Goal: Information Seeking & Learning: Check status

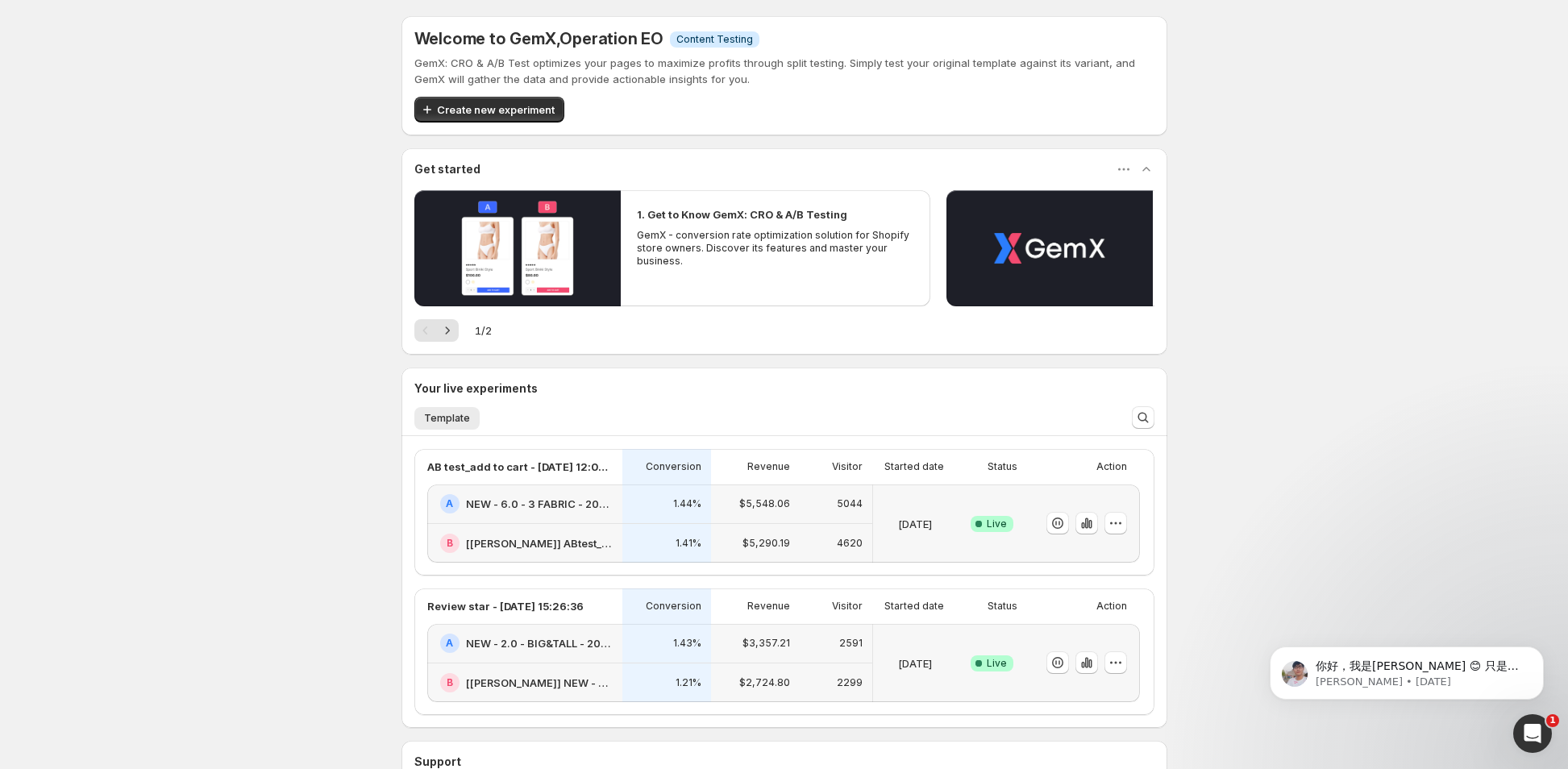
click at [628, 510] on div "1.44%" at bounding box center [666, 504] width 89 height 39
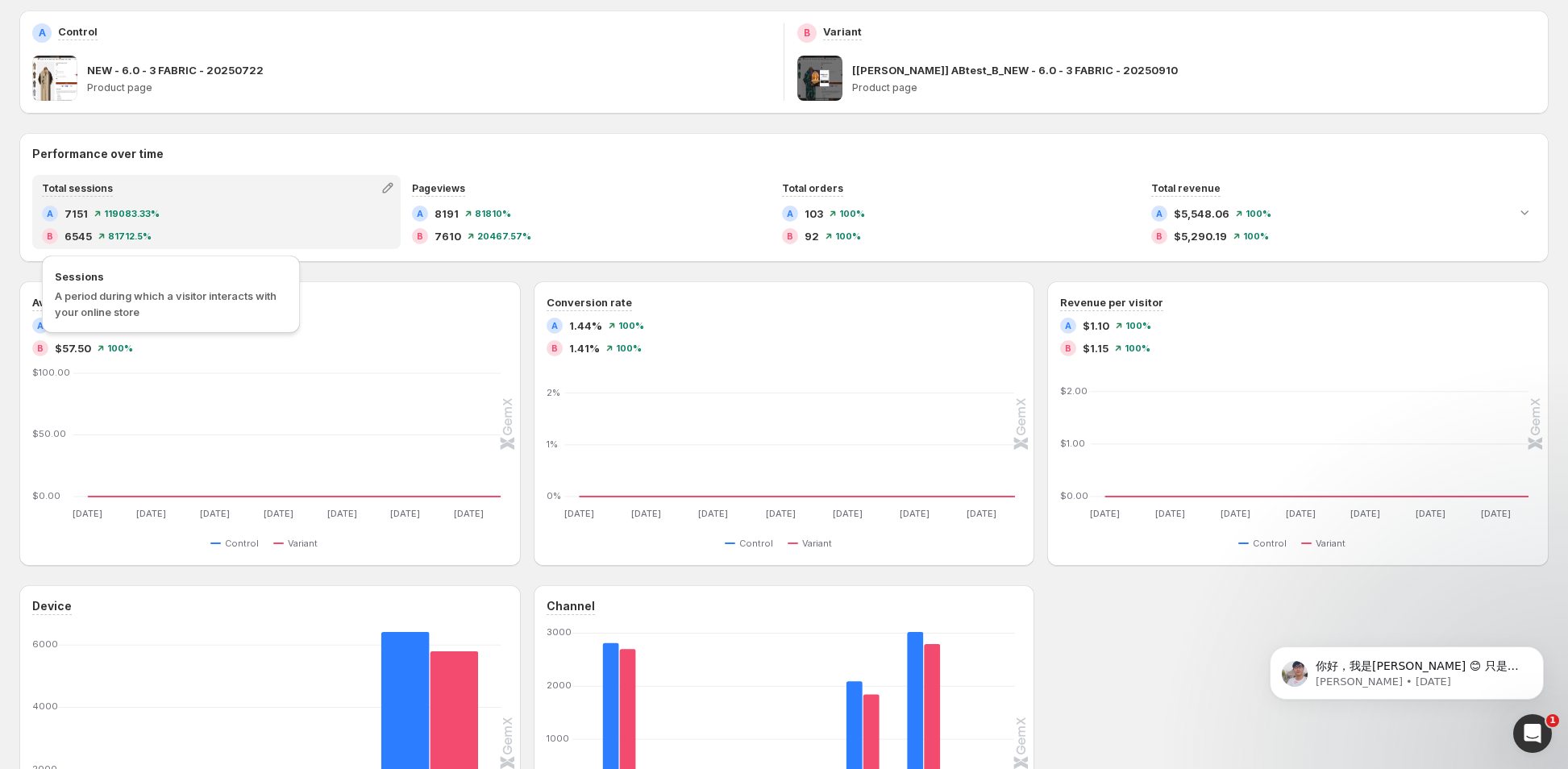
scroll to position [187, 0]
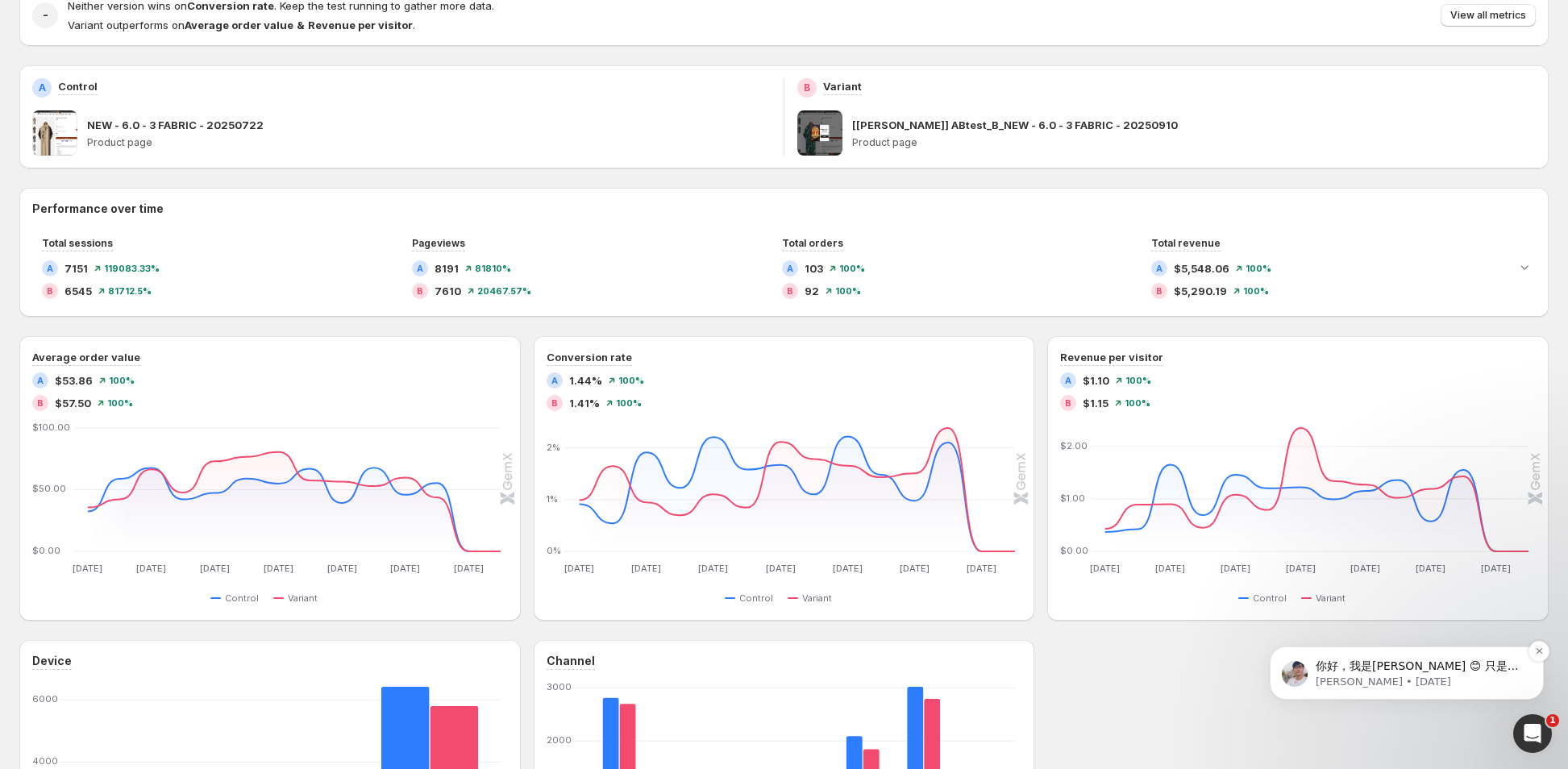
click at [1468, 700] on div "你好，我是[PERSON_NAME] 😊 只是想跟进一下，因为我还没有收到您的回复。 如果您有任何疑问，请随时告诉我们。我们的客服团队随时乐意为您提供进一步的…" at bounding box center [1407, 672] width 274 height 53
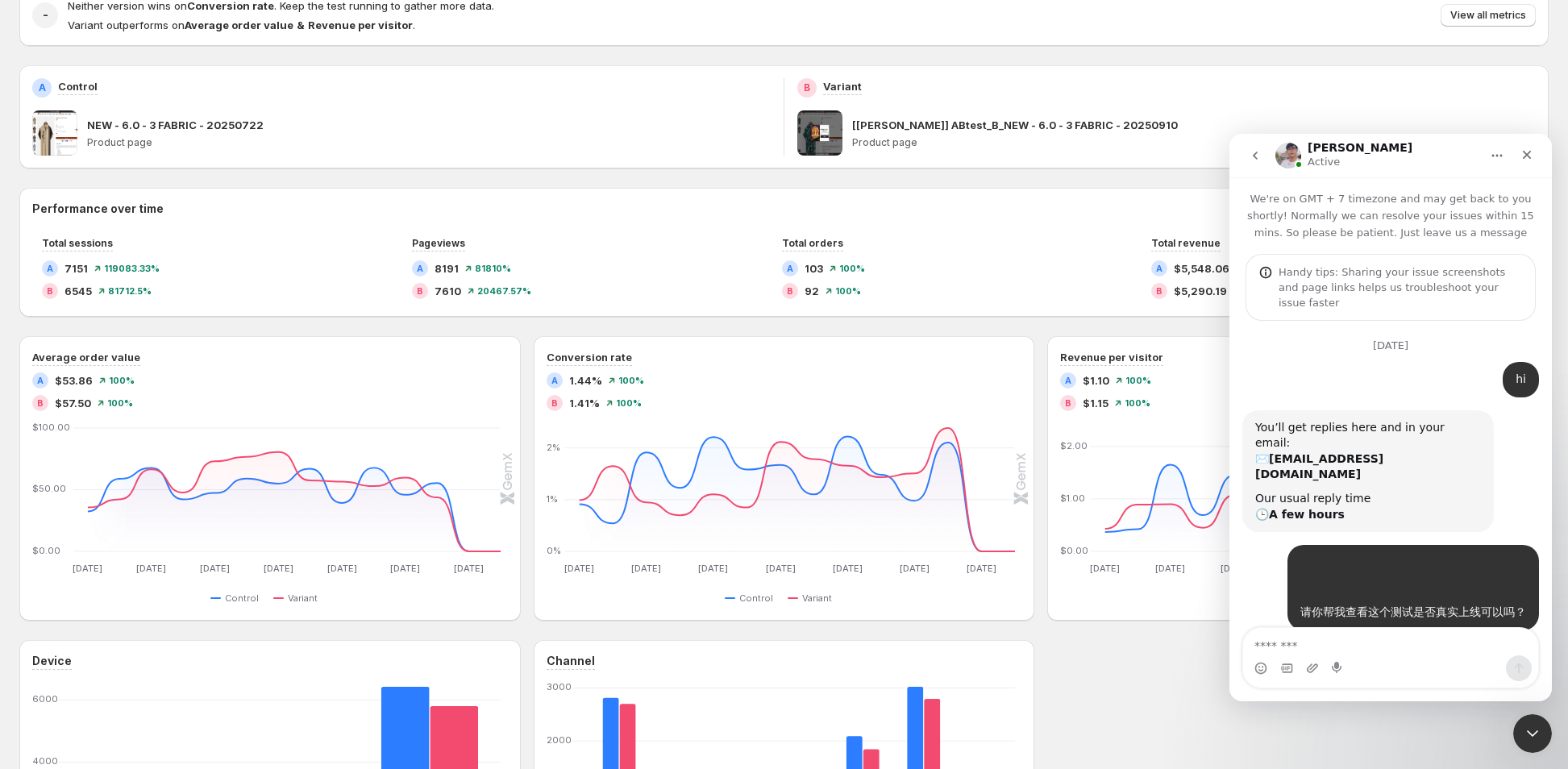
scroll to position [183, 0]
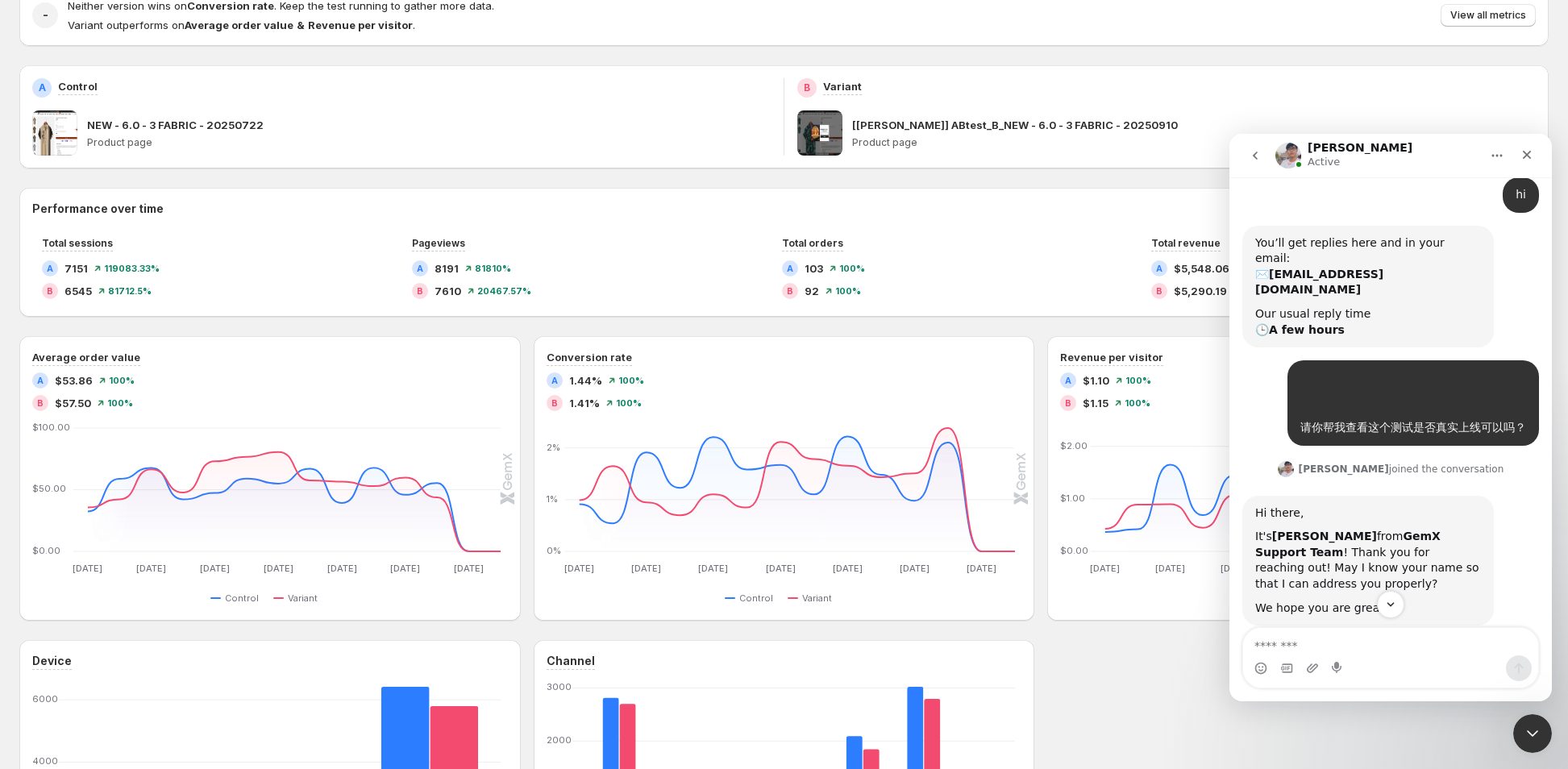
click at [1300, 652] on textarea "Message…" at bounding box center [1390, 642] width 295 height 28
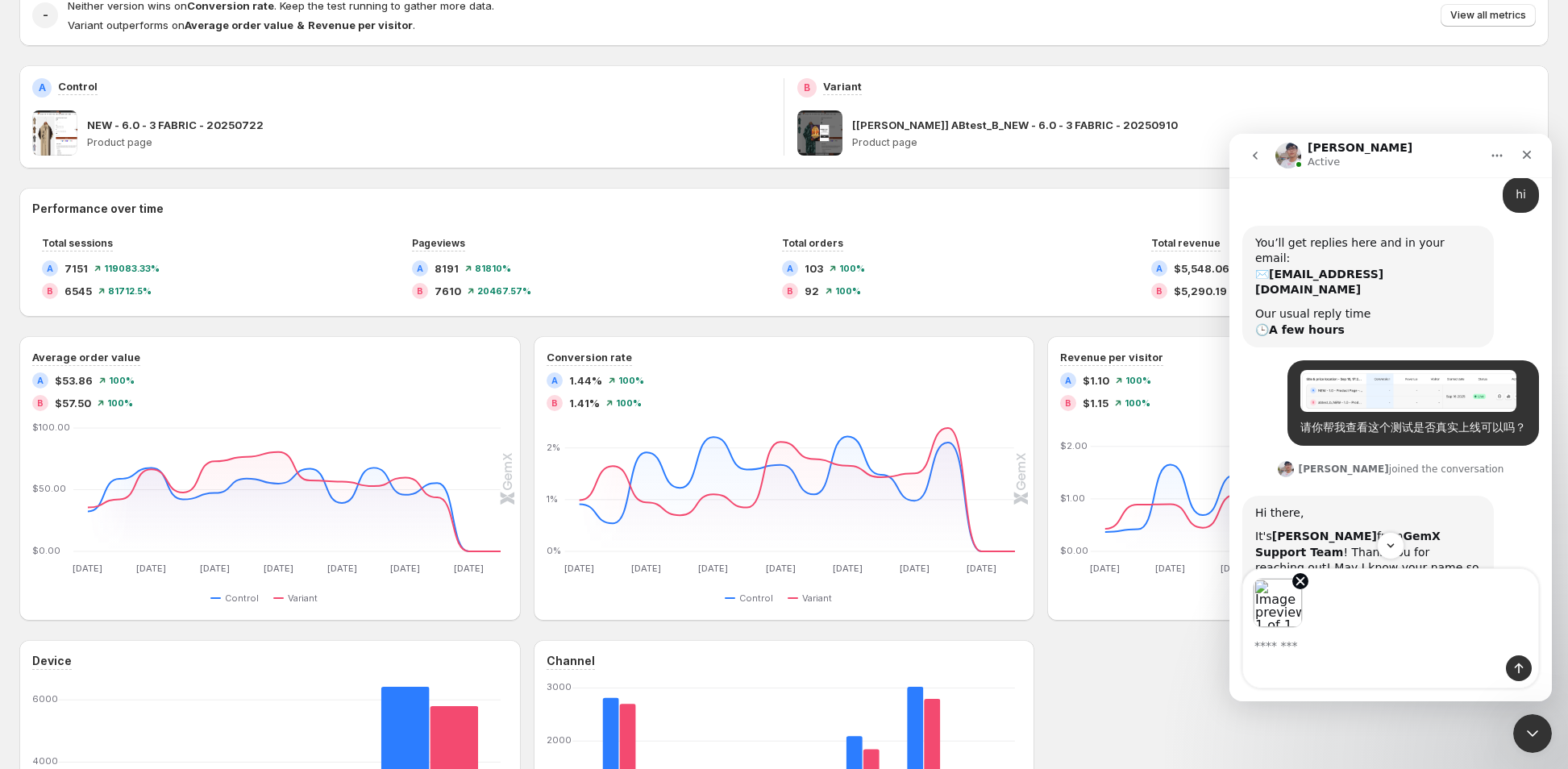
type textarea "*"
type textarea "**********"
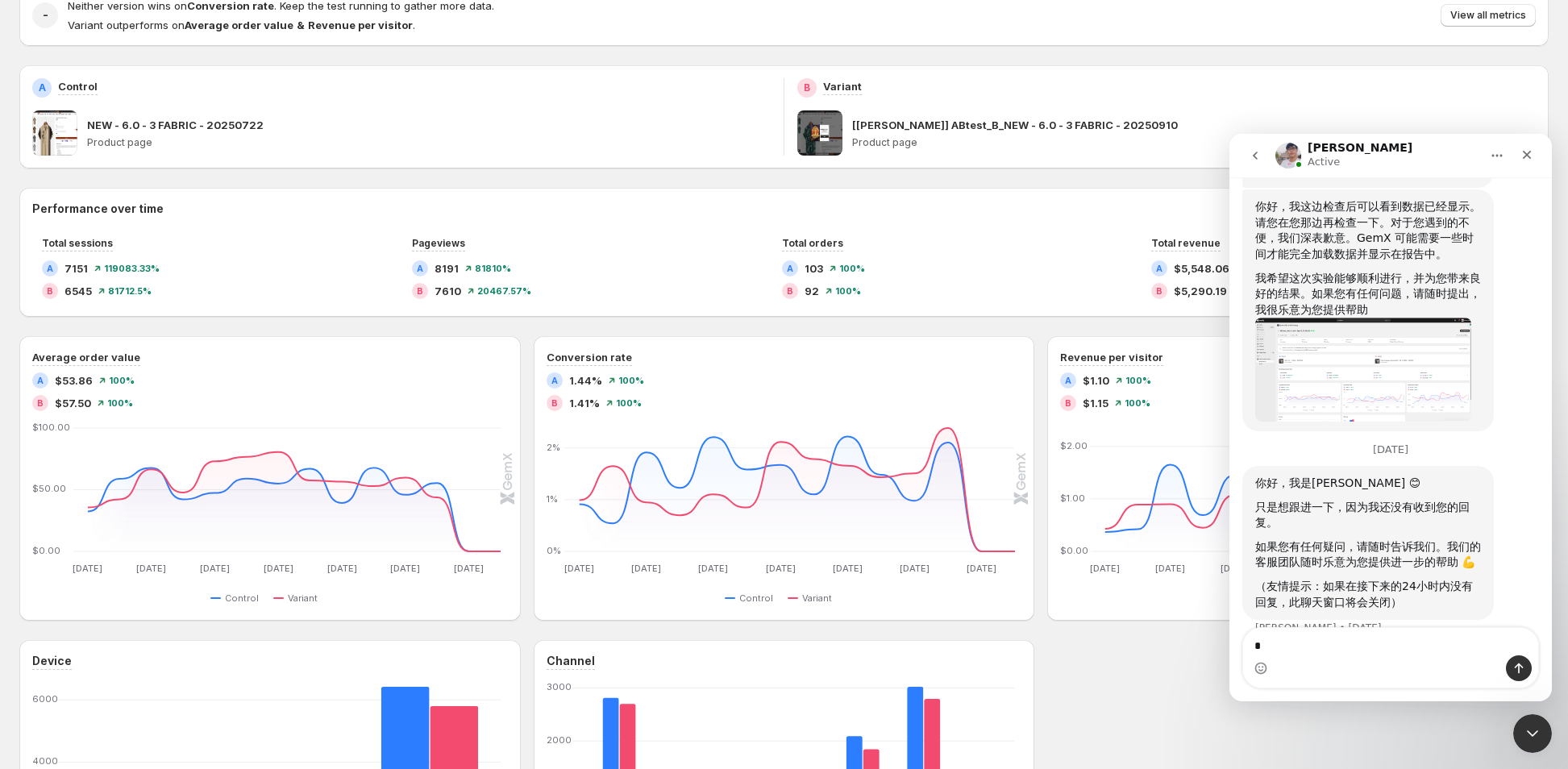
scroll to position [14157, 0]
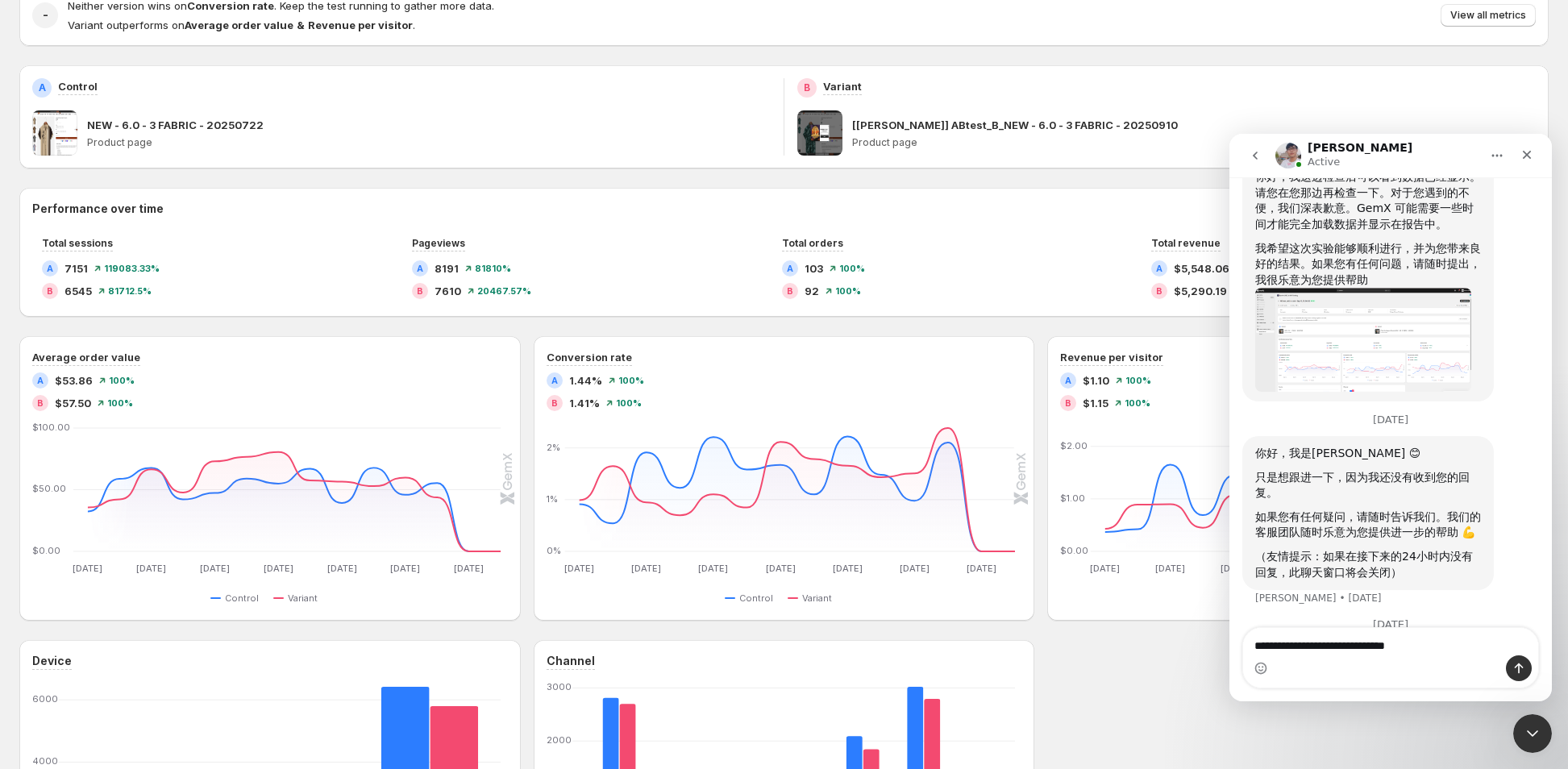
type textarea "**********"
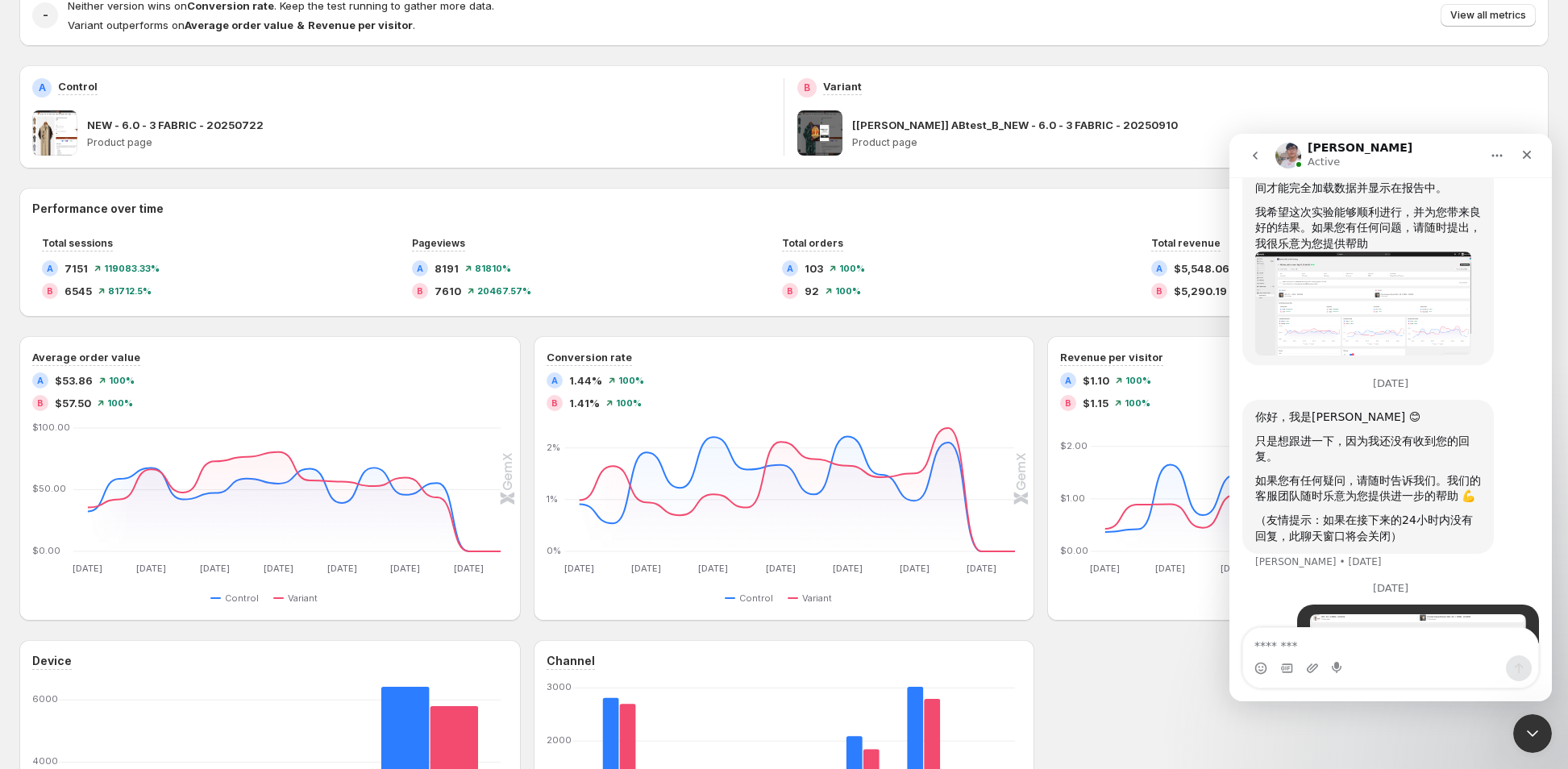
type textarea "*"
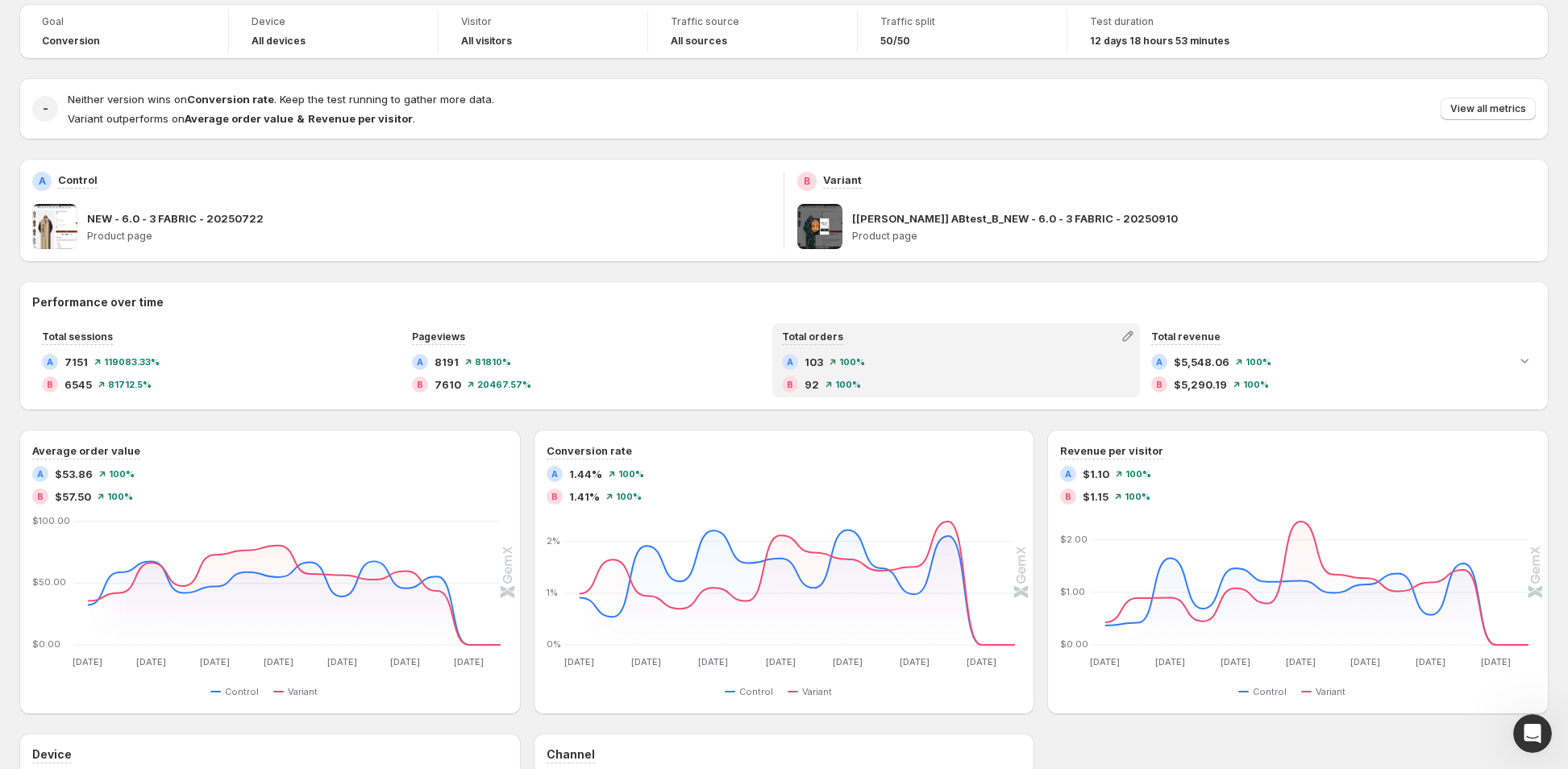
scroll to position [0, 0]
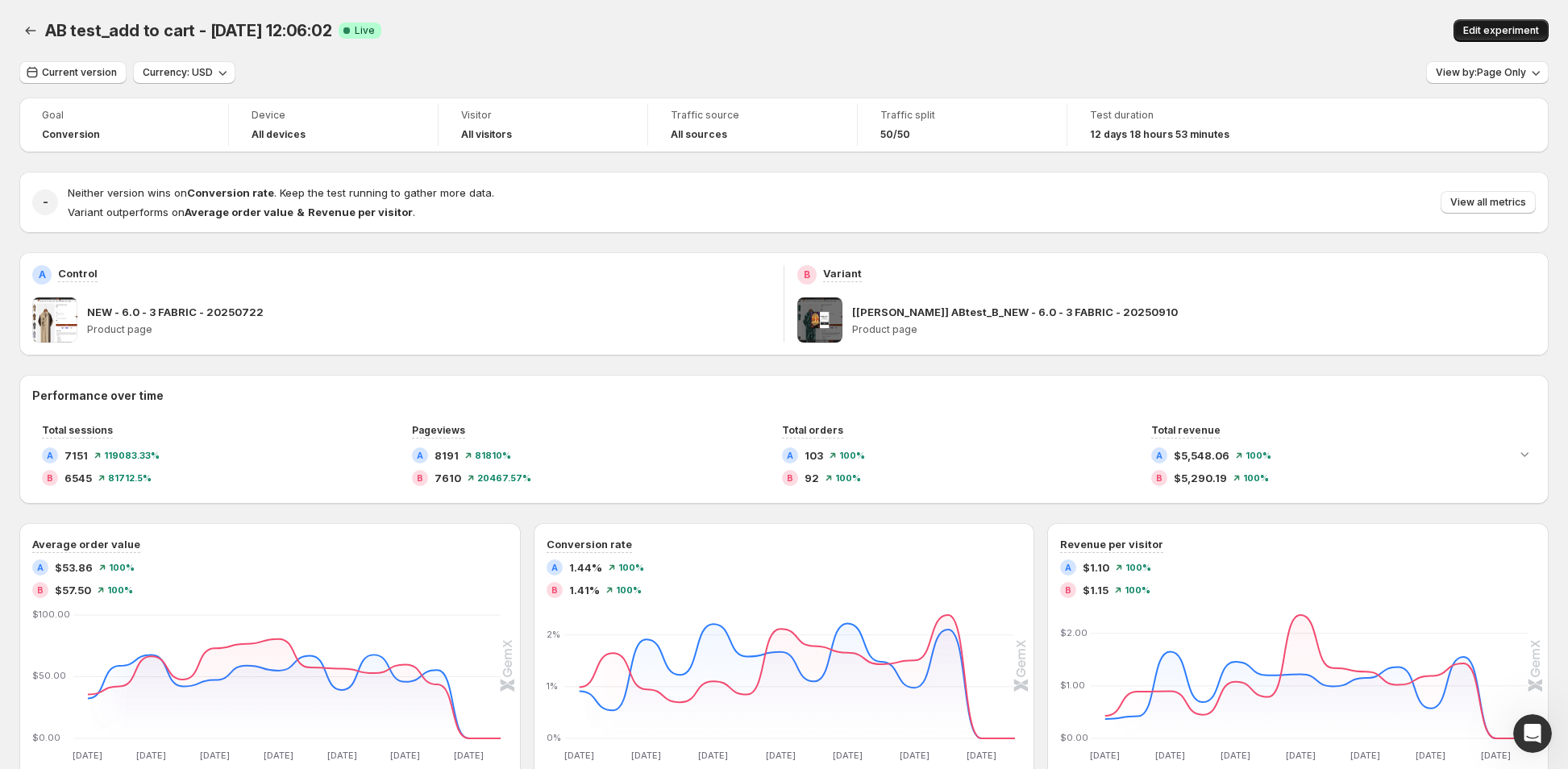
click at [1530, 33] on span "Edit experiment" at bounding box center [1501, 30] width 76 height 13
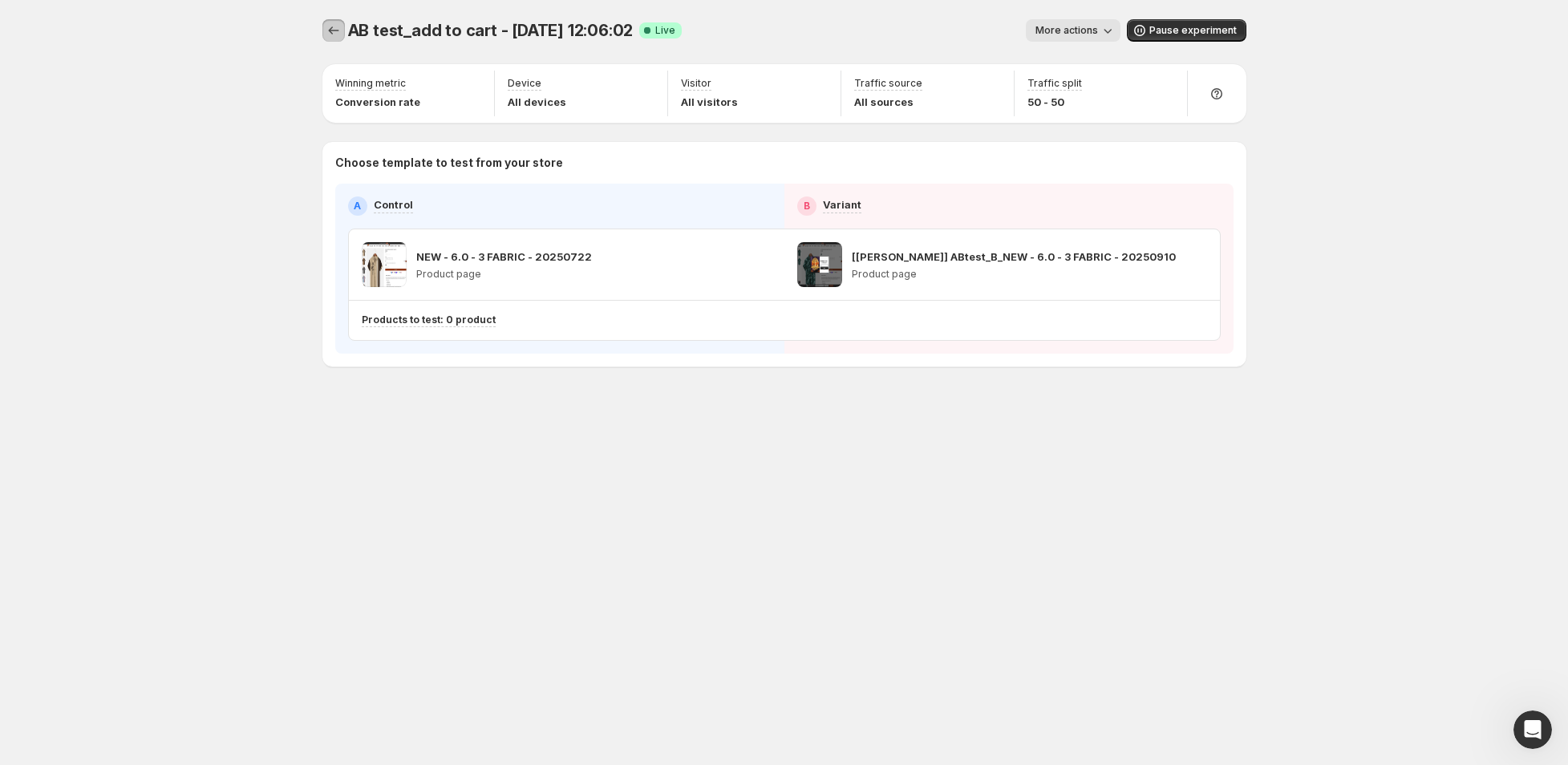
click at [339, 25] on icon "Experiments" at bounding box center [334, 30] width 16 height 16
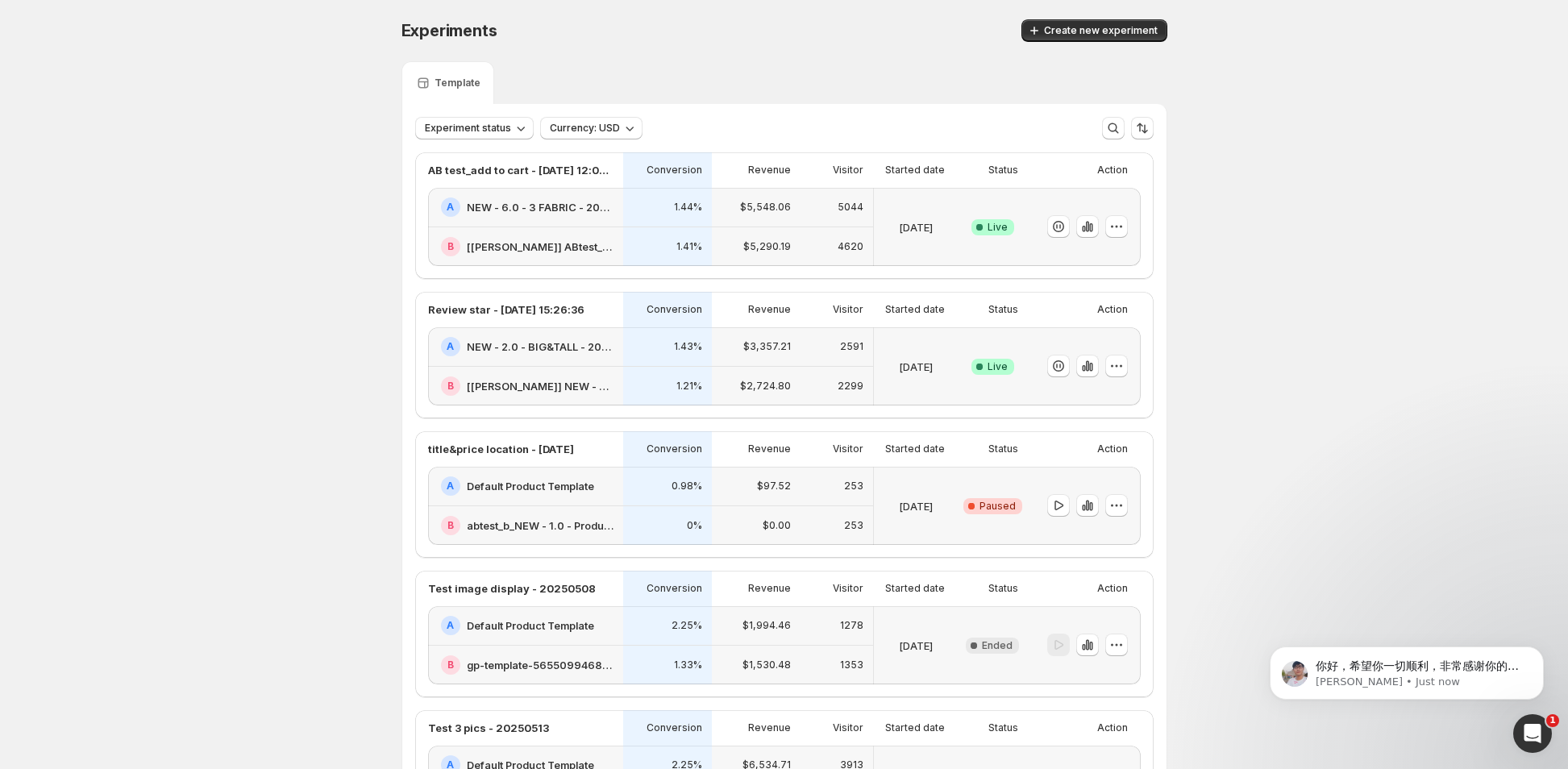
click at [1064, 229] on icon "button" at bounding box center [1058, 226] width 12 height 12
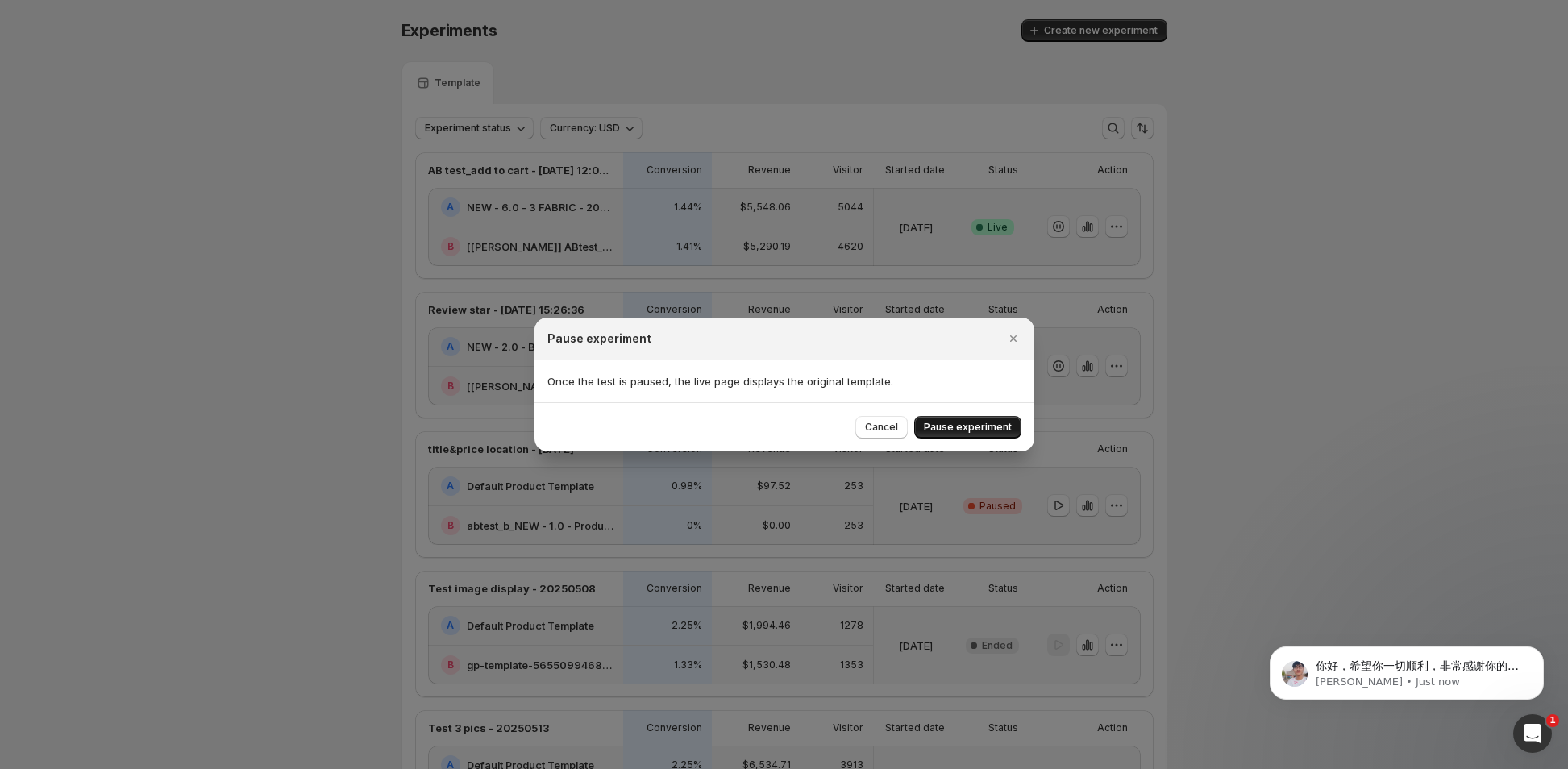
click at [974, 423] on span "Pause experiment" at bounding box center [968, 427] width 88 height 13
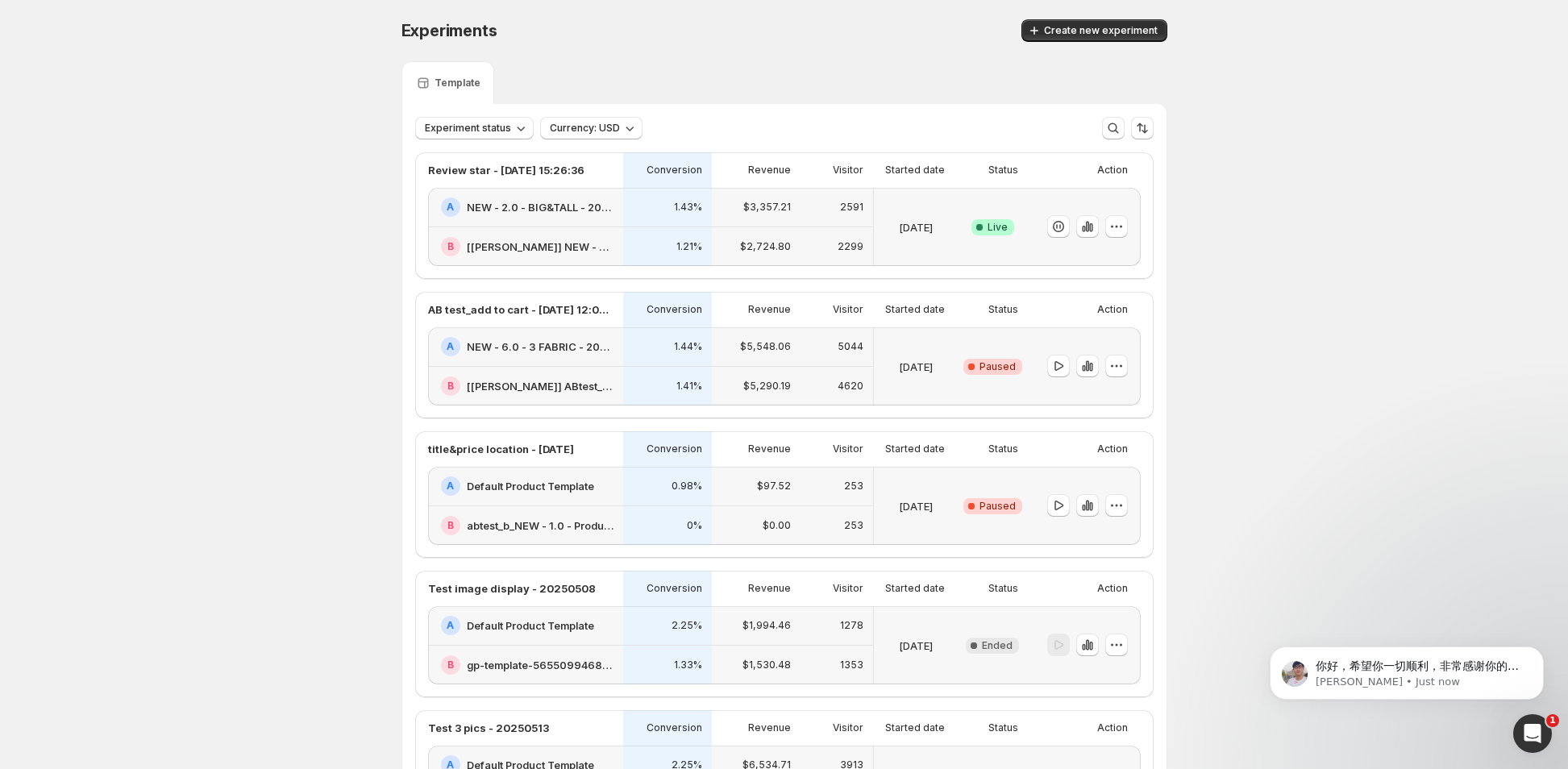
click at [836, 350] on div "5044" at bounding box center [836, 347] width 53 height 20
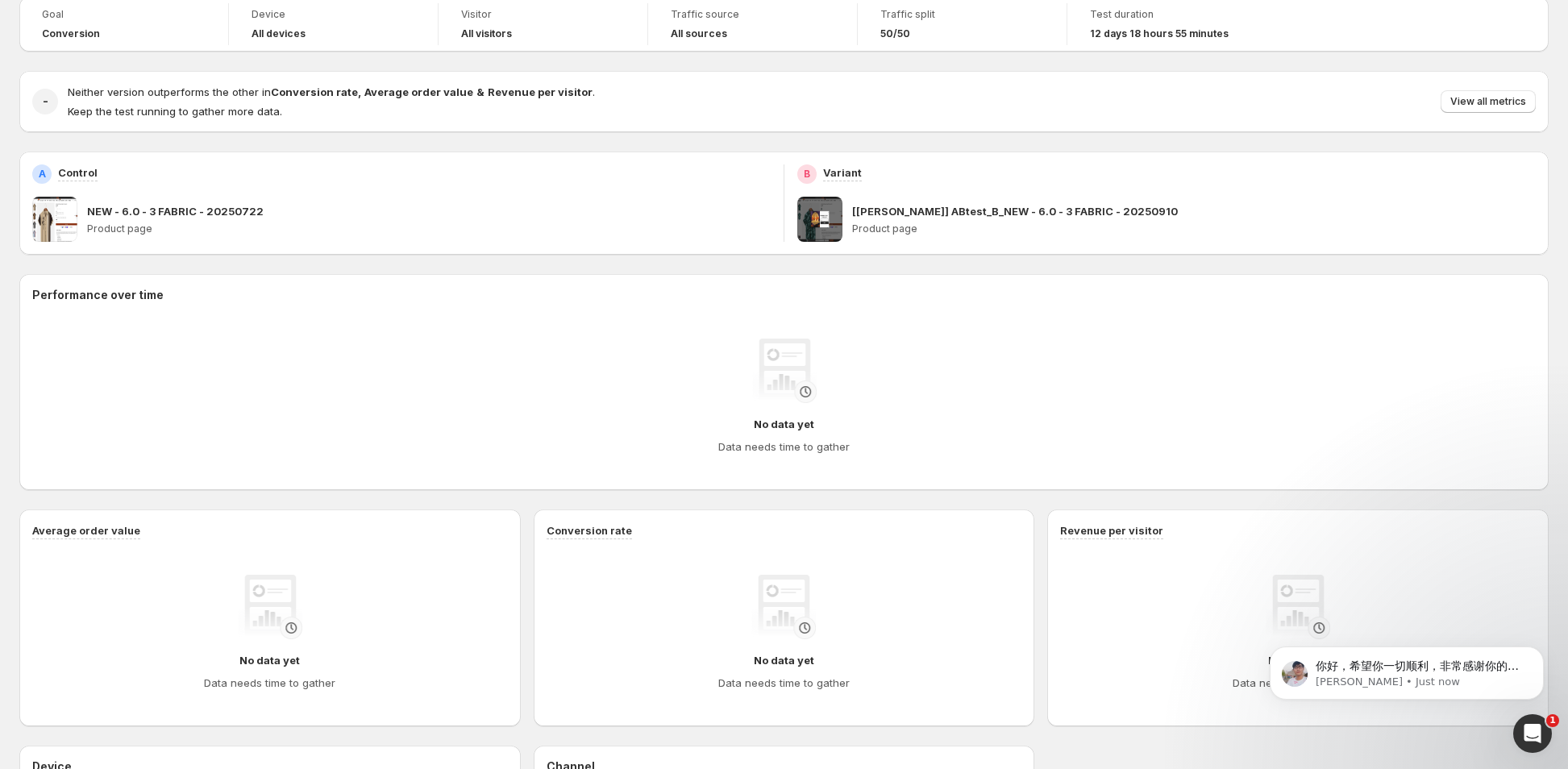
scroll to position [161, 0]
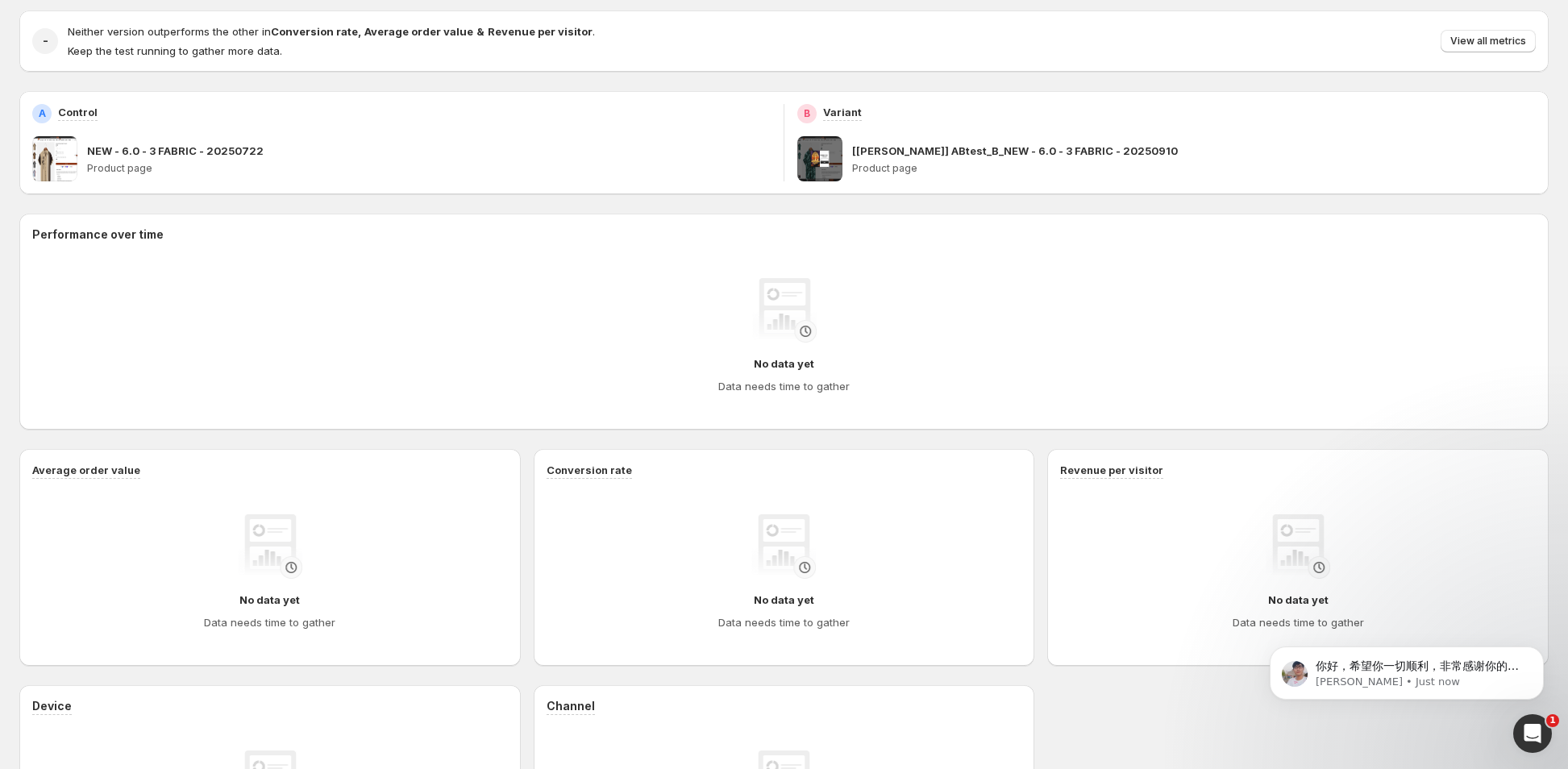
click at [804, 342] on img at bounding box center [784, 310] width 65 height 65
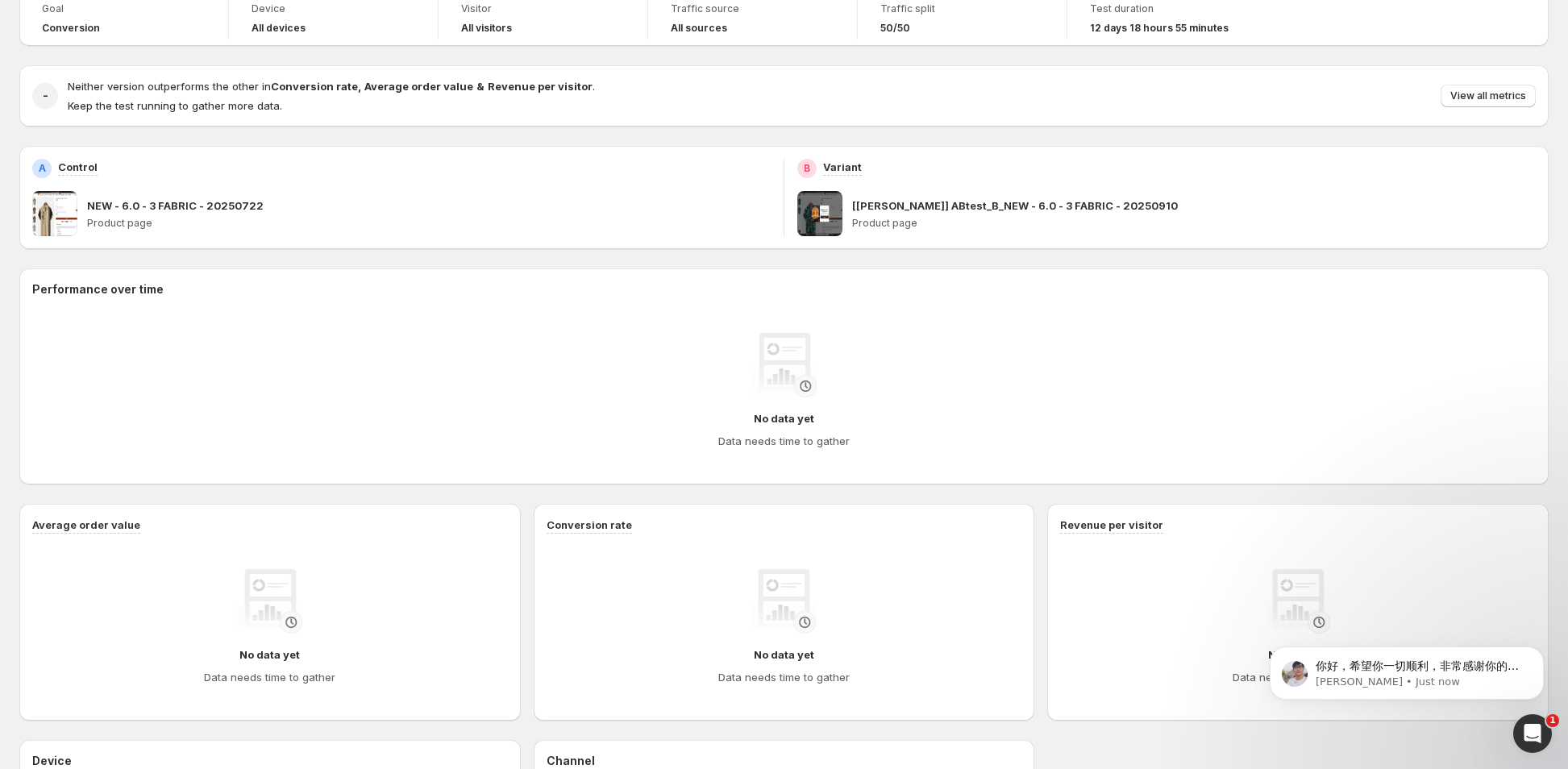
click at [782, 419] on h4 "No data yet" at bounding box center [784, 419] width 60 height 16
click at [808, 380] on img at bounding box center [784, 365] width 65 height 65
click at [810, 388] on img at bounding box center [784, 365] width 65 height 65
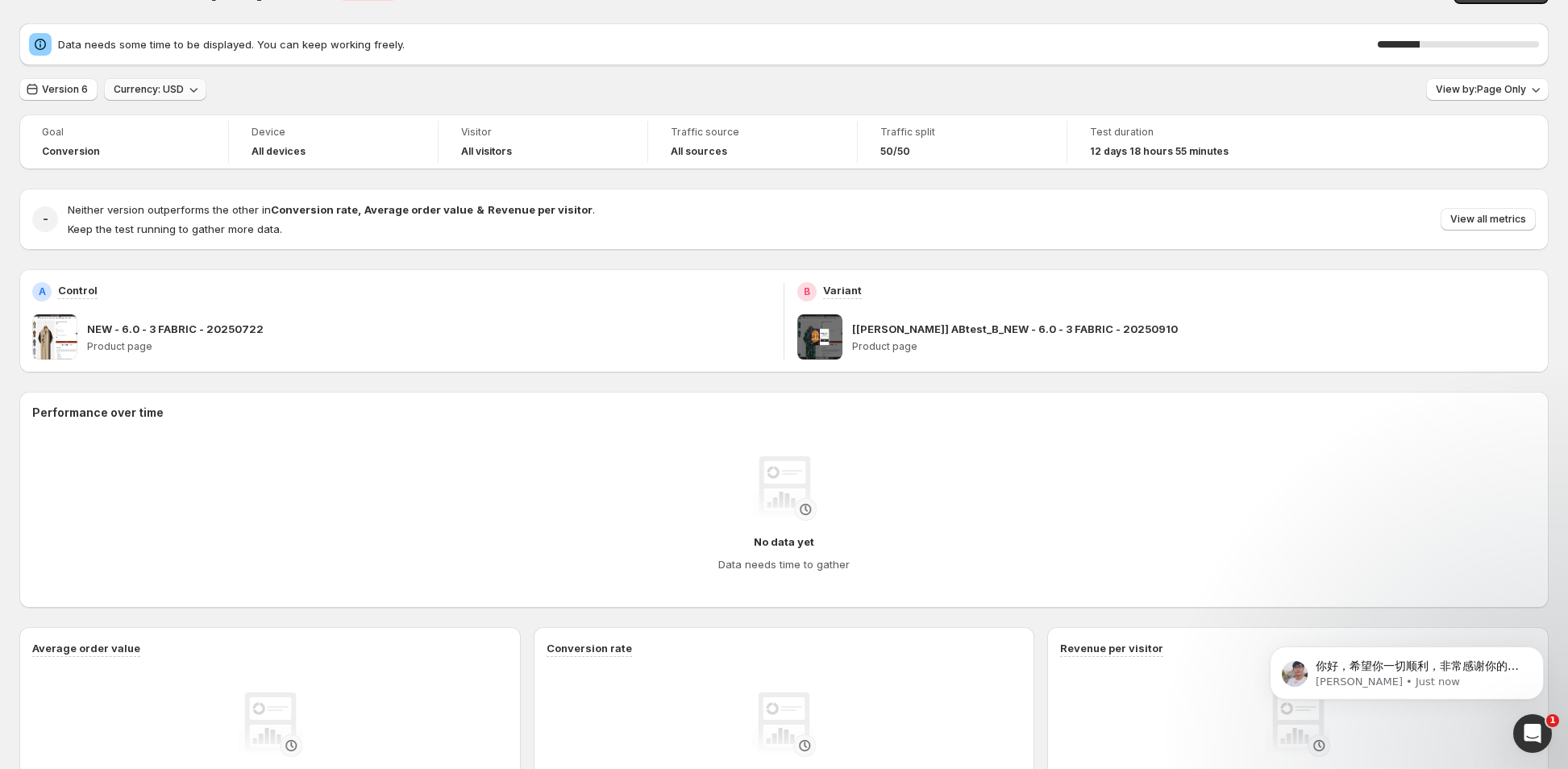
scroll to position [0, 0]
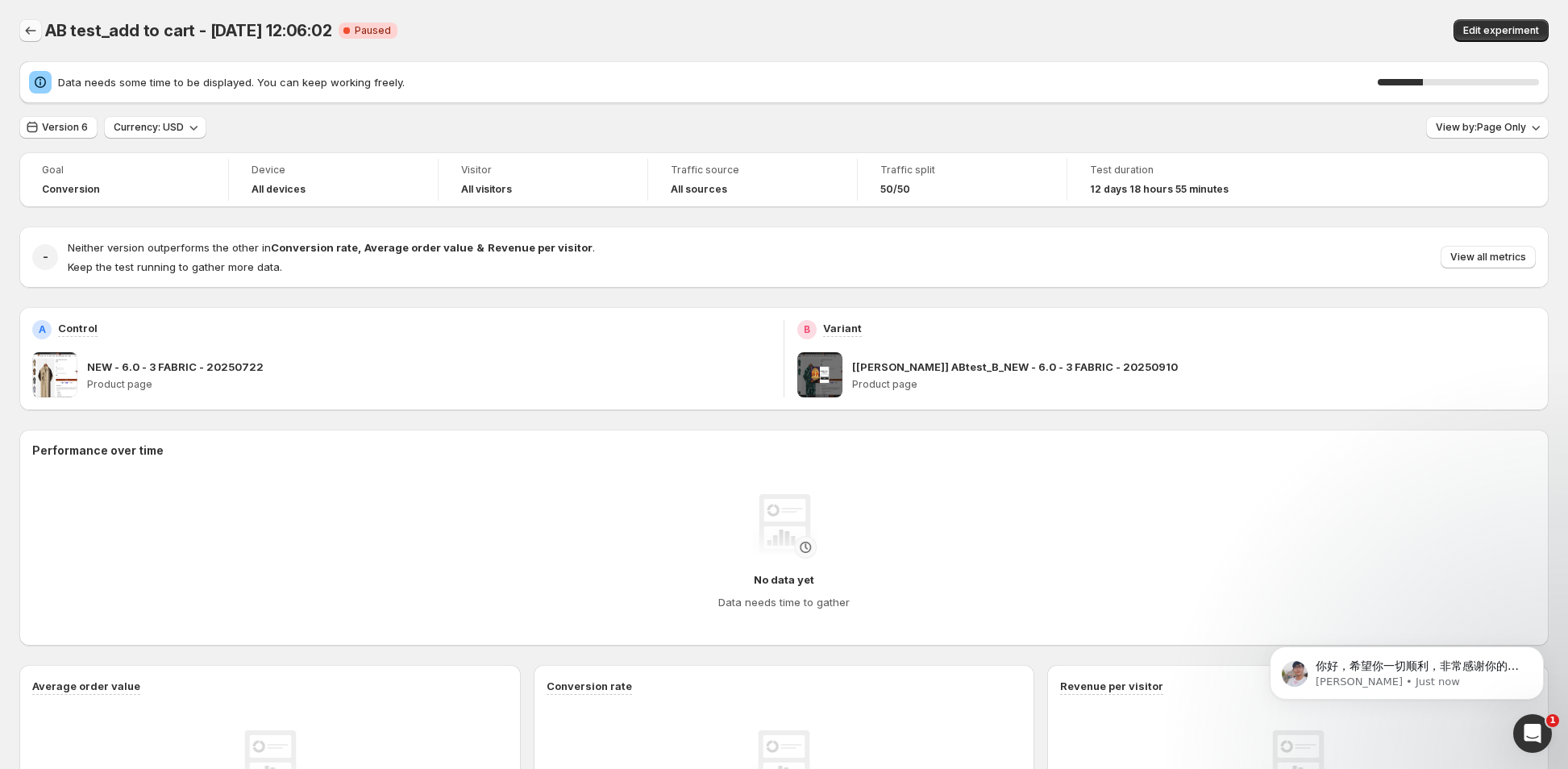
click at [26, 28] on icon "Back" at bounding box center [30, 30] width 16 height 16
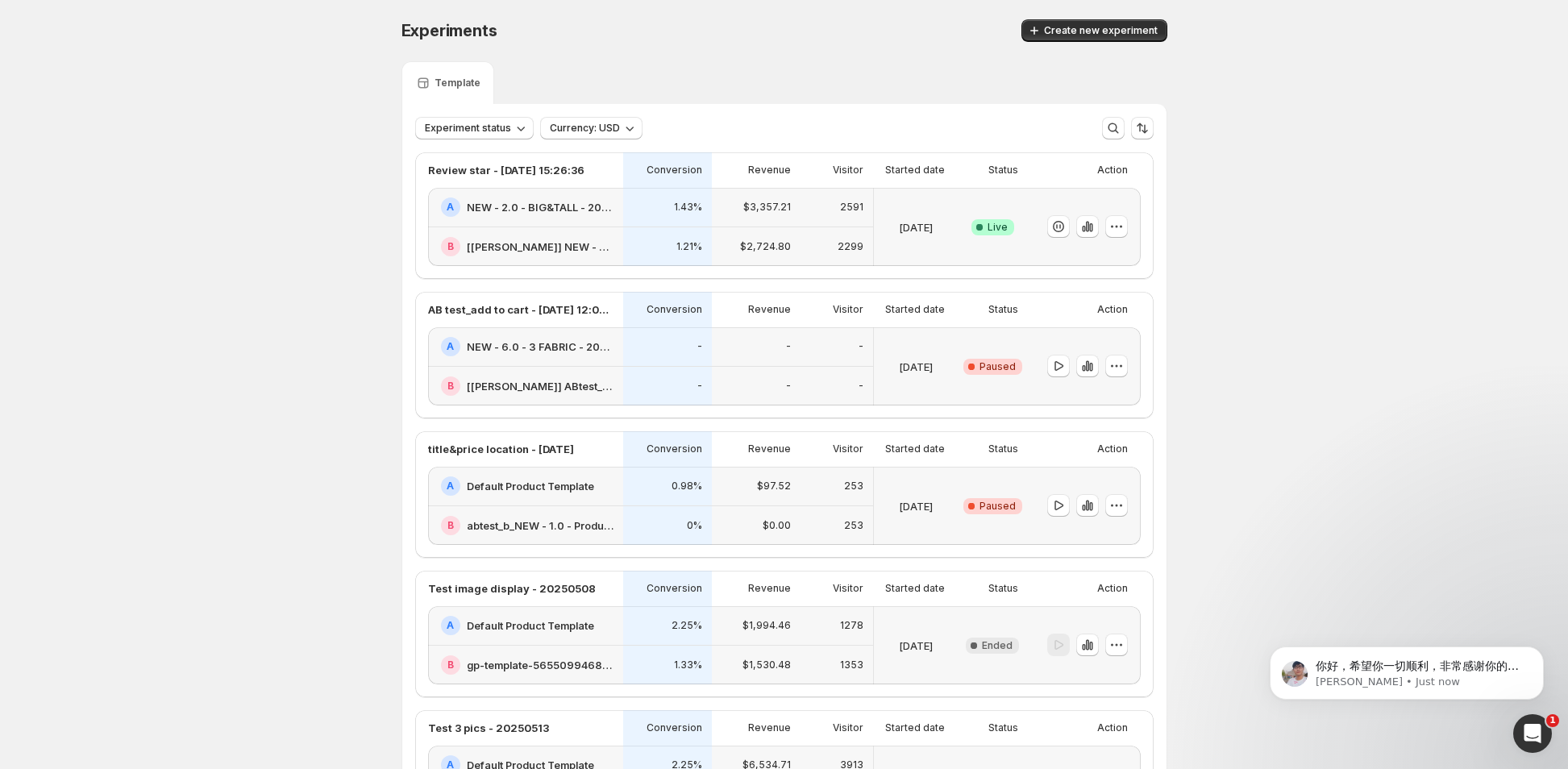
click at [836, 362] on div "-" at bounding box center [836, 347] width 73 height 39
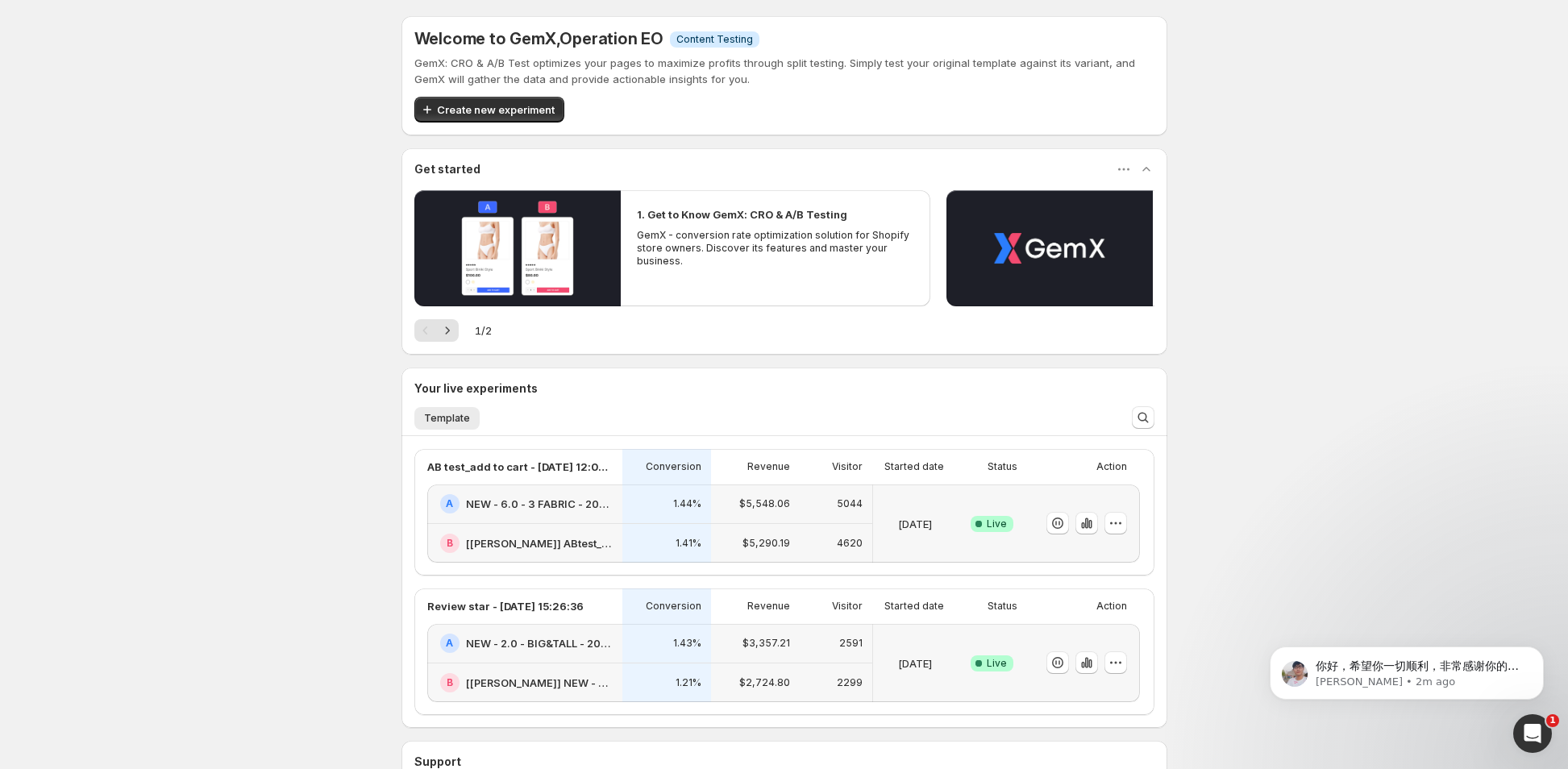
click at [143, 512] on div "Welcome to GemX , Operation EO Info Content Testing GemX: CRO & A/B Test optimi…" at bounding box center [784, 465] width 1568 height 931
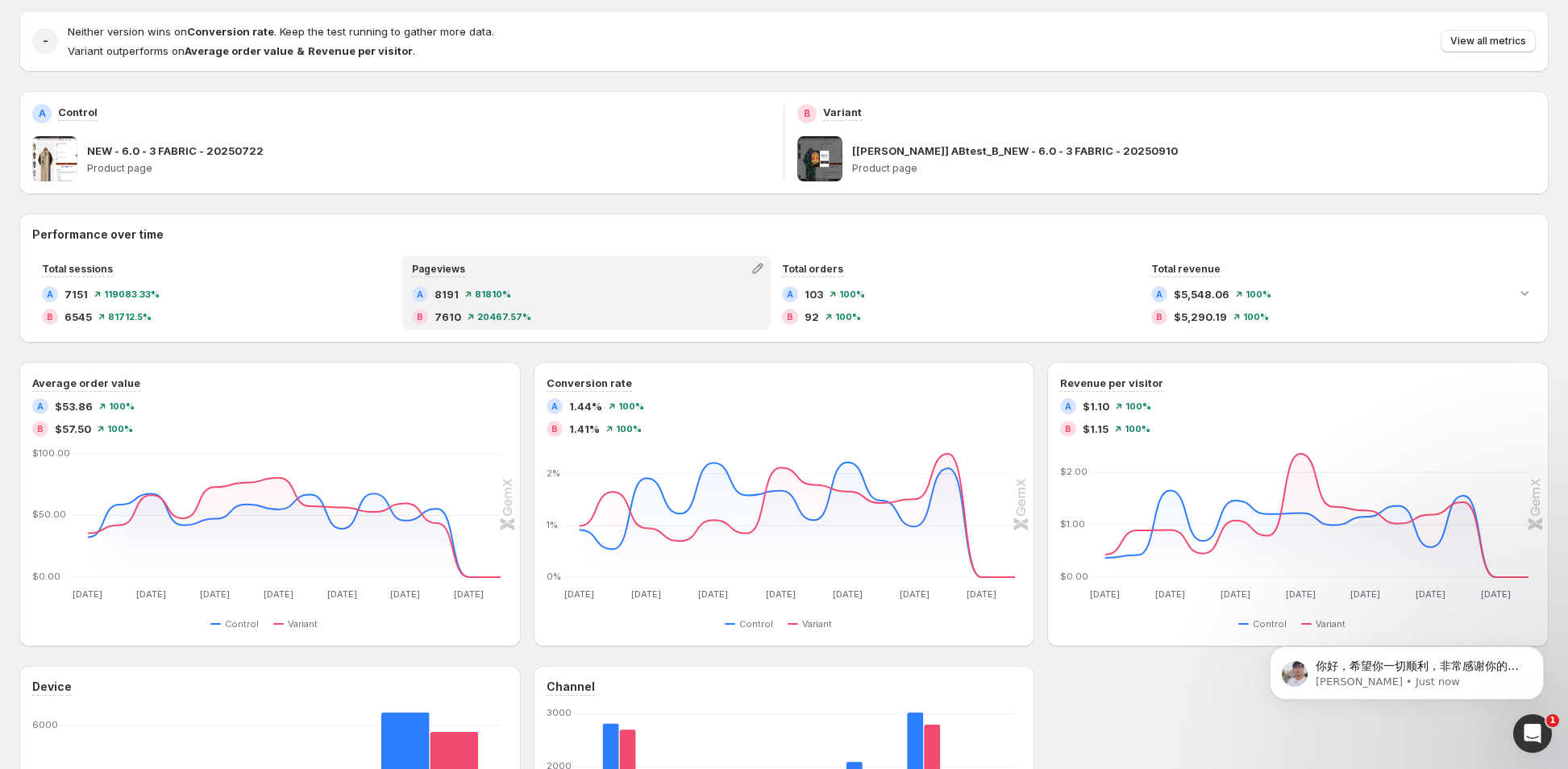
scroll to position [403, 0]
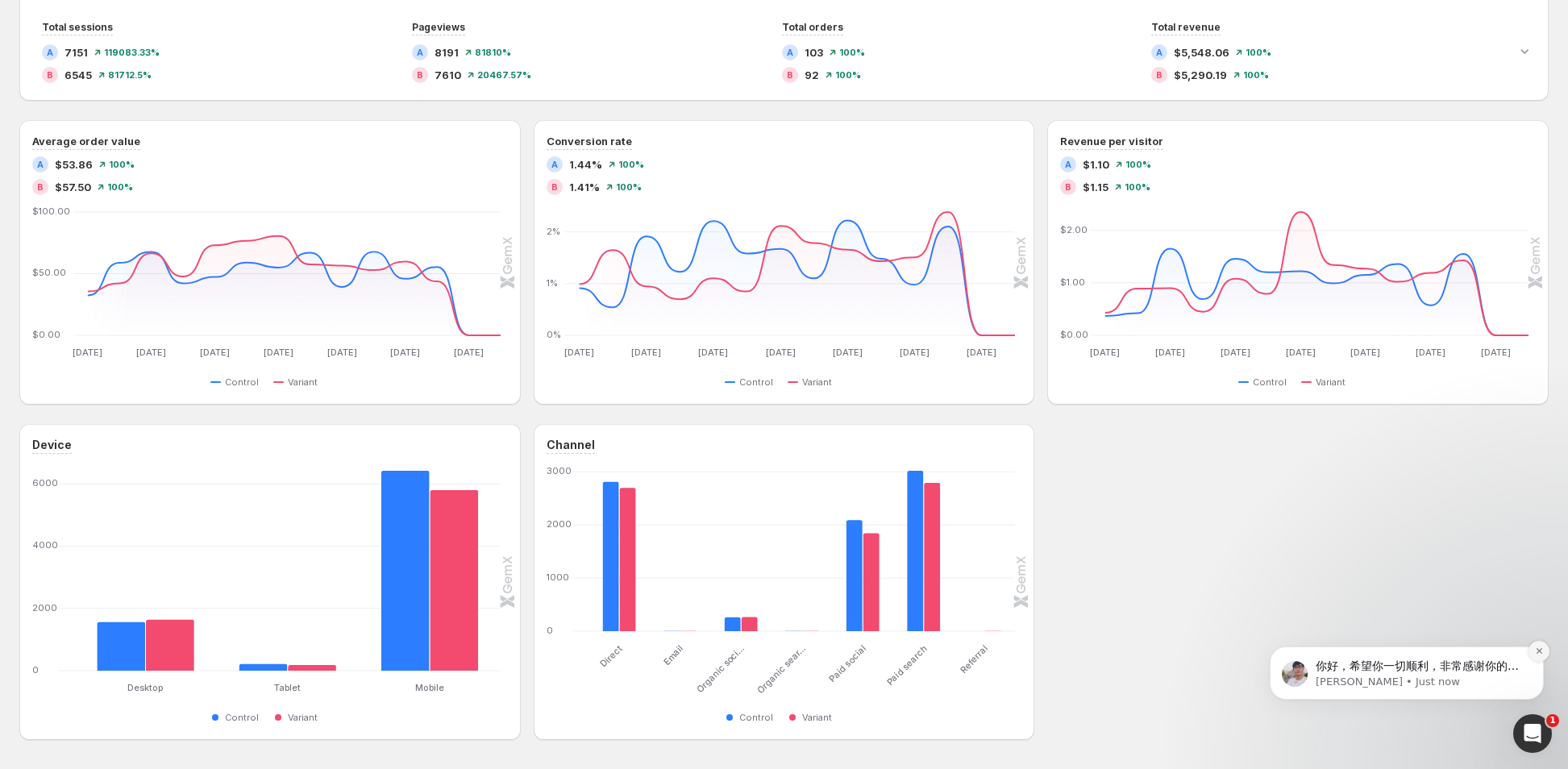
click at [1536, 652] on icon "Dismiss notification" at bounding box center [1539, 651] width 9 height 9
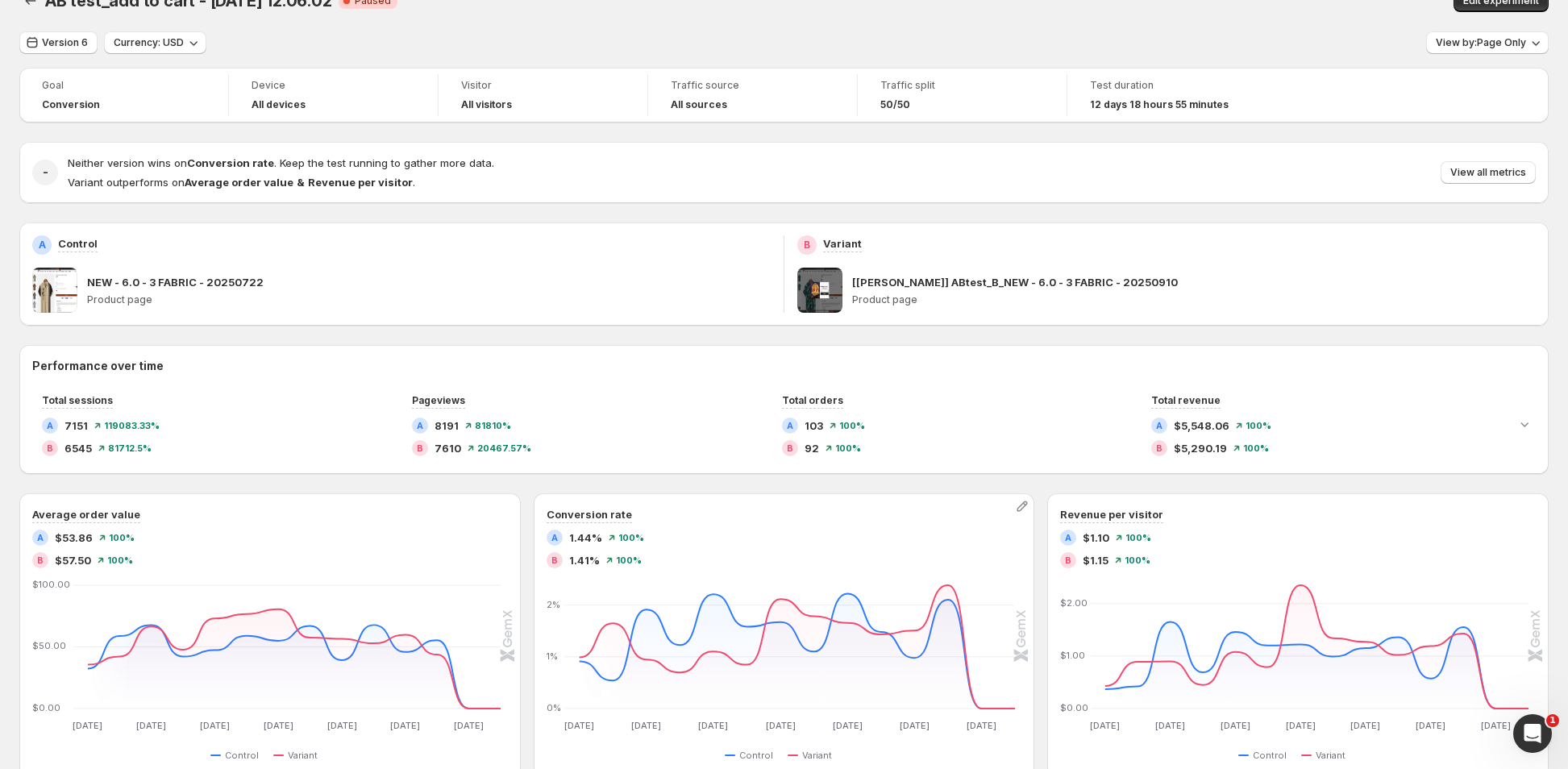
scroll to position [0, 0]
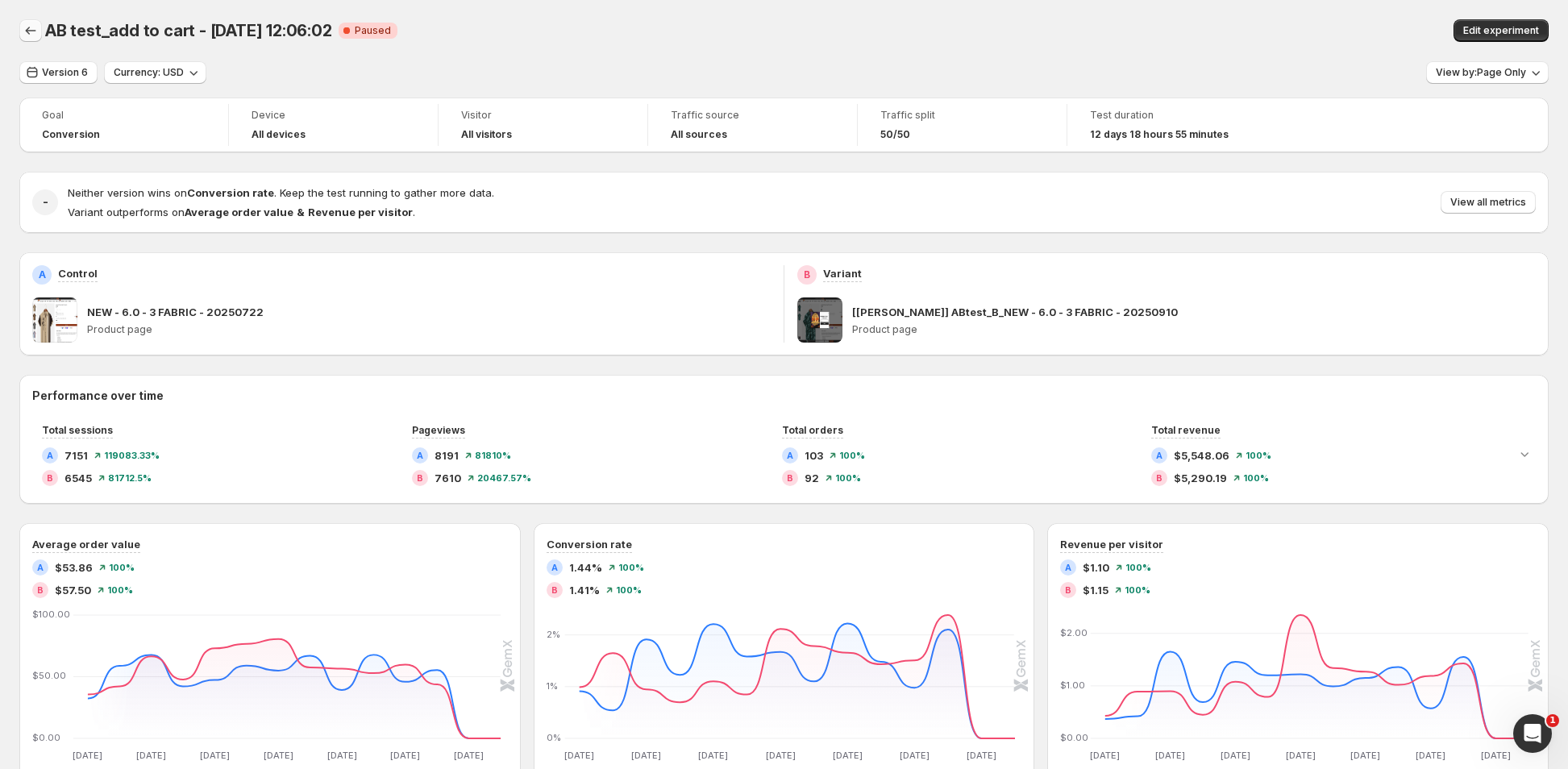
click at [28, 24] on icon "Back" at bounding box center [30, 30] width 16 height 16
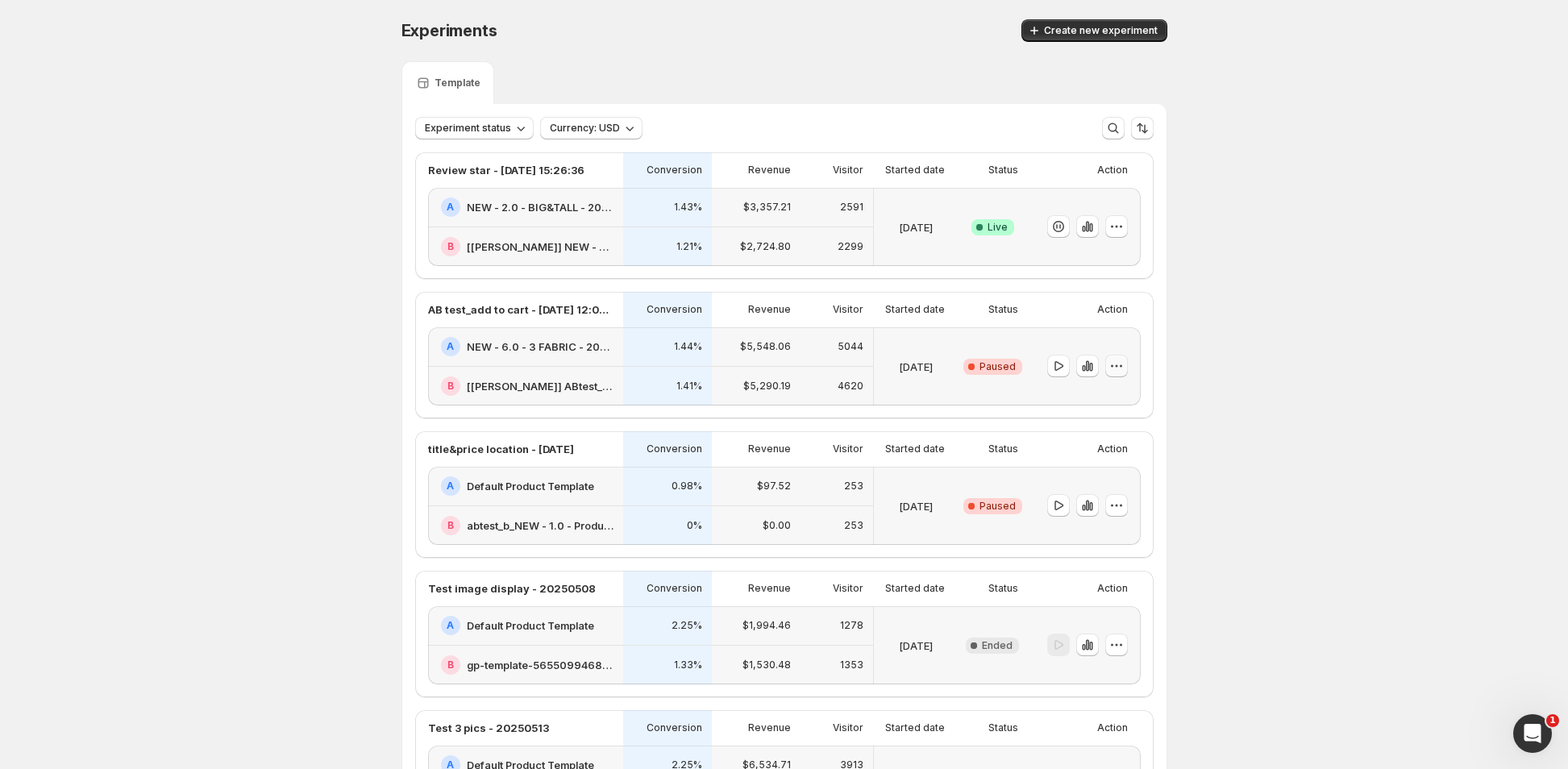
click at [1125, 367] on icon "button" at bounding box center [1117, 366] width 16 height 16
drag, startPoint x: 1113, startPoint y: 399, endPoint x: 1381, endPoint y: 448, distance: 272.4
click at [1122, 358] on icon "button" at bounding box center [1117, 366] width 16 height 16
click at [1125, 452] on span "End experiment" at bounding box center [1131, 453] width 78 height 13
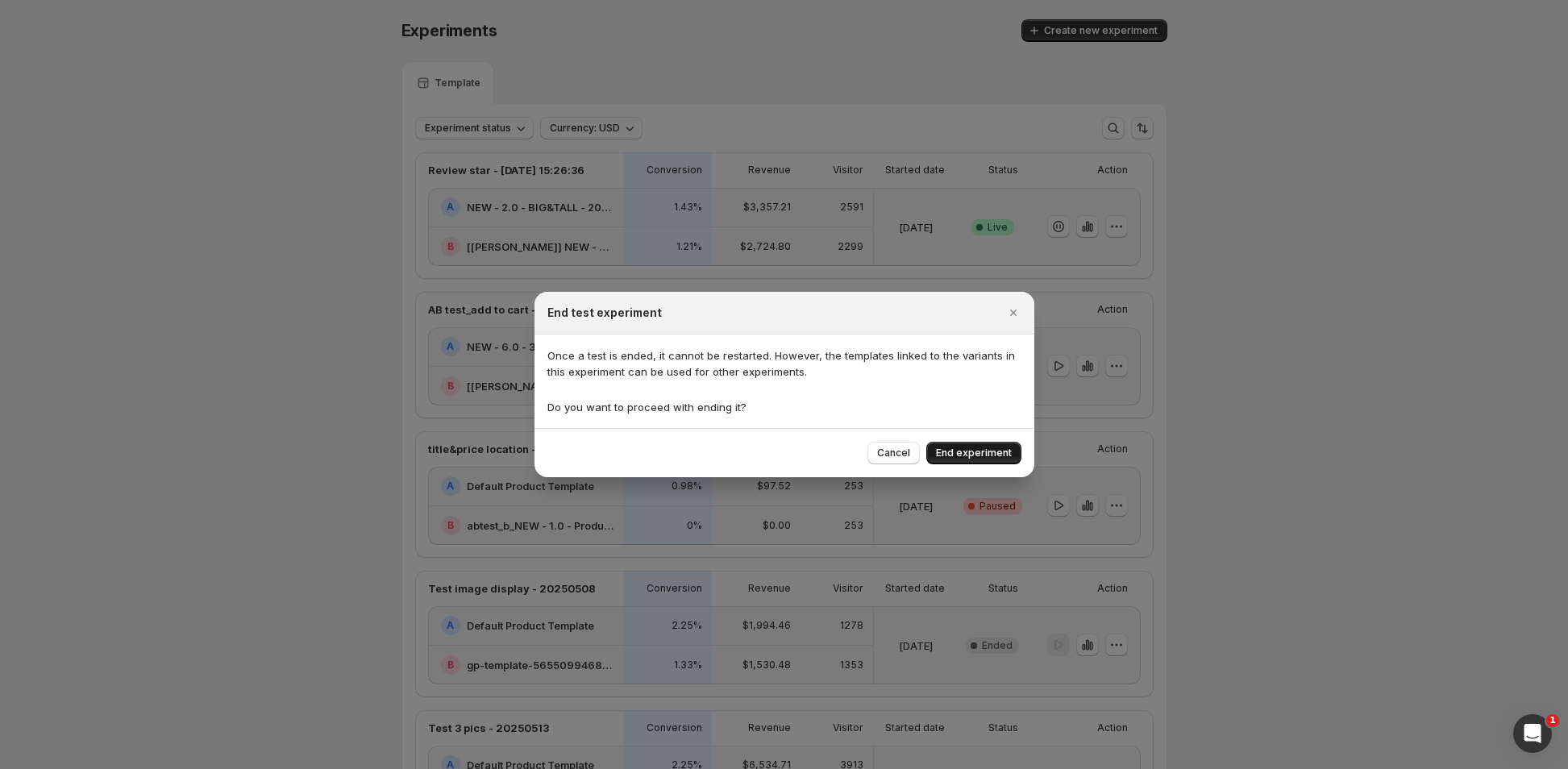
click at [984, 452] on span "End experiment" at bounding box center [974, 453] width 76 height 13
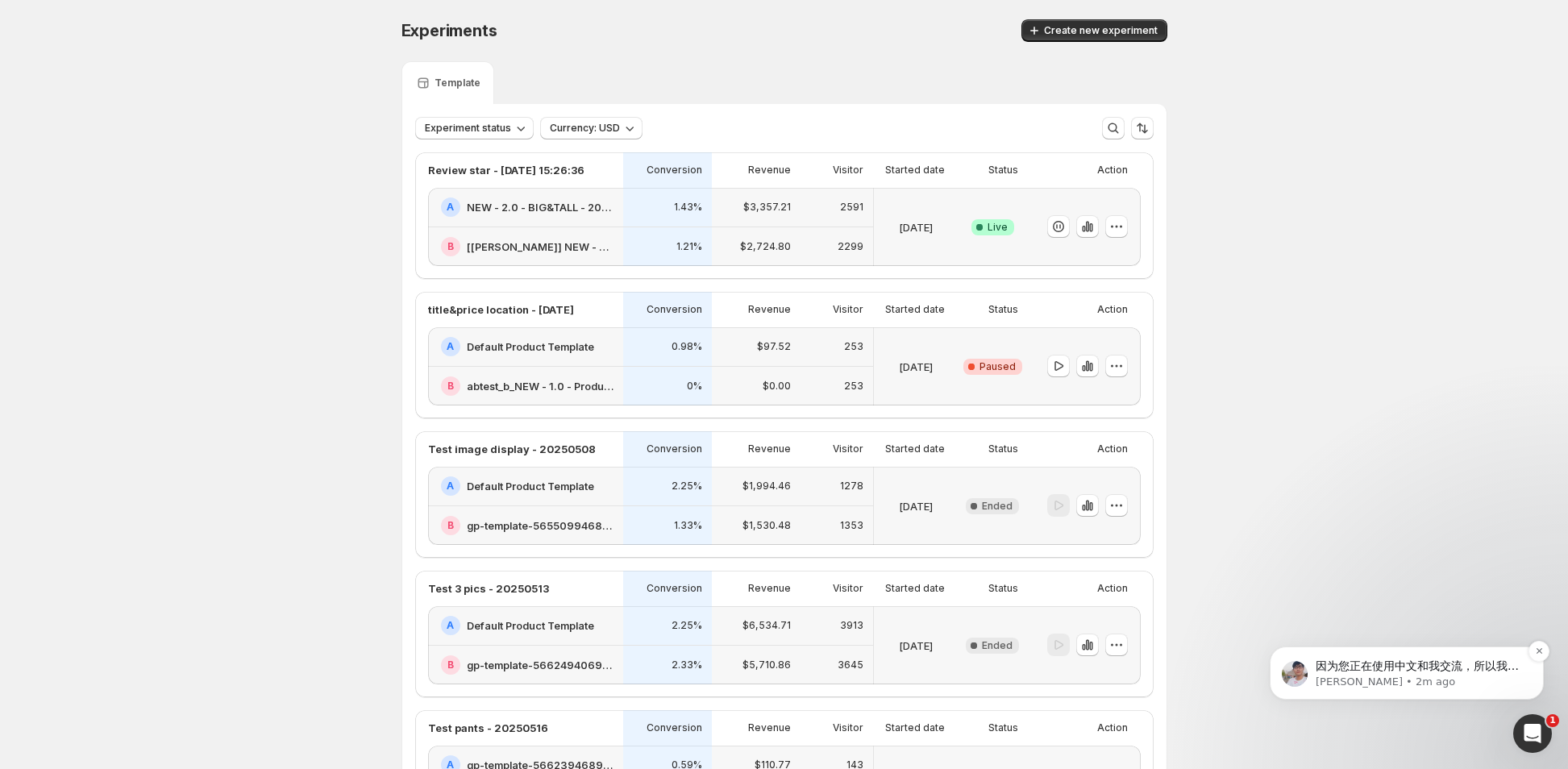
click at [1333, 670] on span "因为您正在使用中文和我交流，所以我需要借助翻译工具来理解，有时可能会出现误解。如果出现这种情况，我向您表示歉意。如果我误解了任何重要信息，请您一定告诉我。" at bounding box center [1417, 698] width 204 height 77
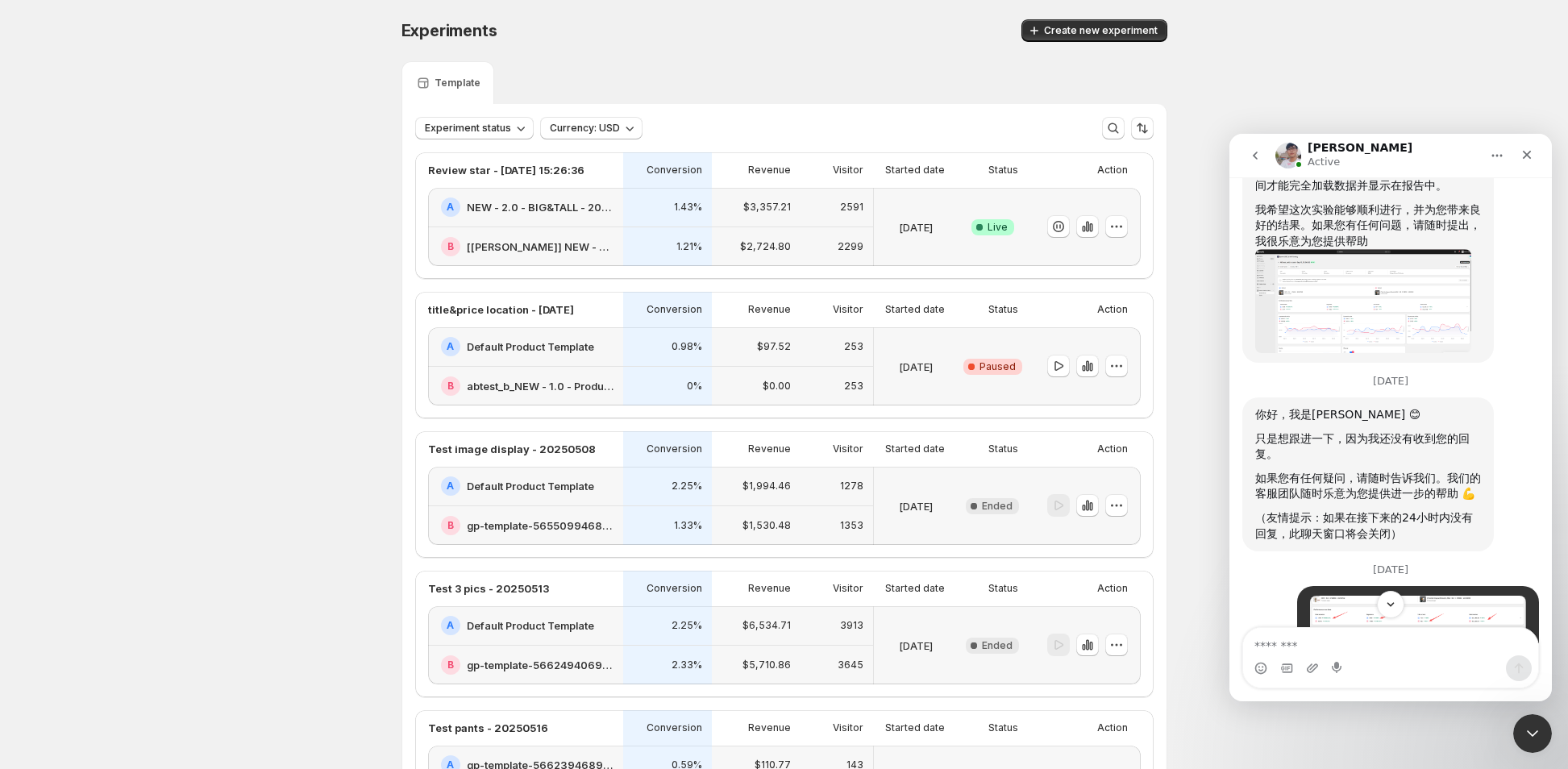
scroll to position [14276, 0]
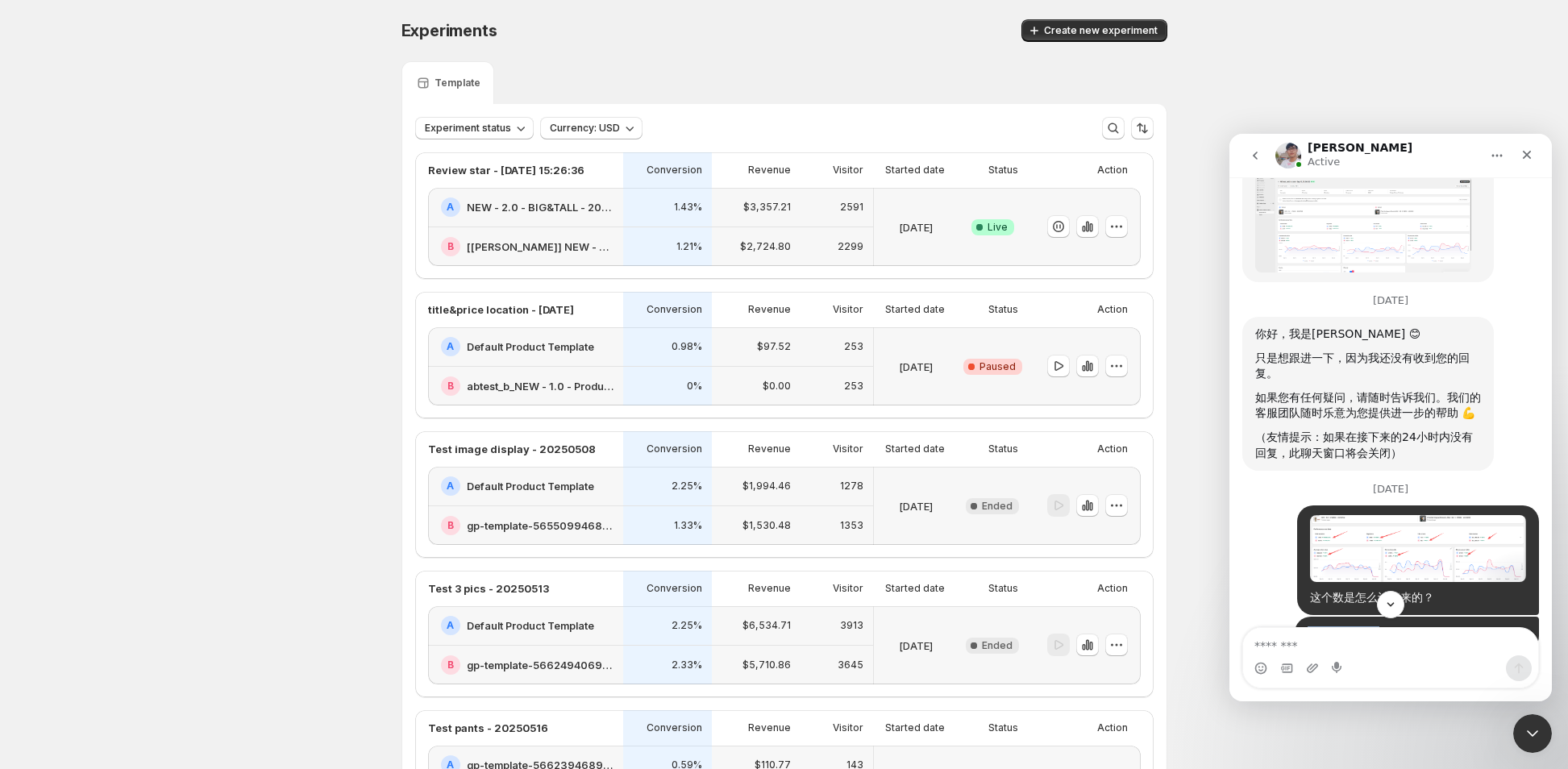
drag, startPoint x: 1373, startPoint y: 489, endPoint x: 1295, endPoint y: 491, distance: 78.0
click at [1295, 617] on div "119083.33%到底是怎么计算的，我很好奇 Operation • 6m ago" at bounding box center [1416, 635] width 244 height 36
copy div "119083.33%"
click at [1288, 637] on textarea "Message…" at bounding box center [1390, 642] width 295 height 28
paste textarea "**********"
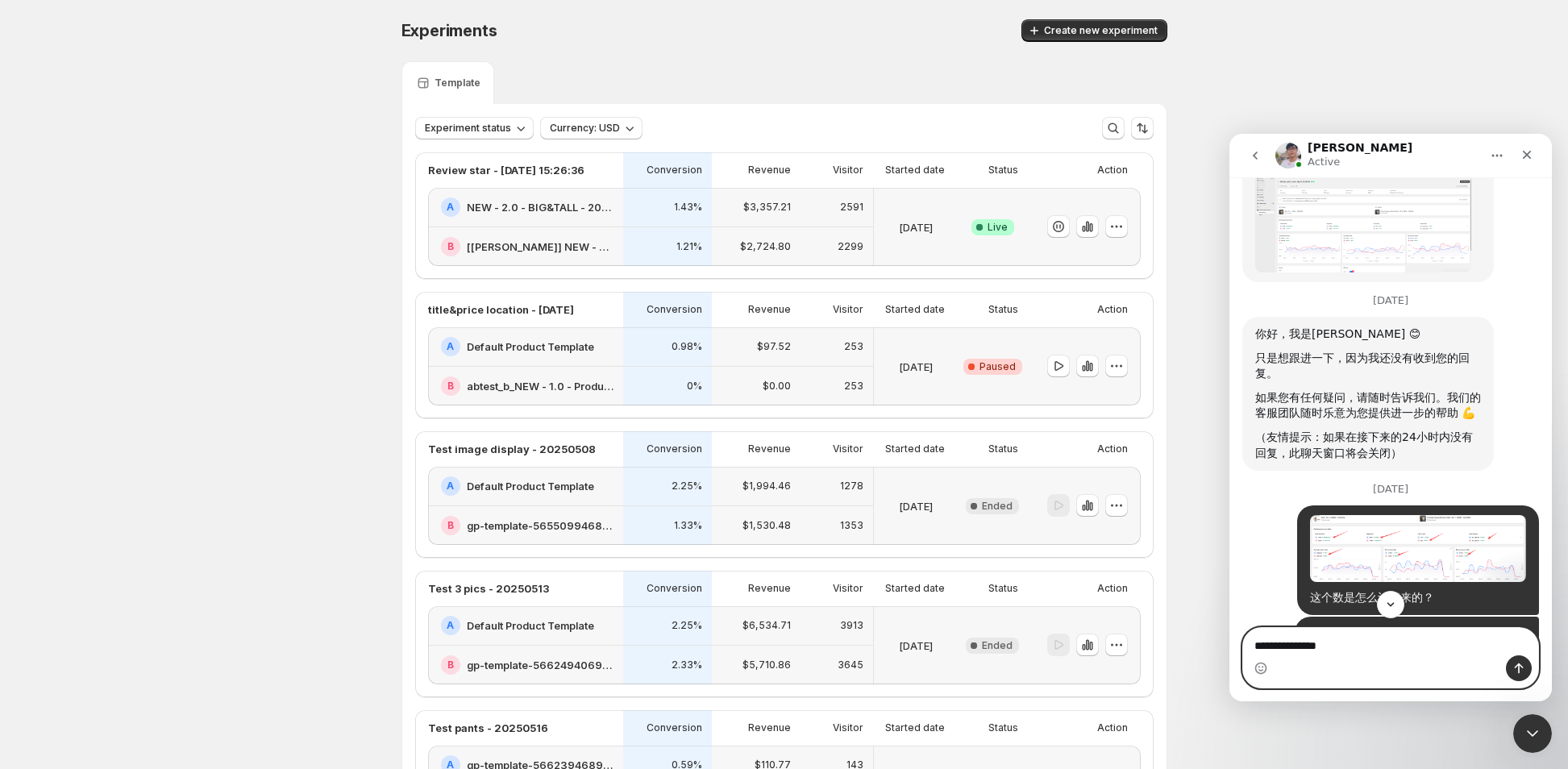
type textarea "**********"
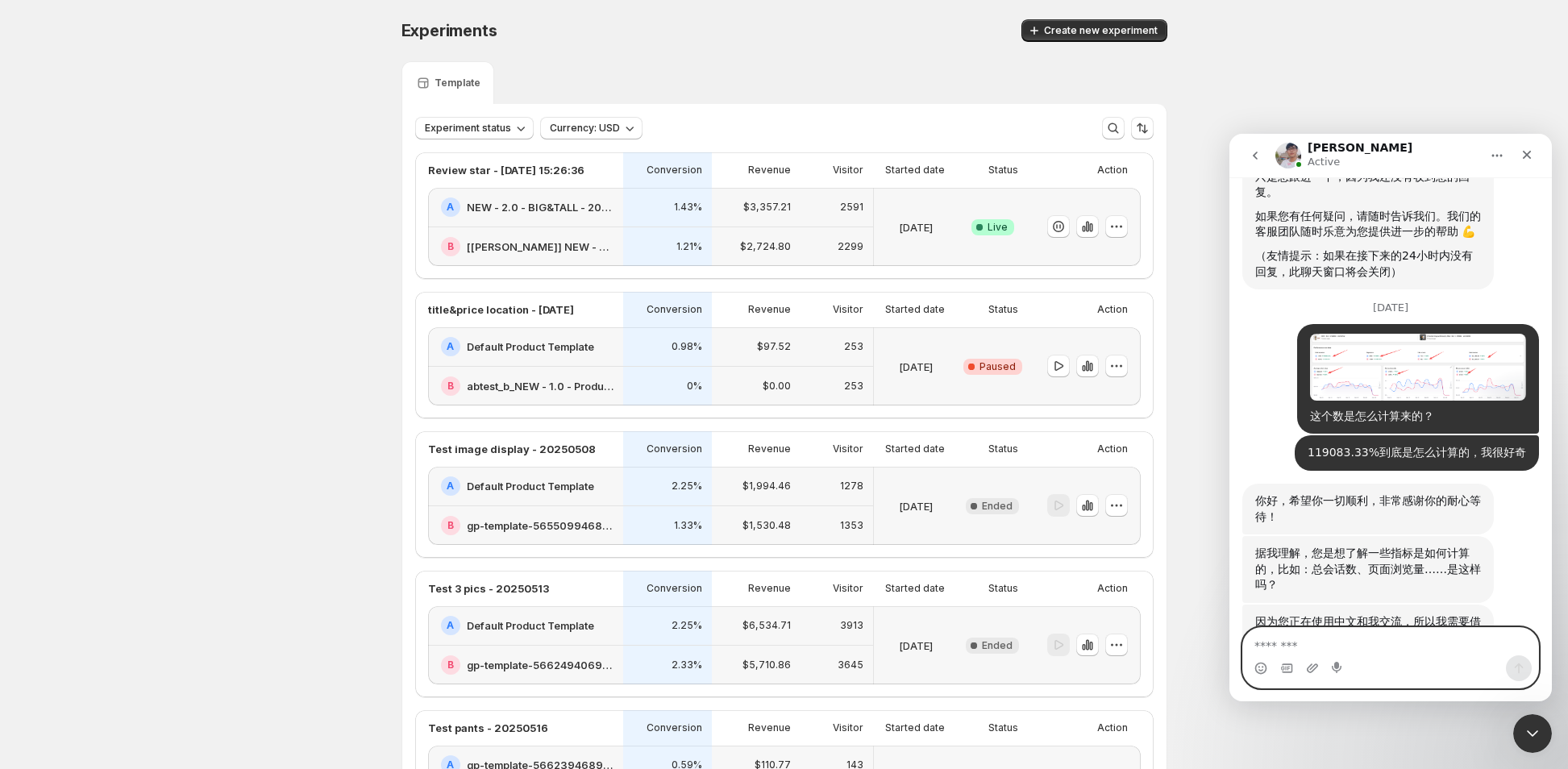
scroll to position [14521, 0]
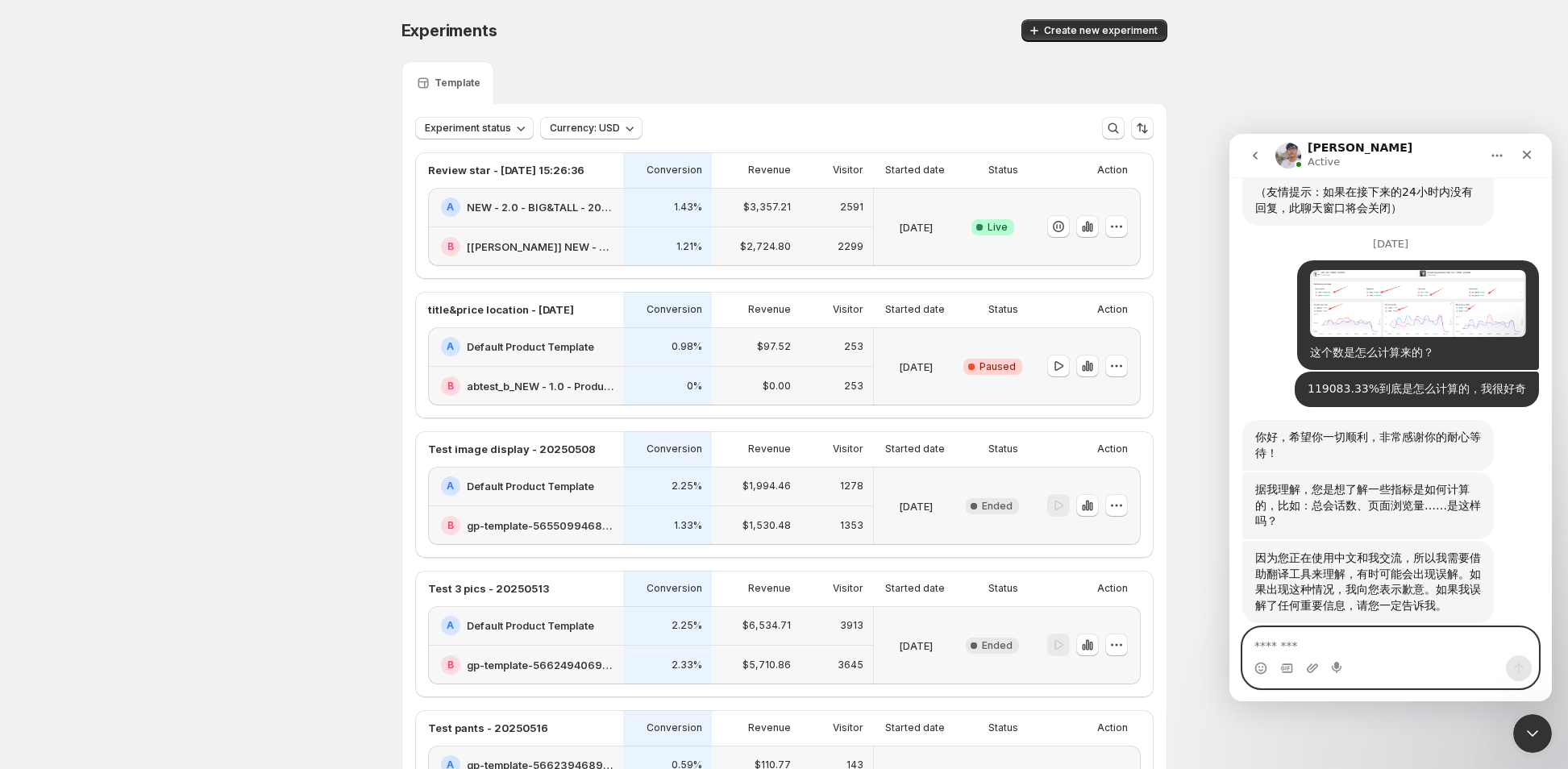
click at [1356, 643] on textarea "Message…" at bounding box center [1391, 642] width 296 height 28
type textarea "**"
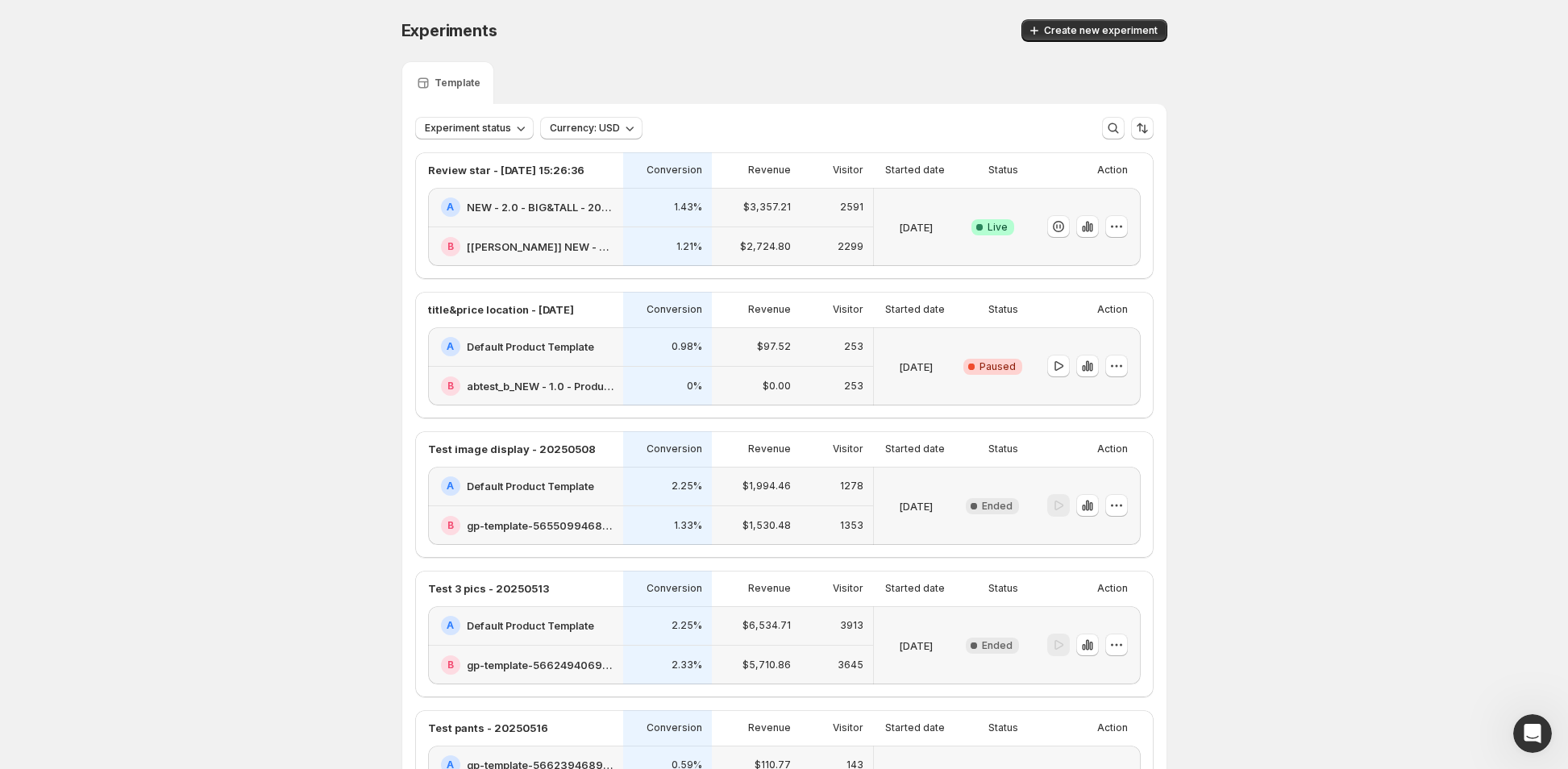
scroll to position [0, 0]
click at [630, 225] on div "1.43%" at bounding box center [667, 208] width 89 height 39
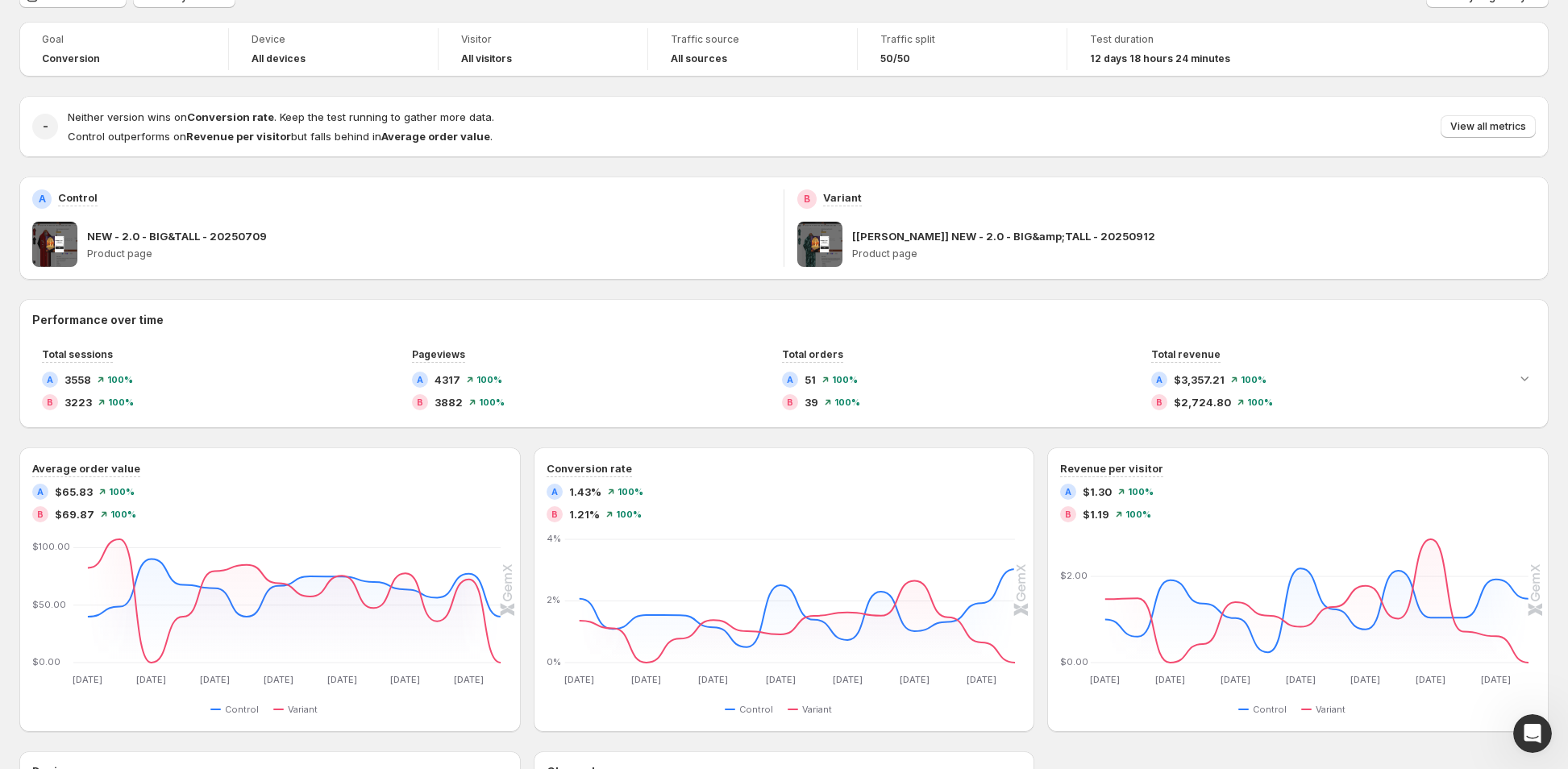
scroll to position [161, 0]
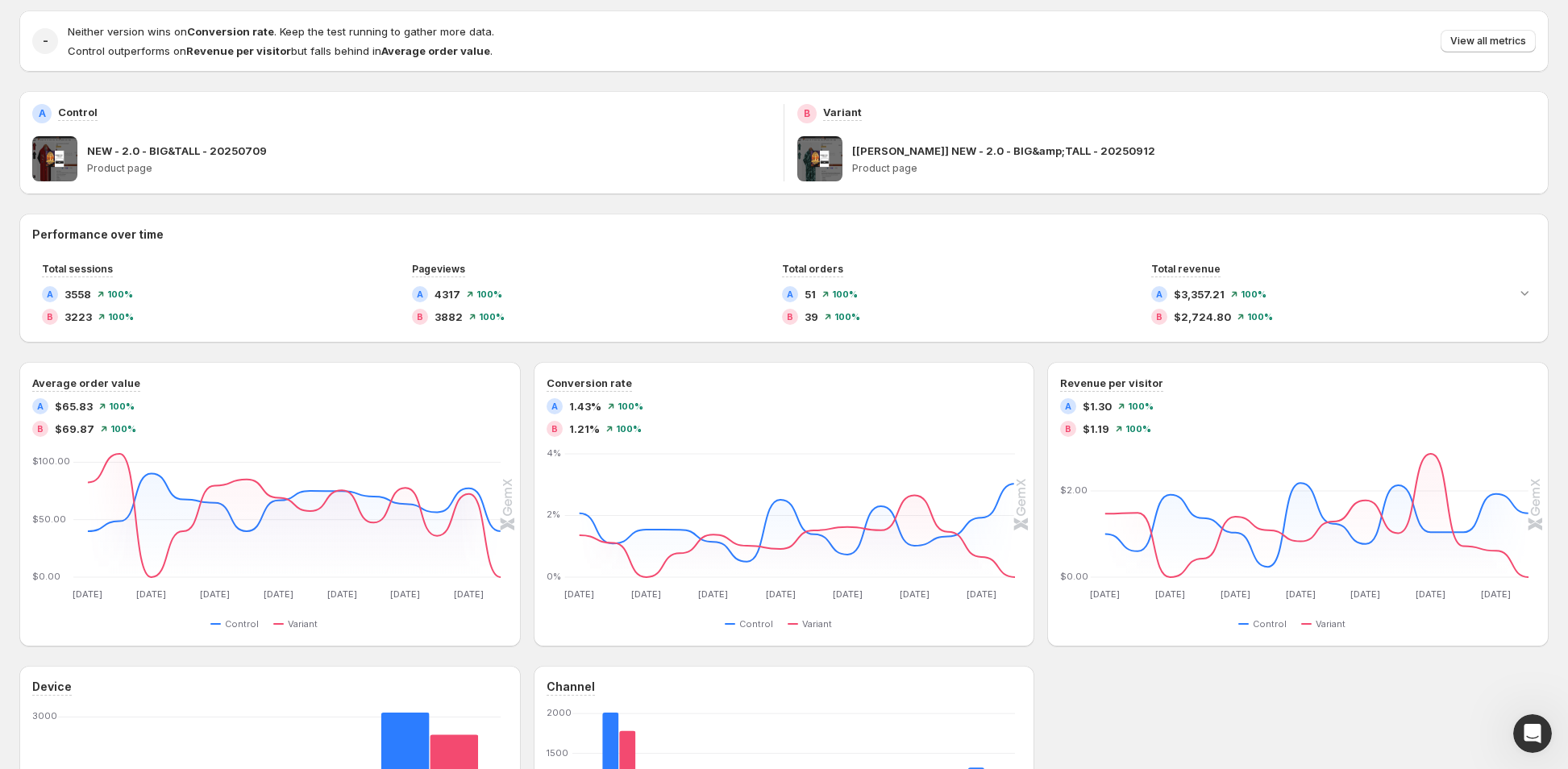
click at [549, 357] on div "Performance over time Total sessions A 3558 100 % B 3223 100 % Pageviews A 4317…" at bounding box center [784, 597] width 1529 height 768
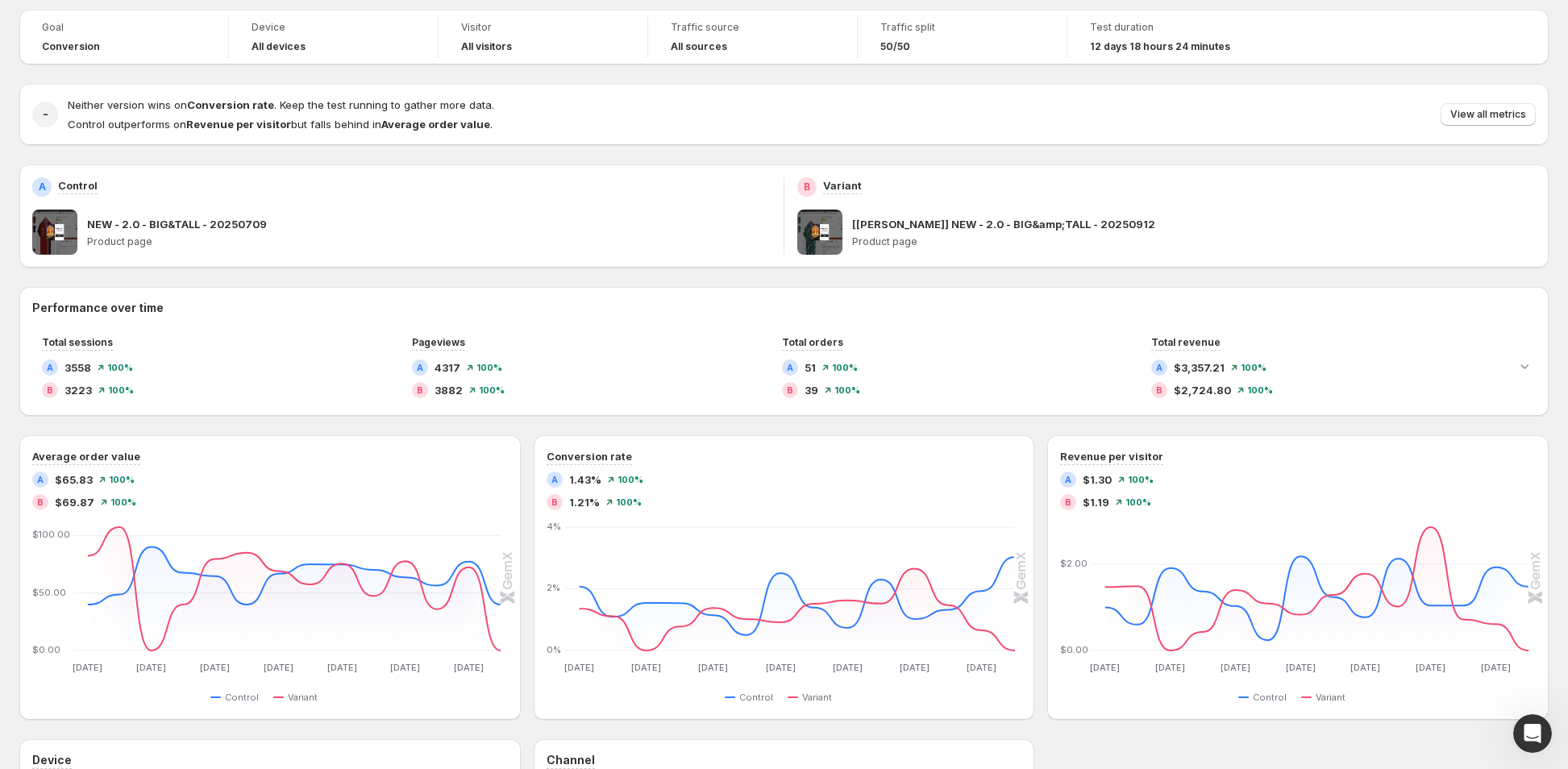
scroll to position [0, 0]
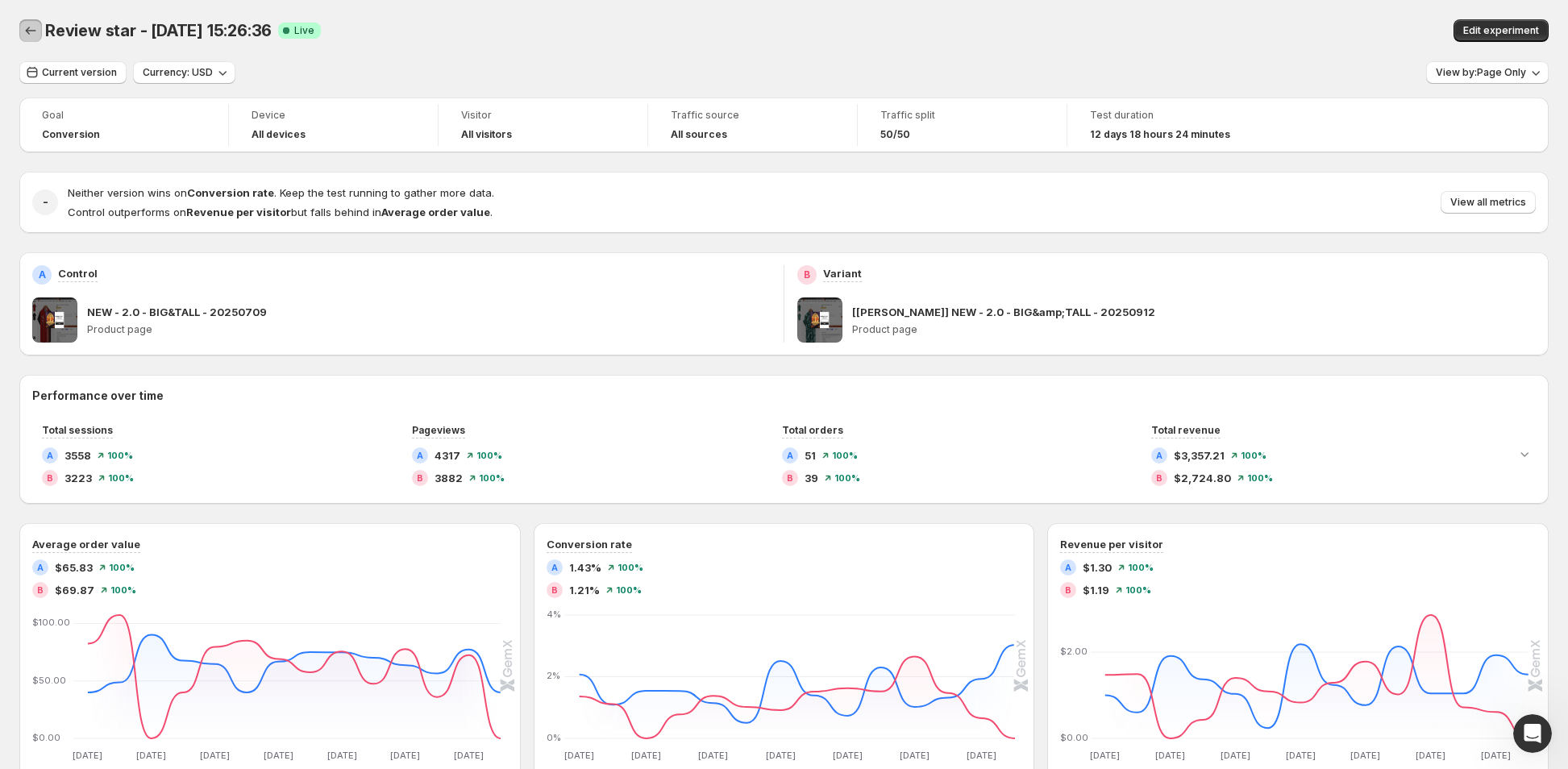
drag, startPoint x: 27, startPoint y: 39, endPoint x: 48, endPoint y: 41, distance: 21.1
click at [27, 39] on button "Back" at bounding box center [30, 30] width 22 height 22
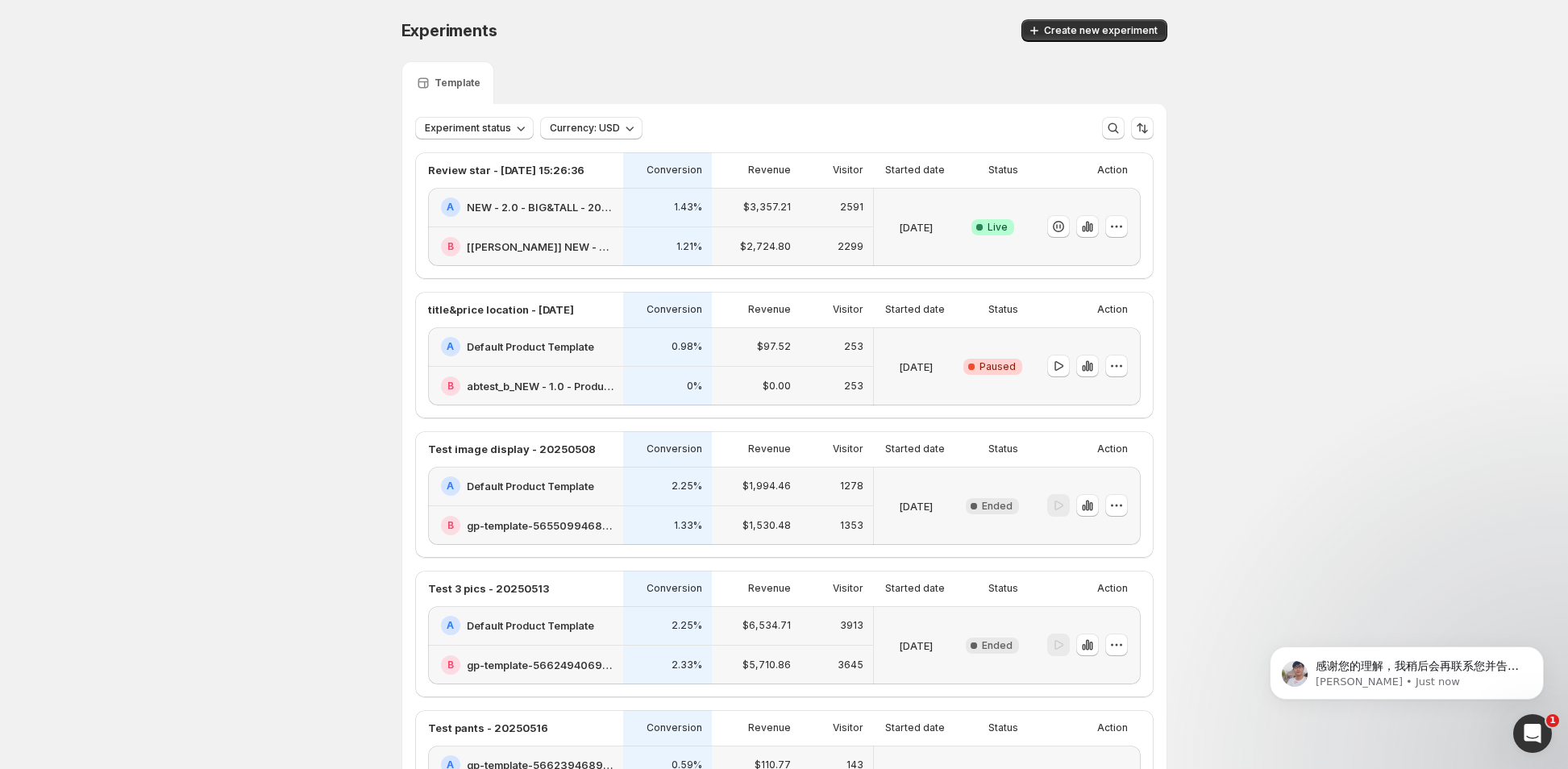
click at [1049, 219] on div at bounding box center [1081, 227] width 93 height 65
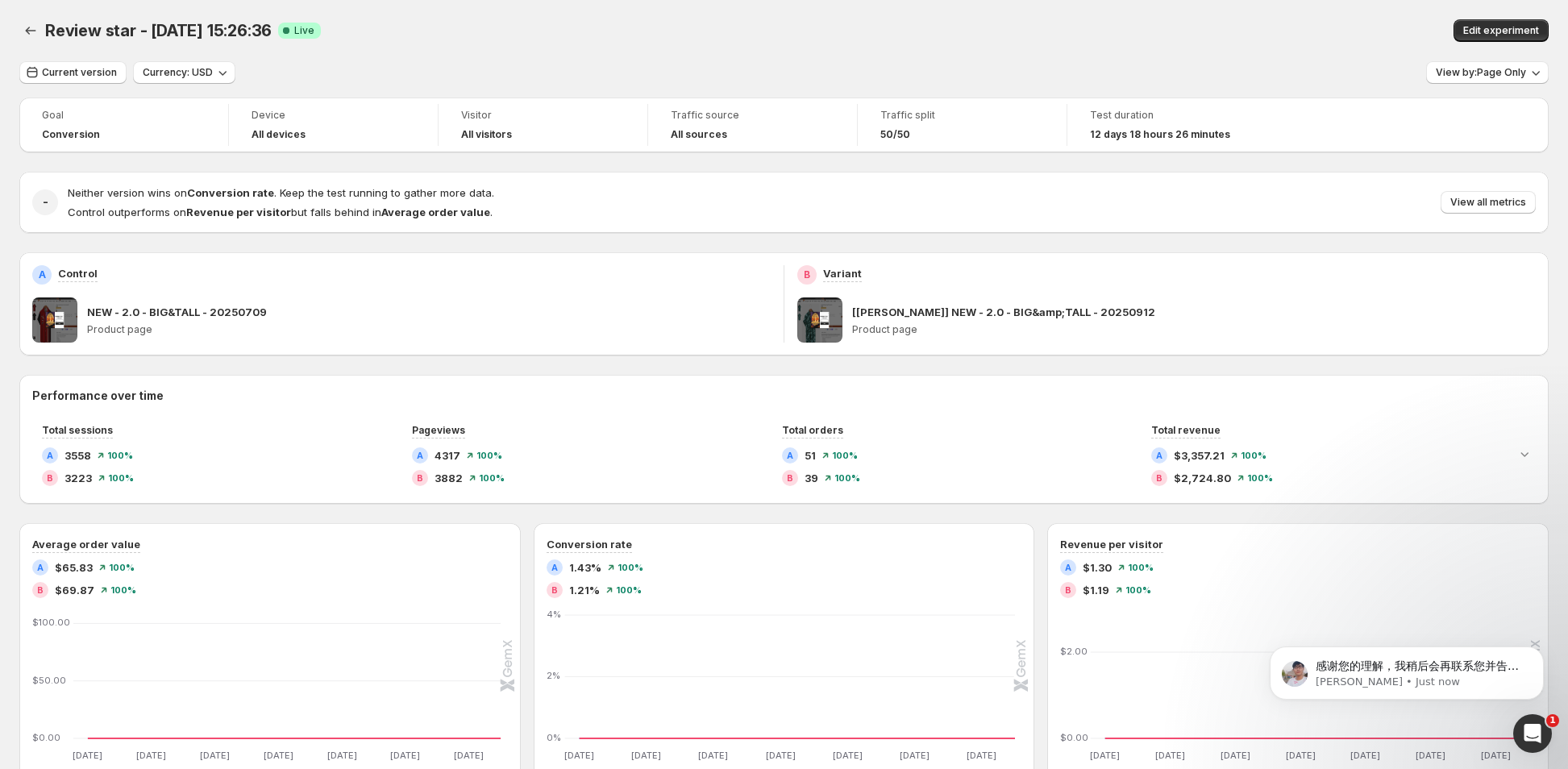
click at [1061, 220] on div "- Neither version wins on Conversion rate . Keep the test running to gather mor…" at bounding box center [784, 203] width 1529 height 61
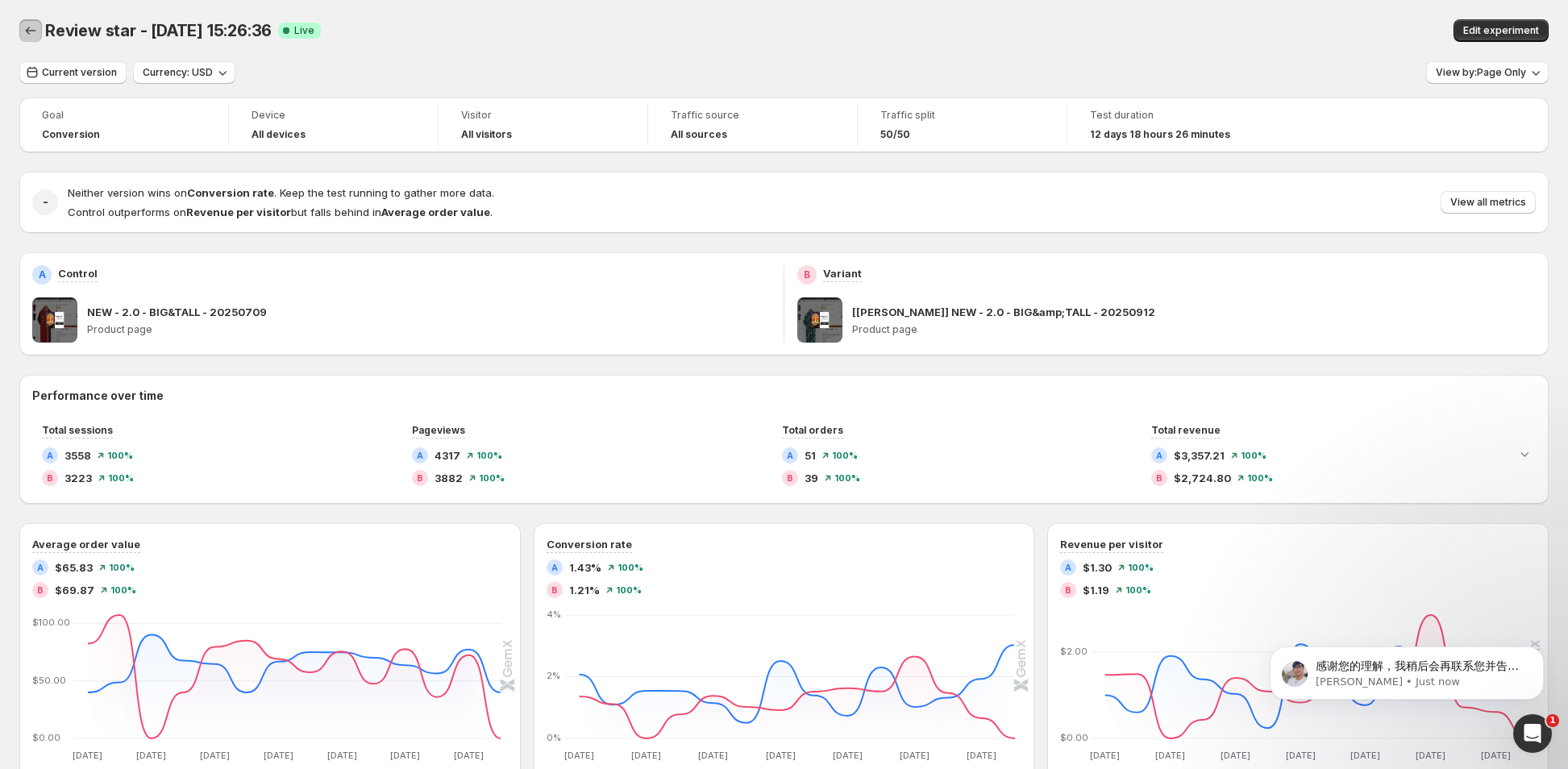
click at [36, 29] on icon "Back" at bounding box center [30, 30] width 16 height 16
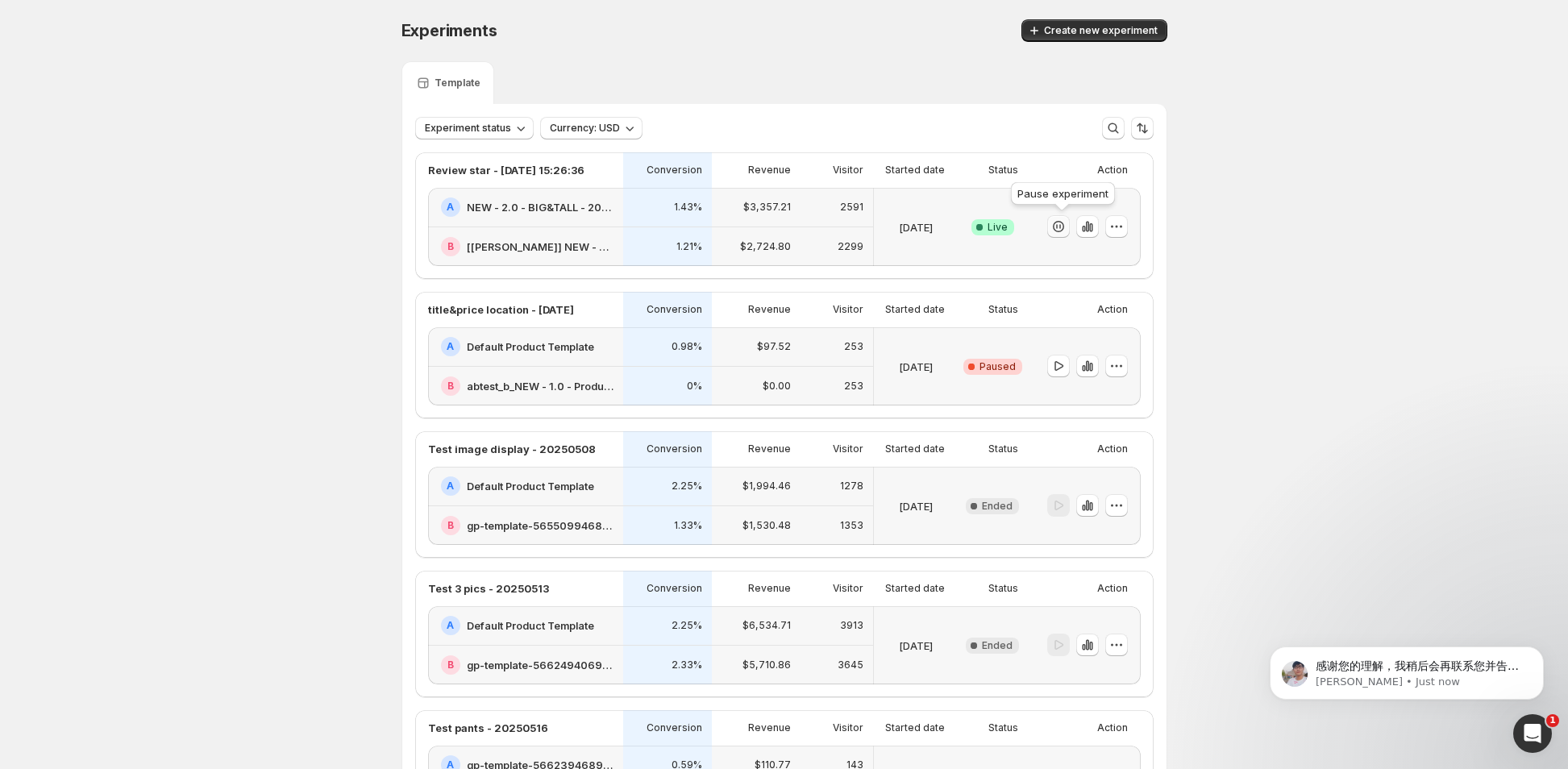
click at [1064, 228] on icon "button" at bounding box center [1059, 227] width 16 height 16
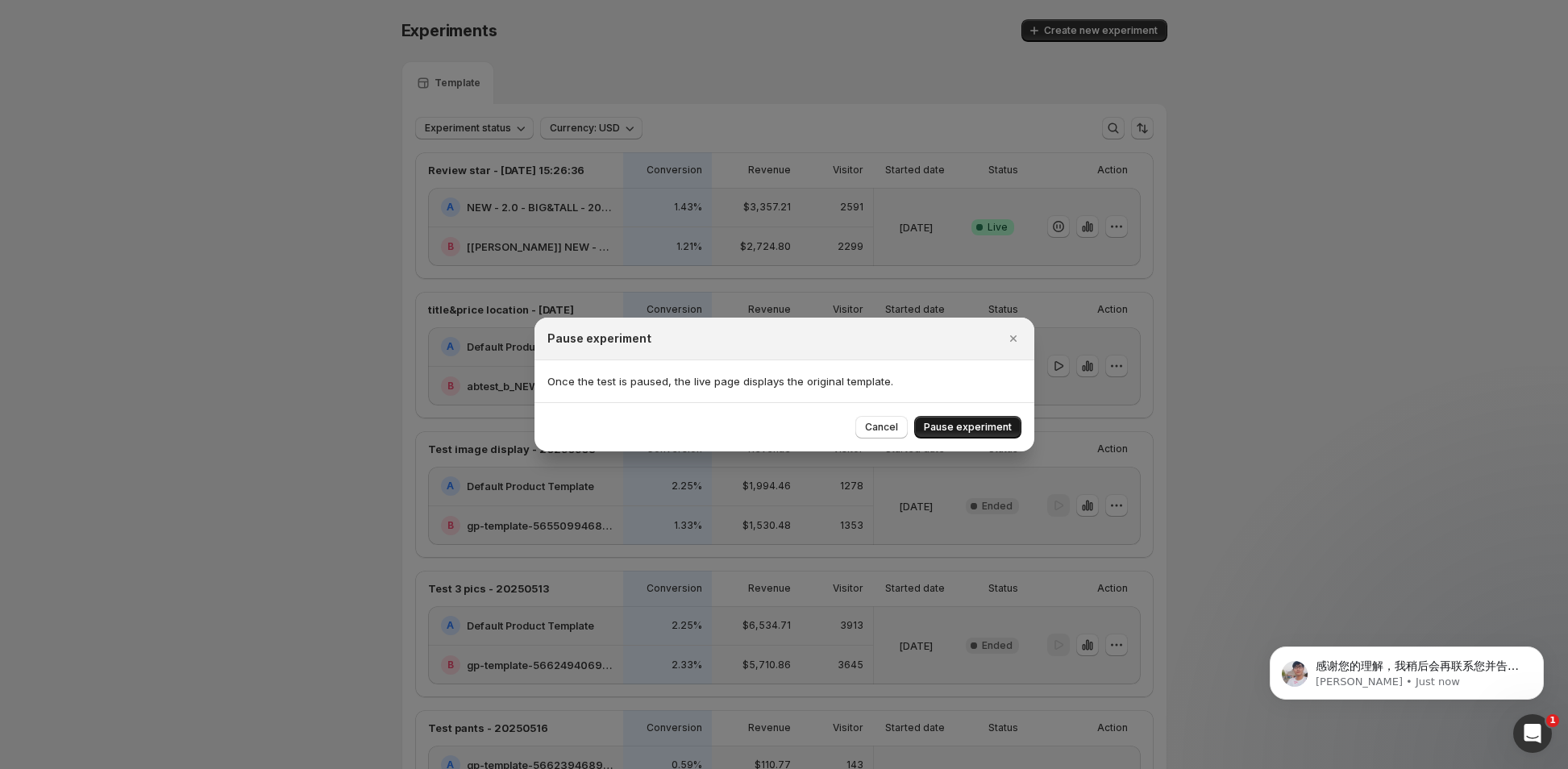
click at [983, 425] on span "Pause experiment" at bounding box center [968, 427] width 88 height 13
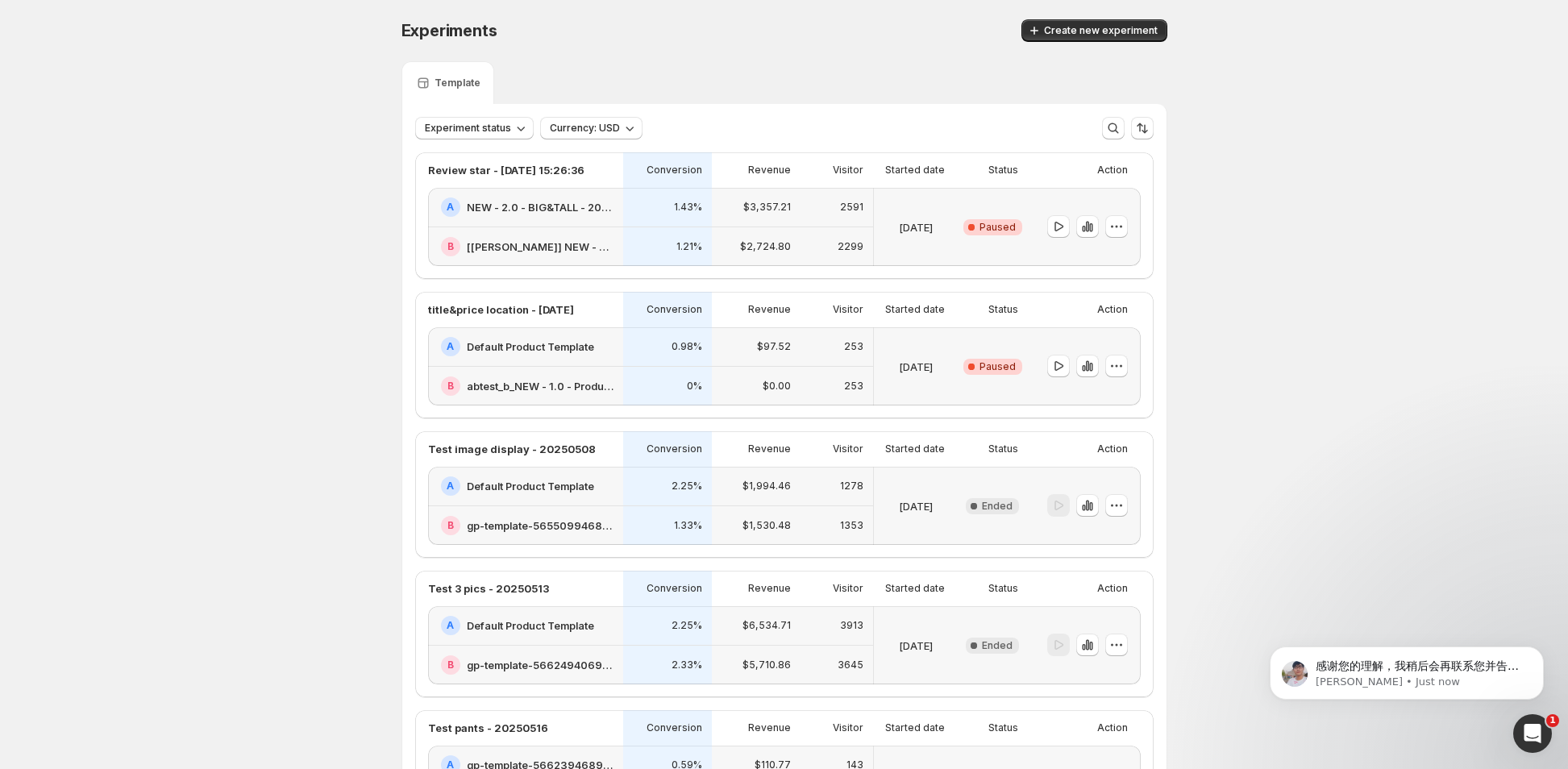
click at [1113, 227] on icon "button" at bounding box center [1112, 227] width 3 height 3
click at [669, 230] on div "1.21%" at bounding box center [667, 247] width 89 height 39
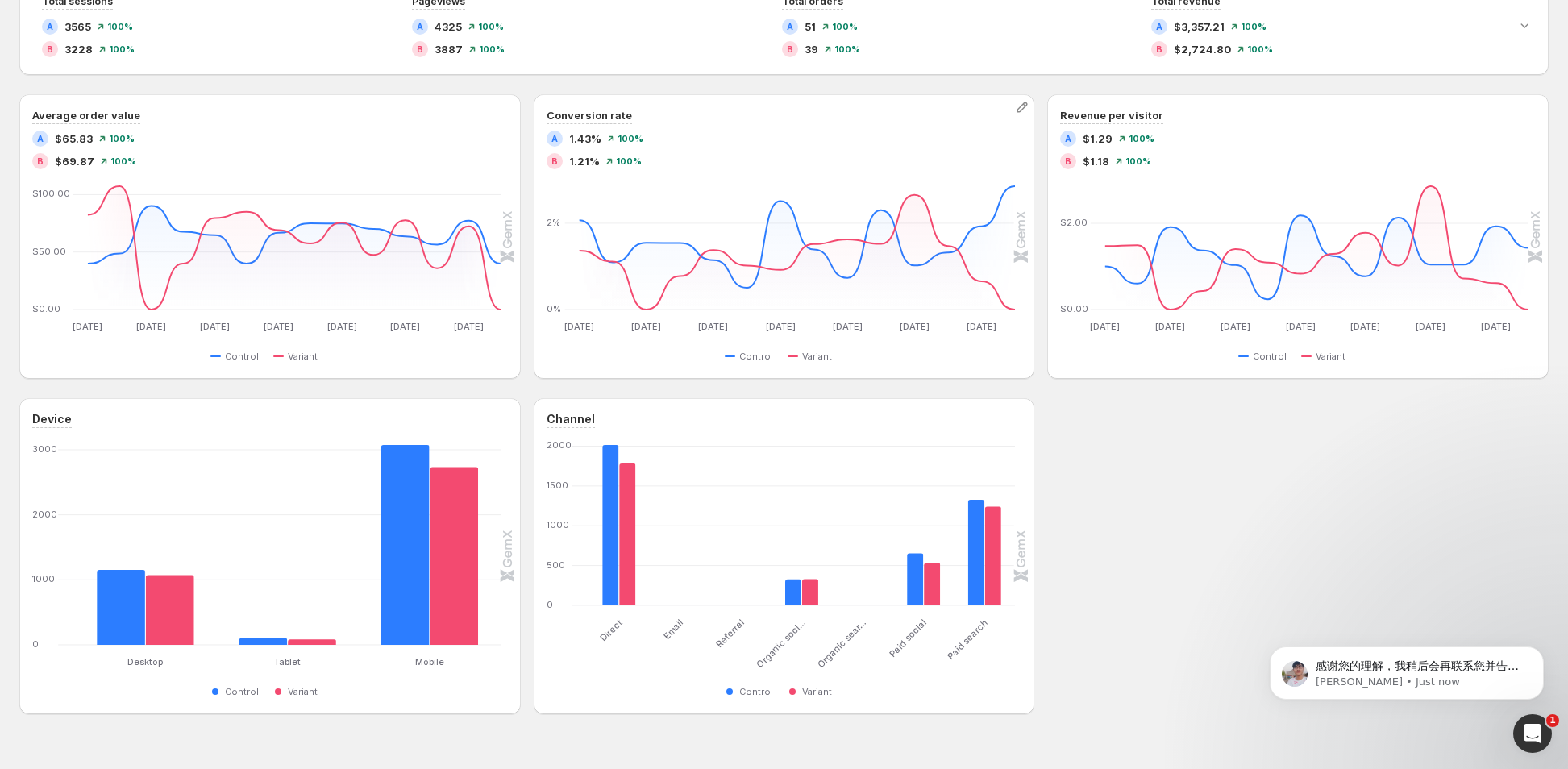
scroll to position [348, 0]
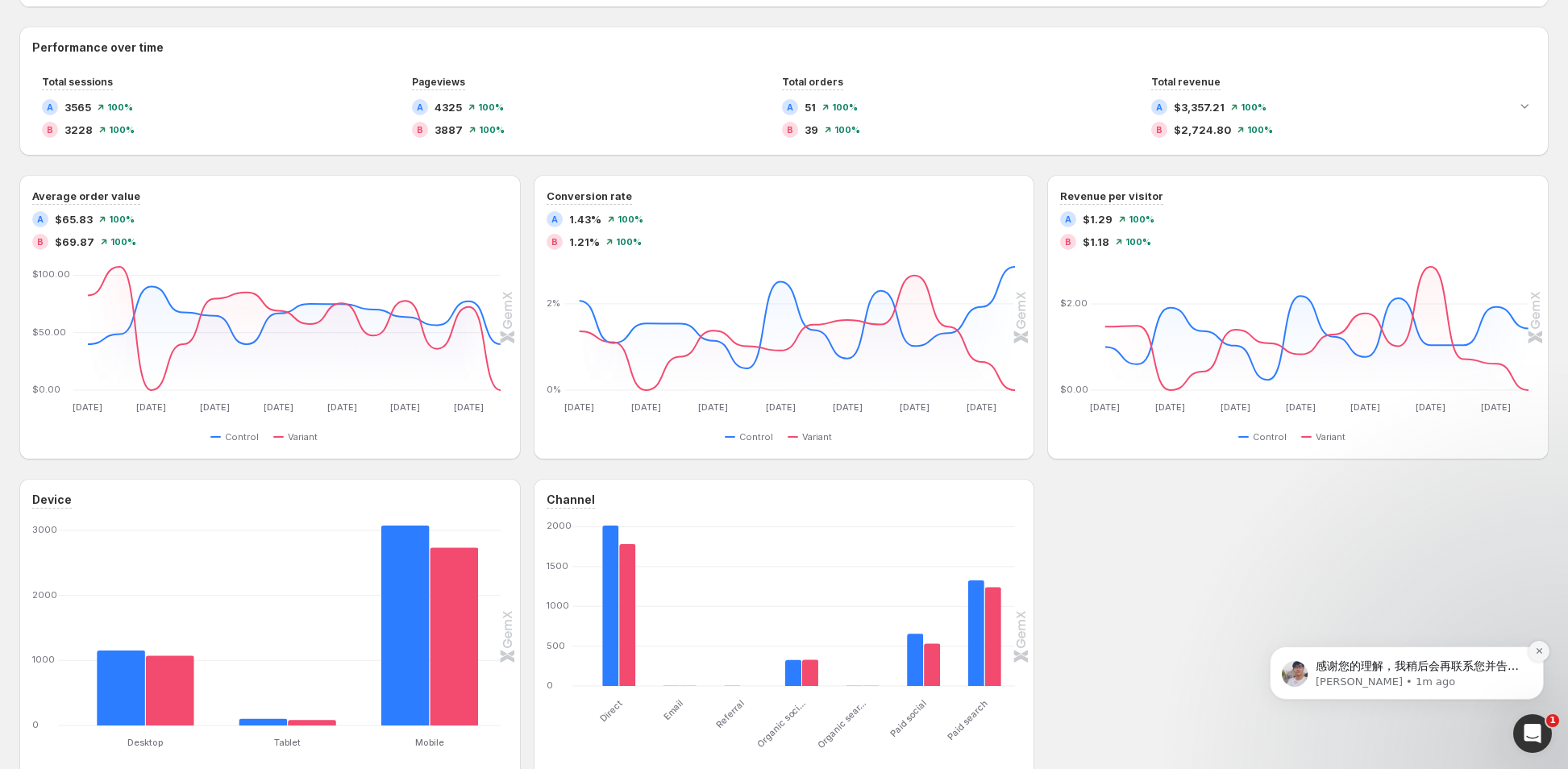
click at [1535, 652] on icon "Dismiss notification" at bounding box center [1539, 651] width 9 height 9
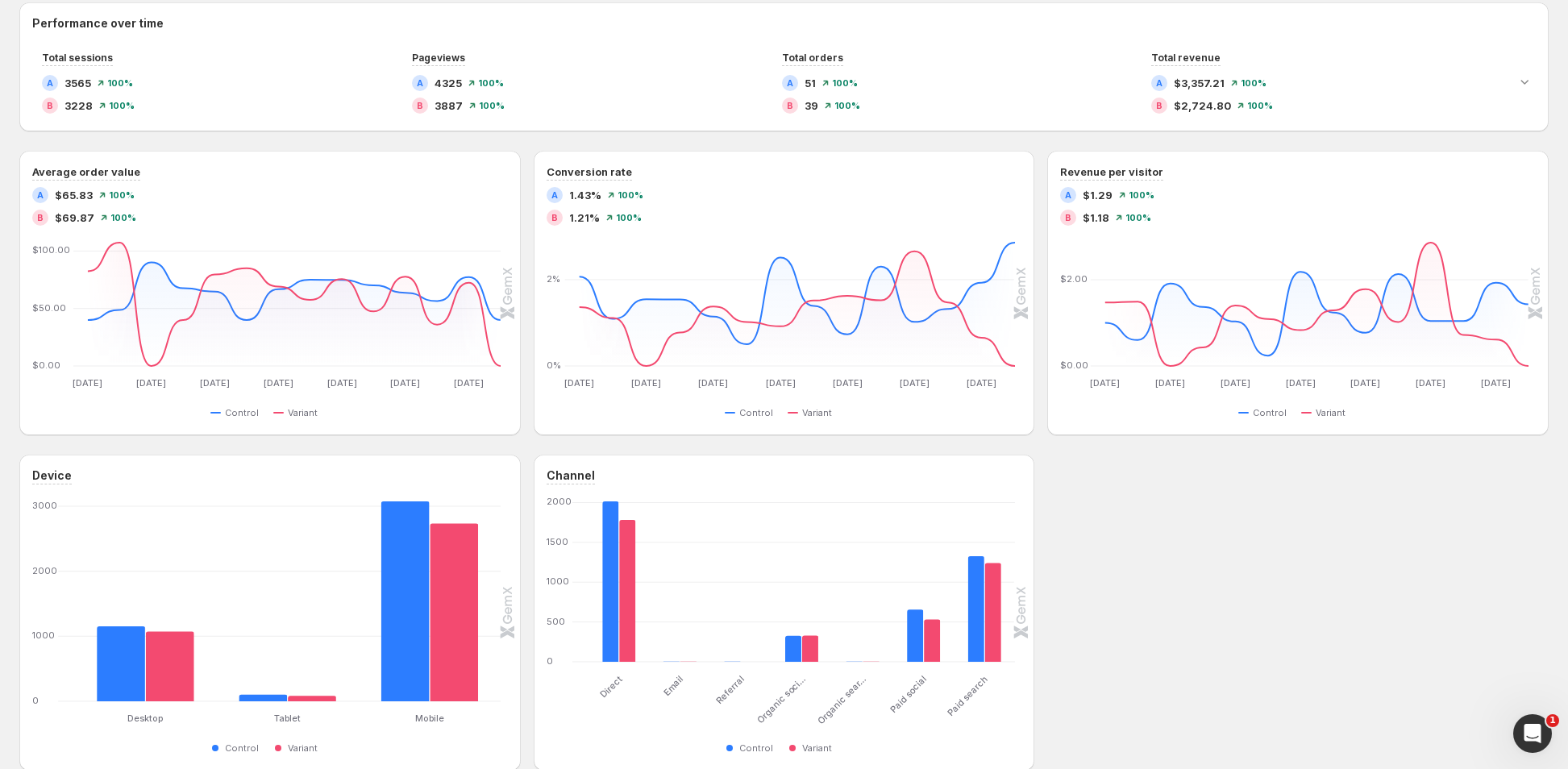
scroll to position [373, 0]
click at [1307, 625] on div "Device Desktop Desktop Tablet Tablet Mobile Mobile 0 1000 2000 3000 Control Var…" at bounding box center [784, 611] width 1529 height 316
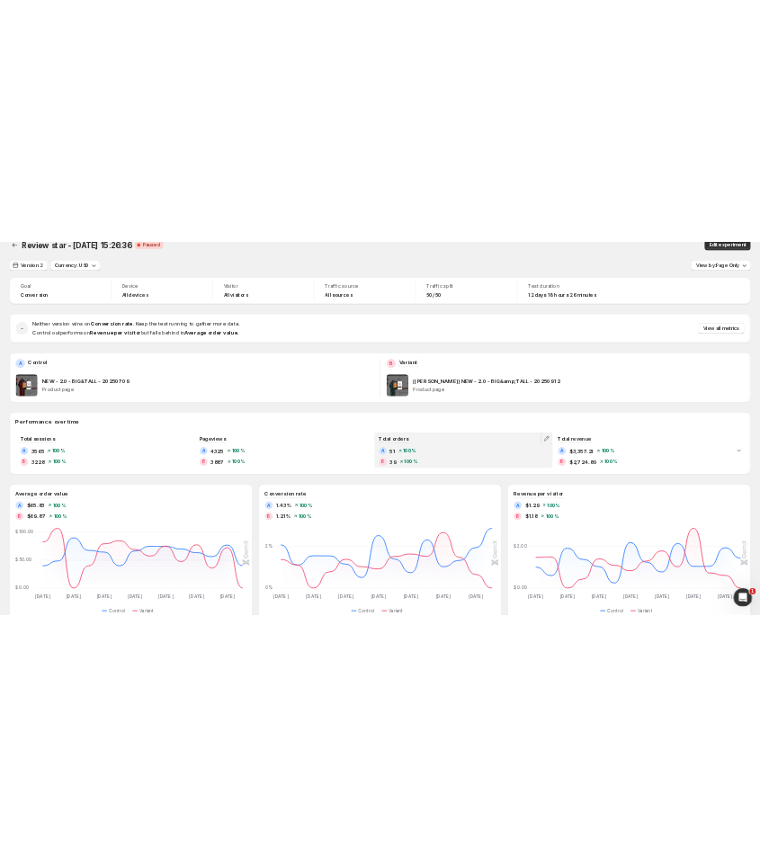
scroll to position [0, 0]
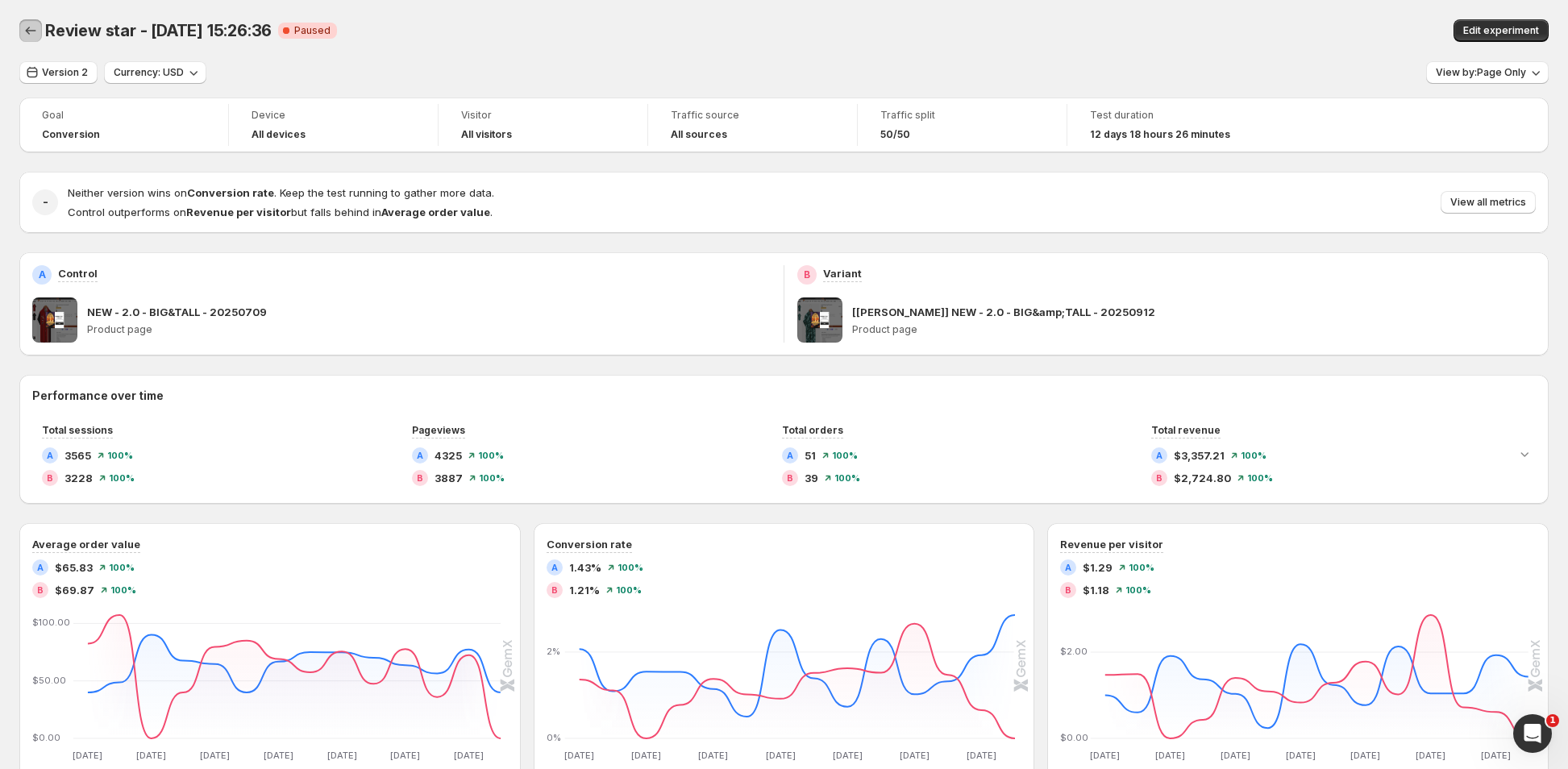
click at [32, 38] on icon "Back" at bounding box center [30, 30] width 16 height 16
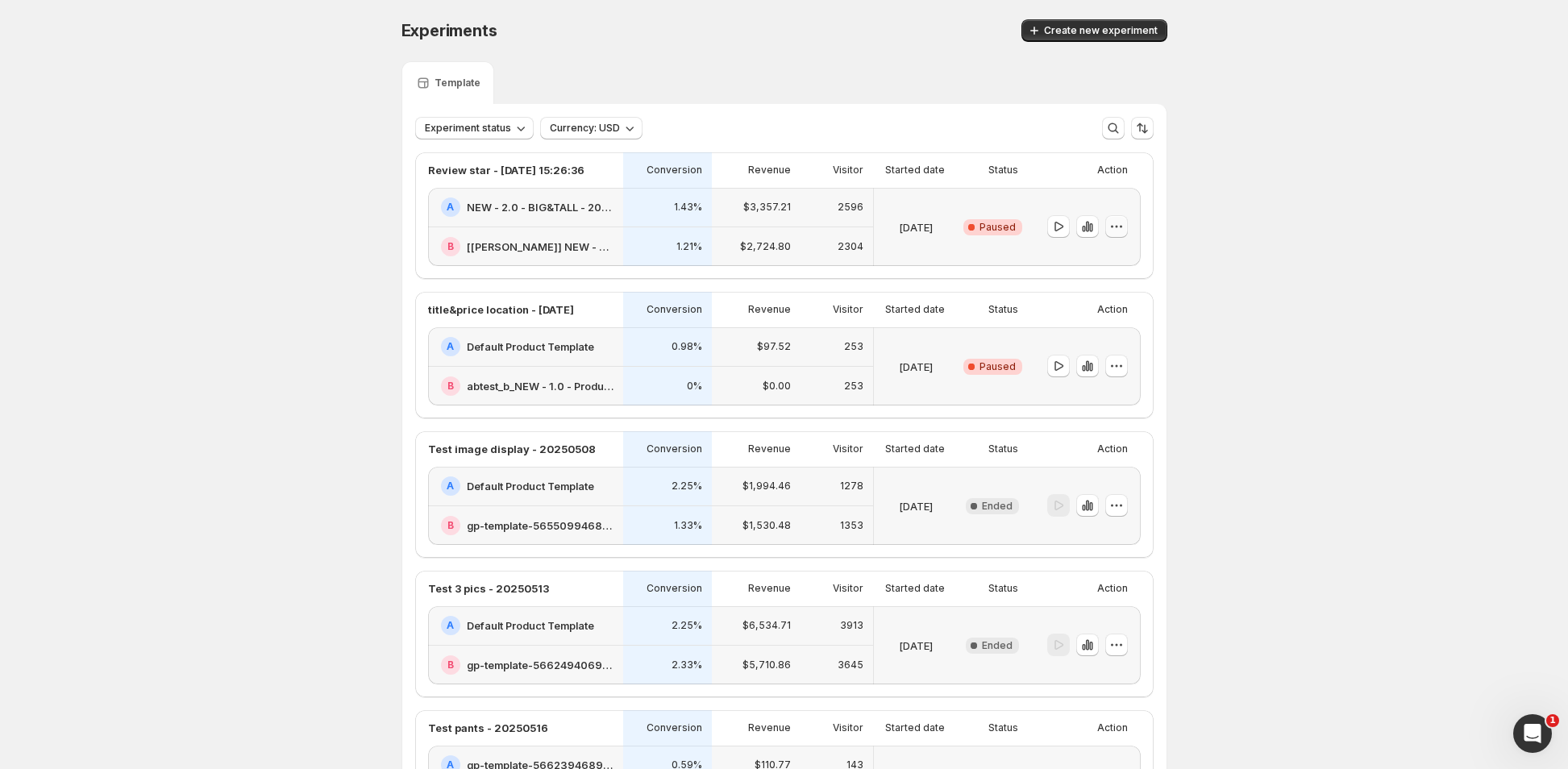
click at [1122, 226] on icon "button" at bounding box center [1121, 227] width 3 height 3
click at [1113, 313] on span "End experiment" at bounding box center [1131, 315] width 78 height 13
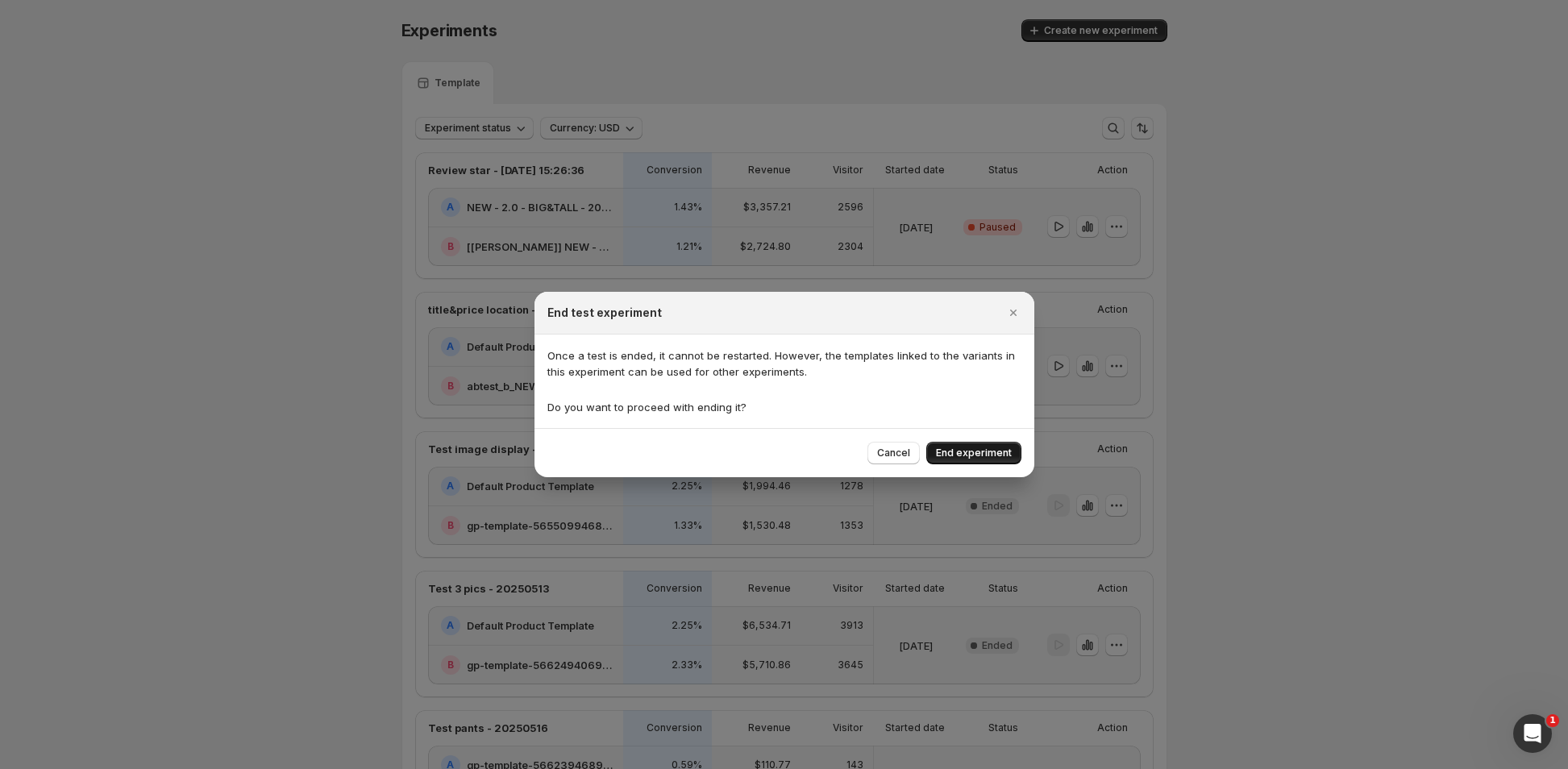
click at [967, 454] on span "End experiment" at bounding box center [974, 453] width 76 height 13
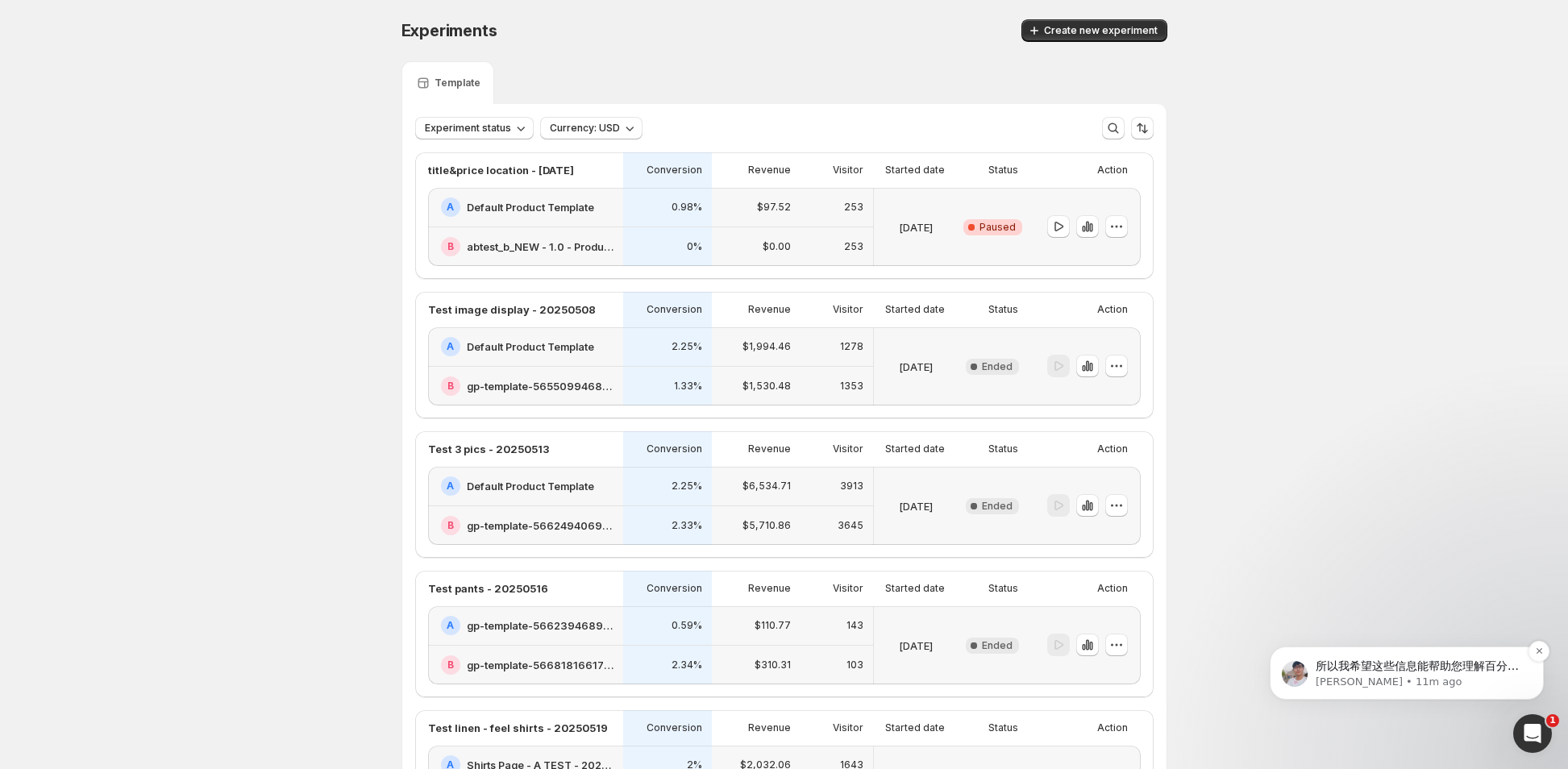
click at [1474, 679] on p "Antony • 11m ago" at bounding box center [1420, 682] width 208 height 14
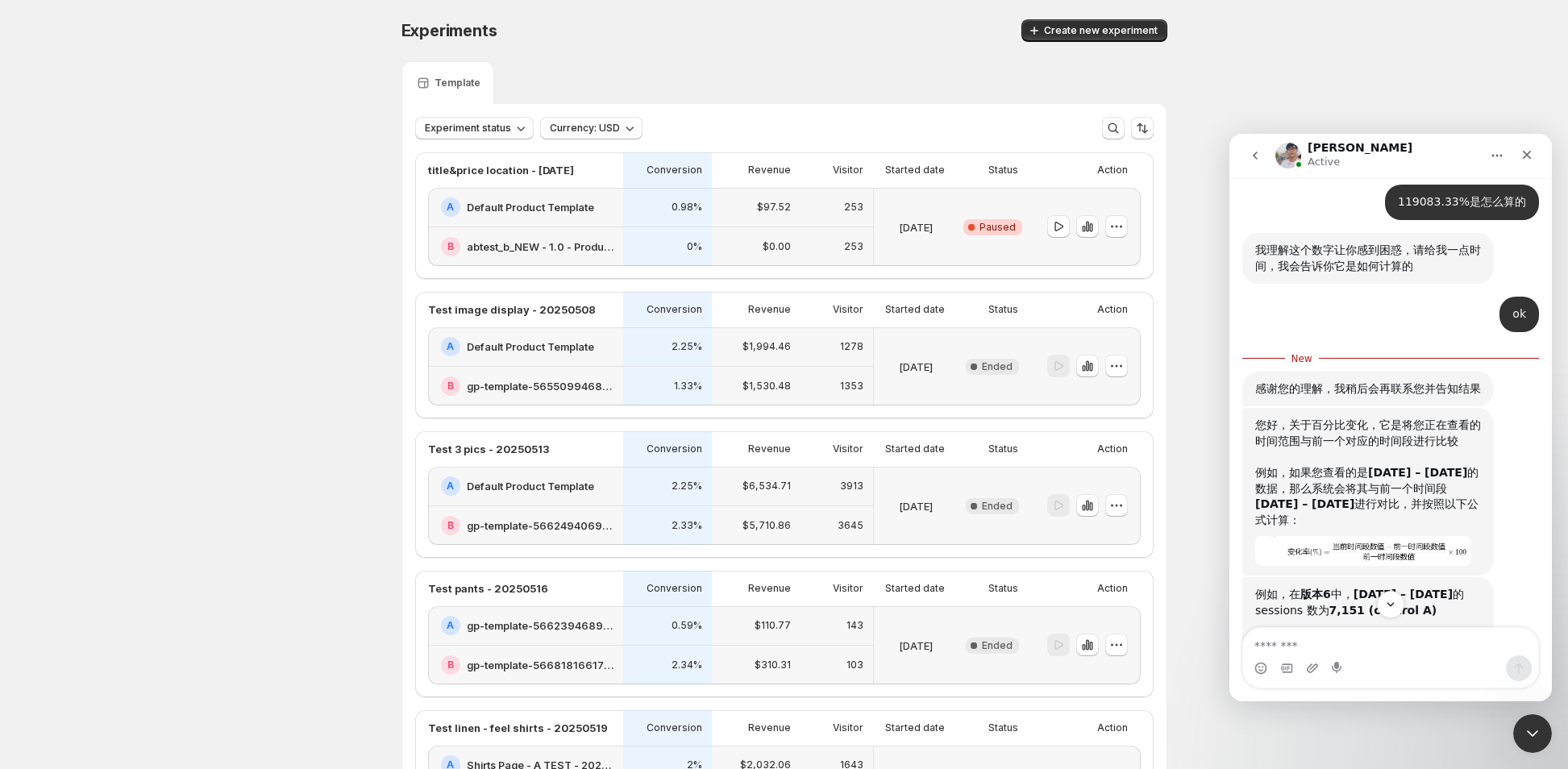
scroll to position [15004, 0]
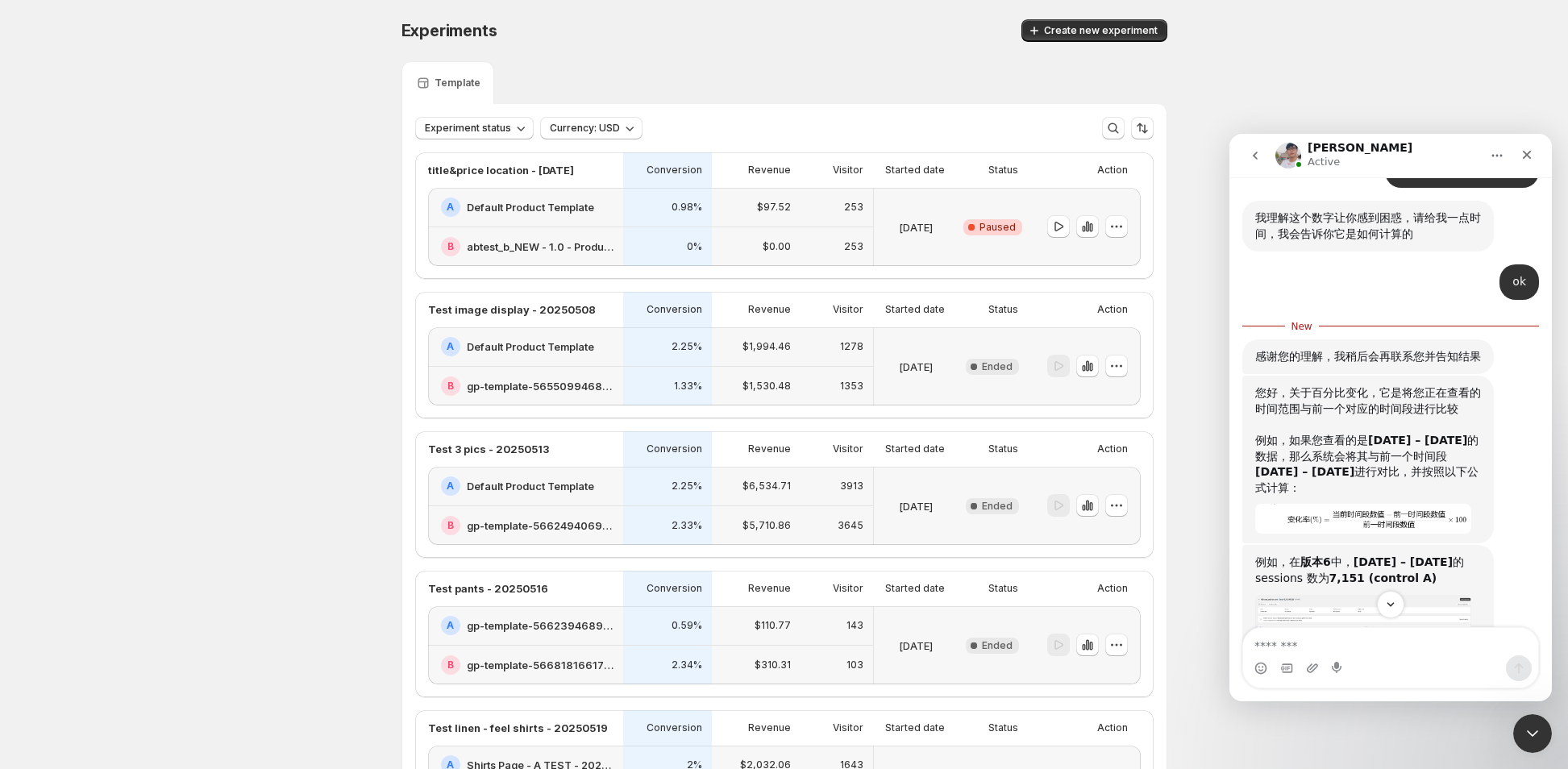
click at [1351, 504] on img "Antony says…" at bounding box center [1363, 518] width 216 height 30
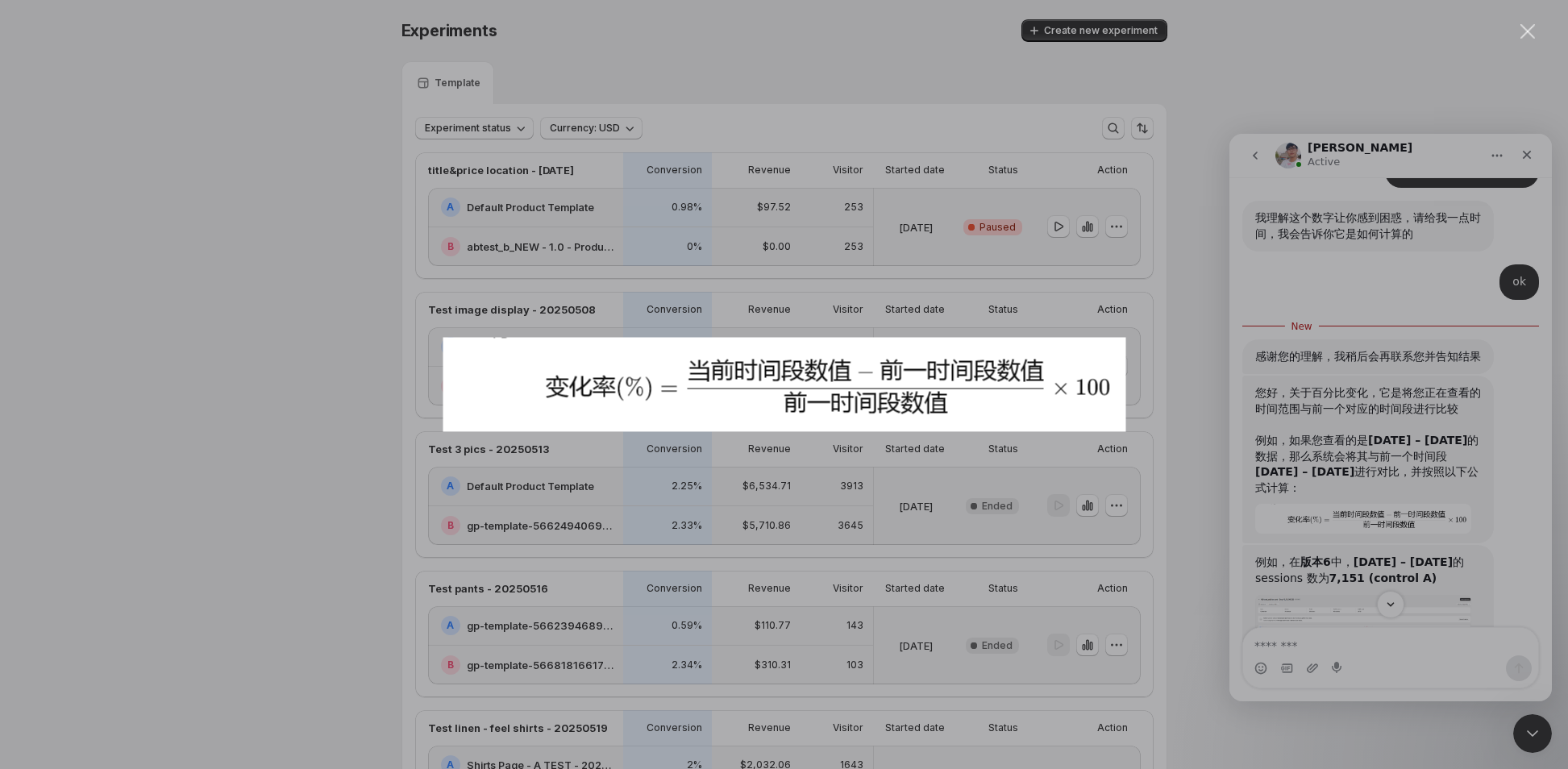
drag, startPoint x: 122, startPoint y: 249, endPoint x: 1352, endPoint y: 384, distance: 1237.4
click at [1352, 384] on div "Intercom messenger" at bounding box center [784, 384] width 1568 height 769
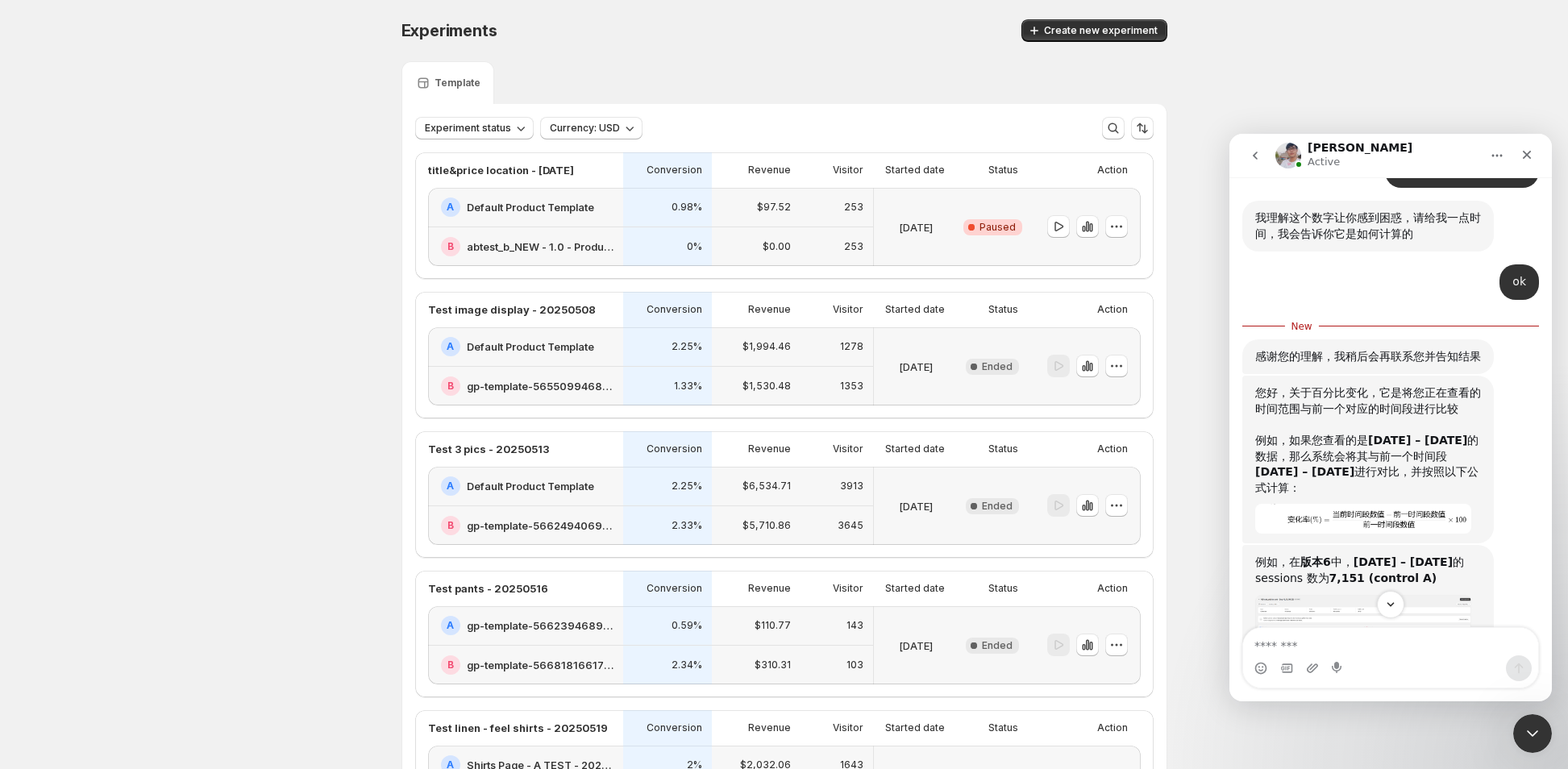
scroll to position [15085, 0]
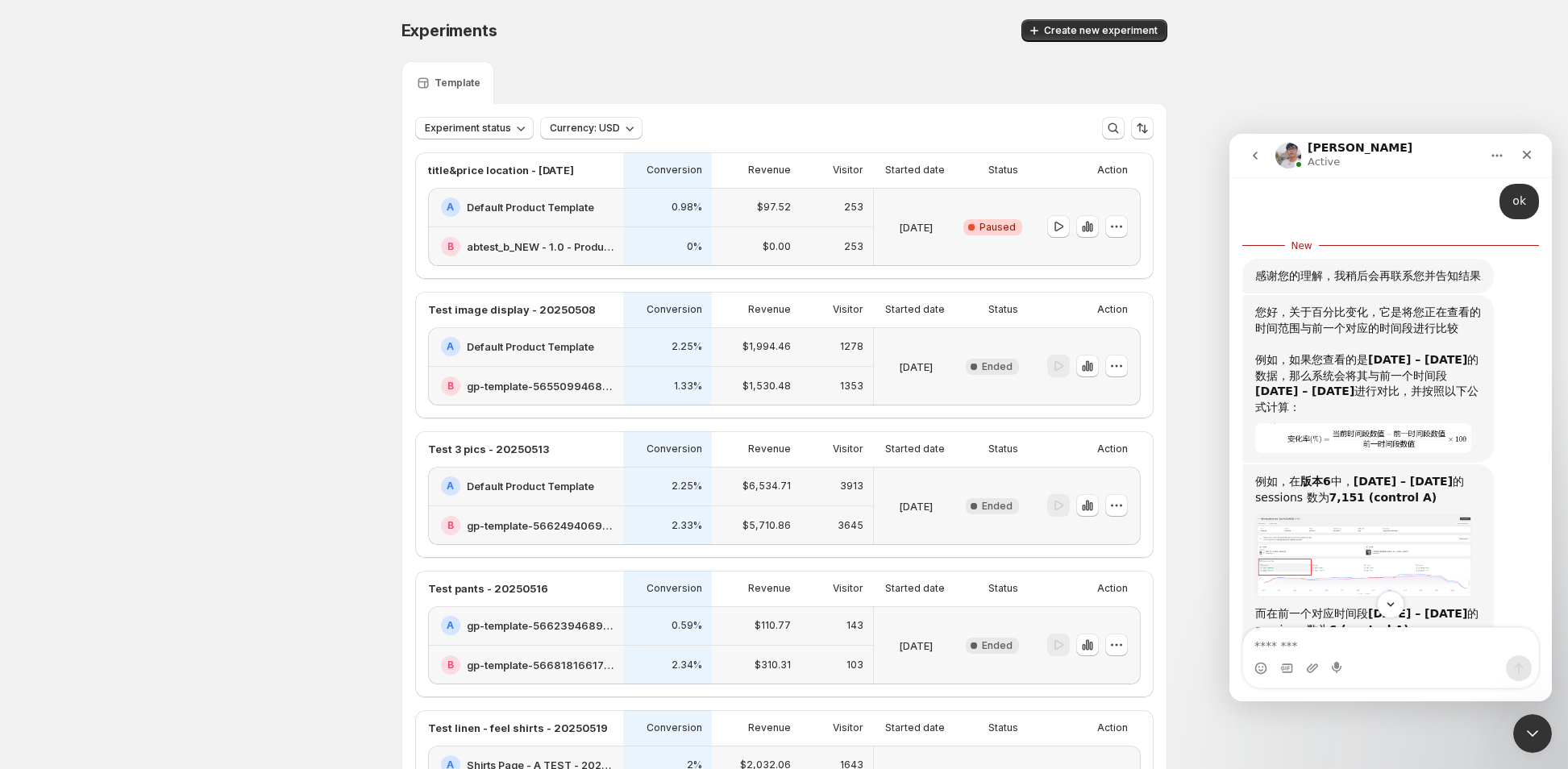
click at [1385, 514] on img "Antony says…" at bounding box center [1363, 557] width 216 height 84
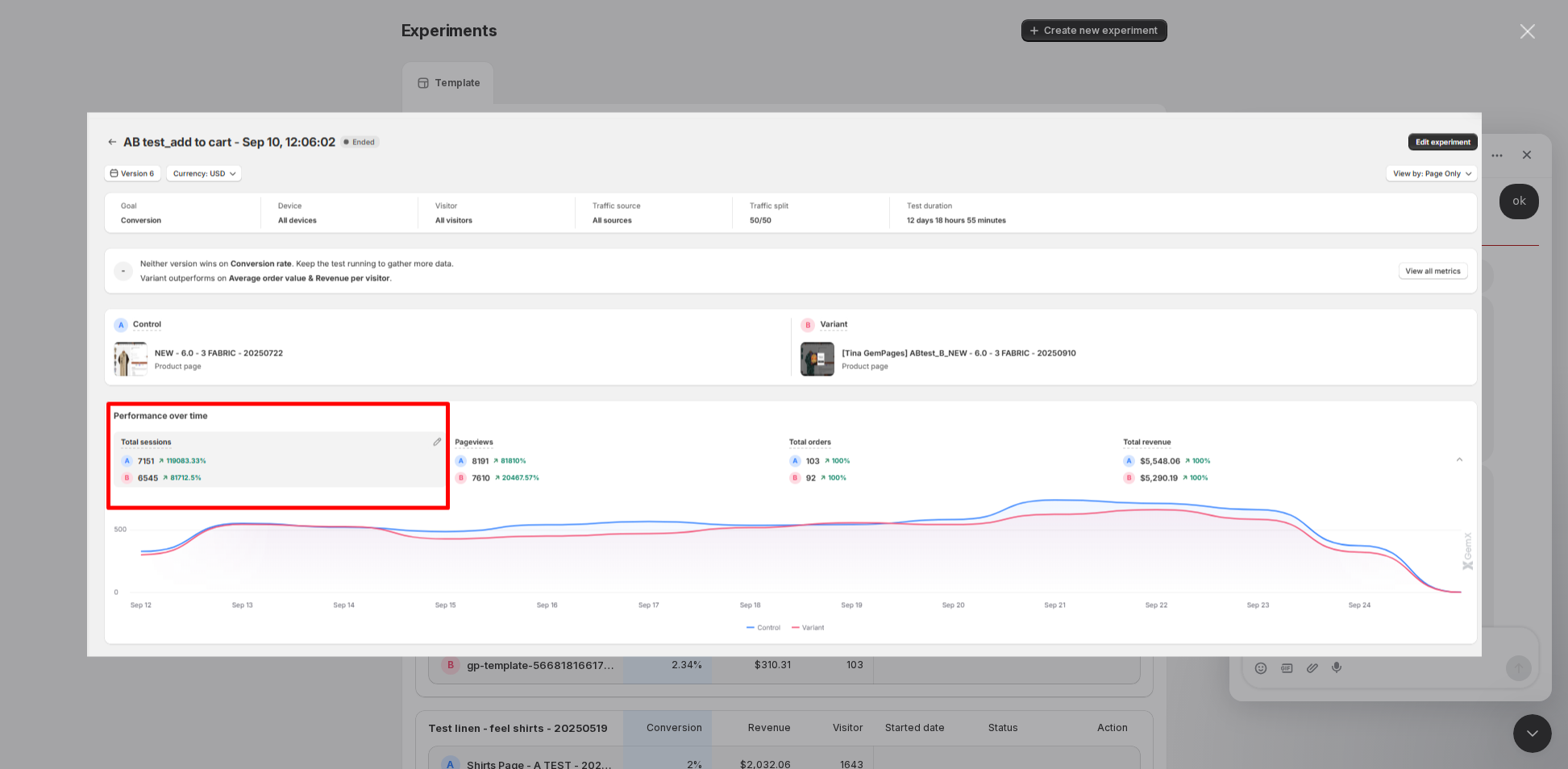
scroll to position [0, 0]
click at [1505, 400] on div "Intercom messenger" at bounding box center [784, 384] width 1568 height 769
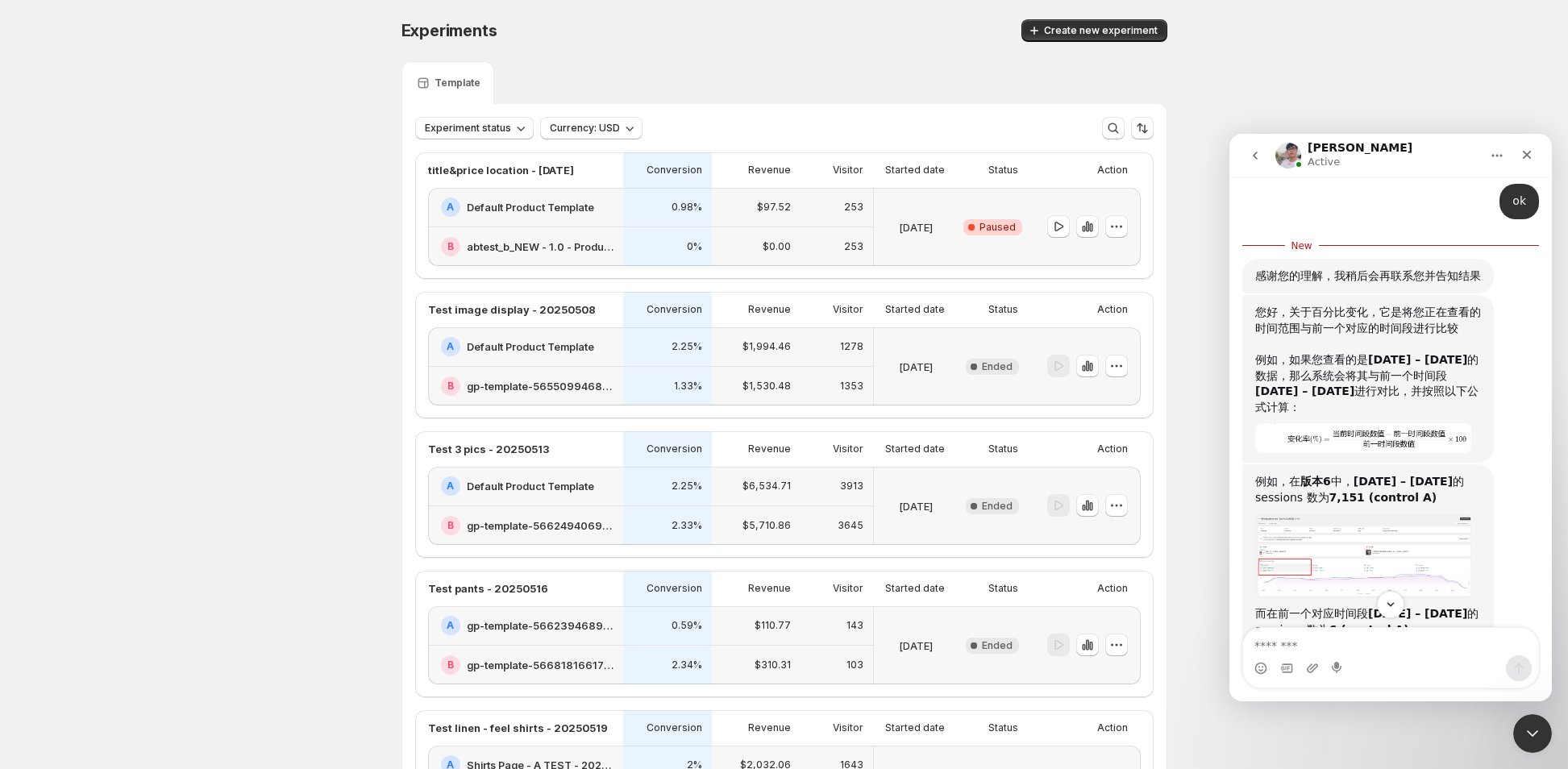
click at [1346, 514] on img "Antony says…" at bounding box center [1363, 557] width 216 height 84
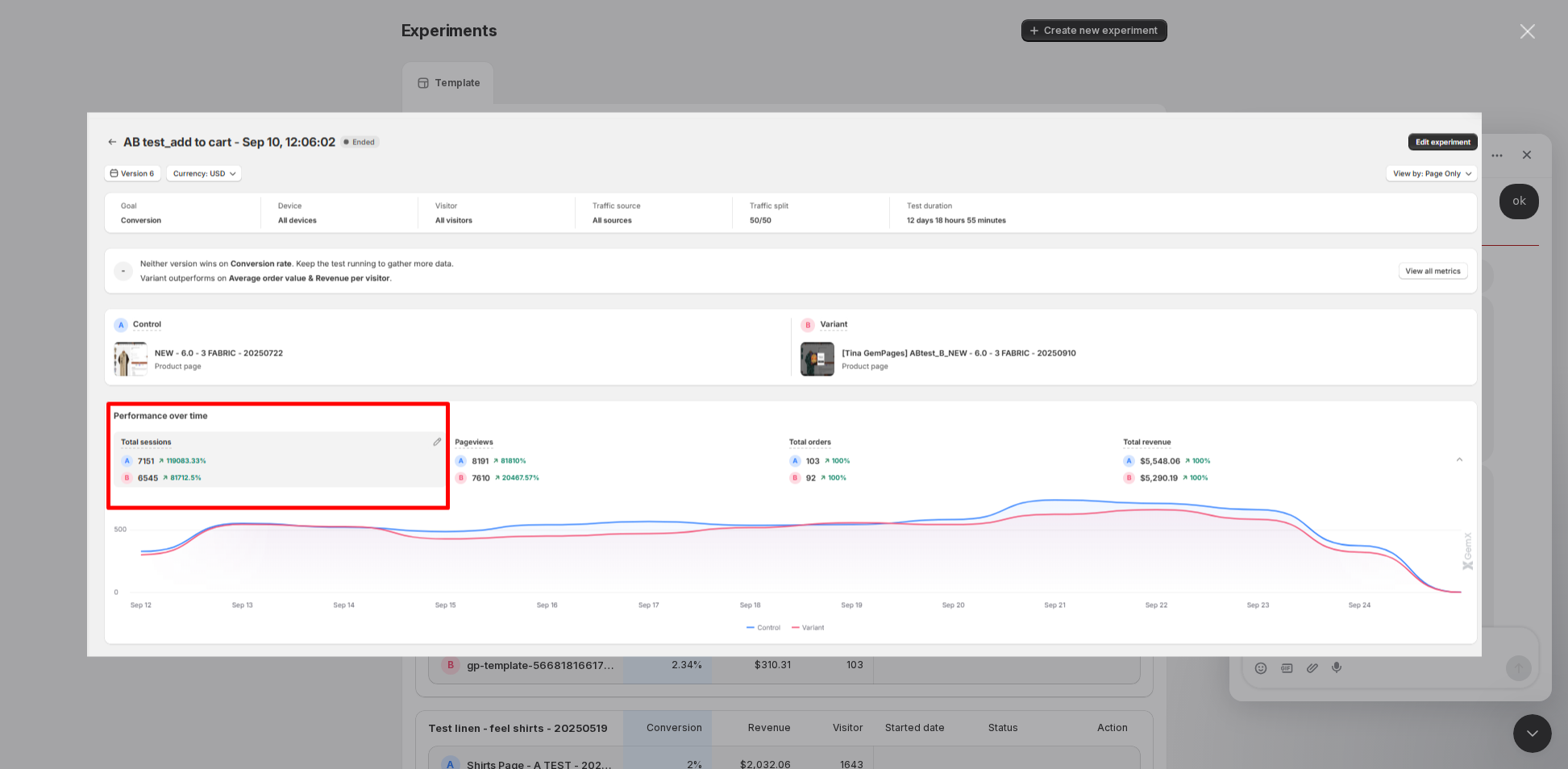
click at [1529, 364] on div "Intercom messenger" at bounding box center [784, 384] width 1568 height 769
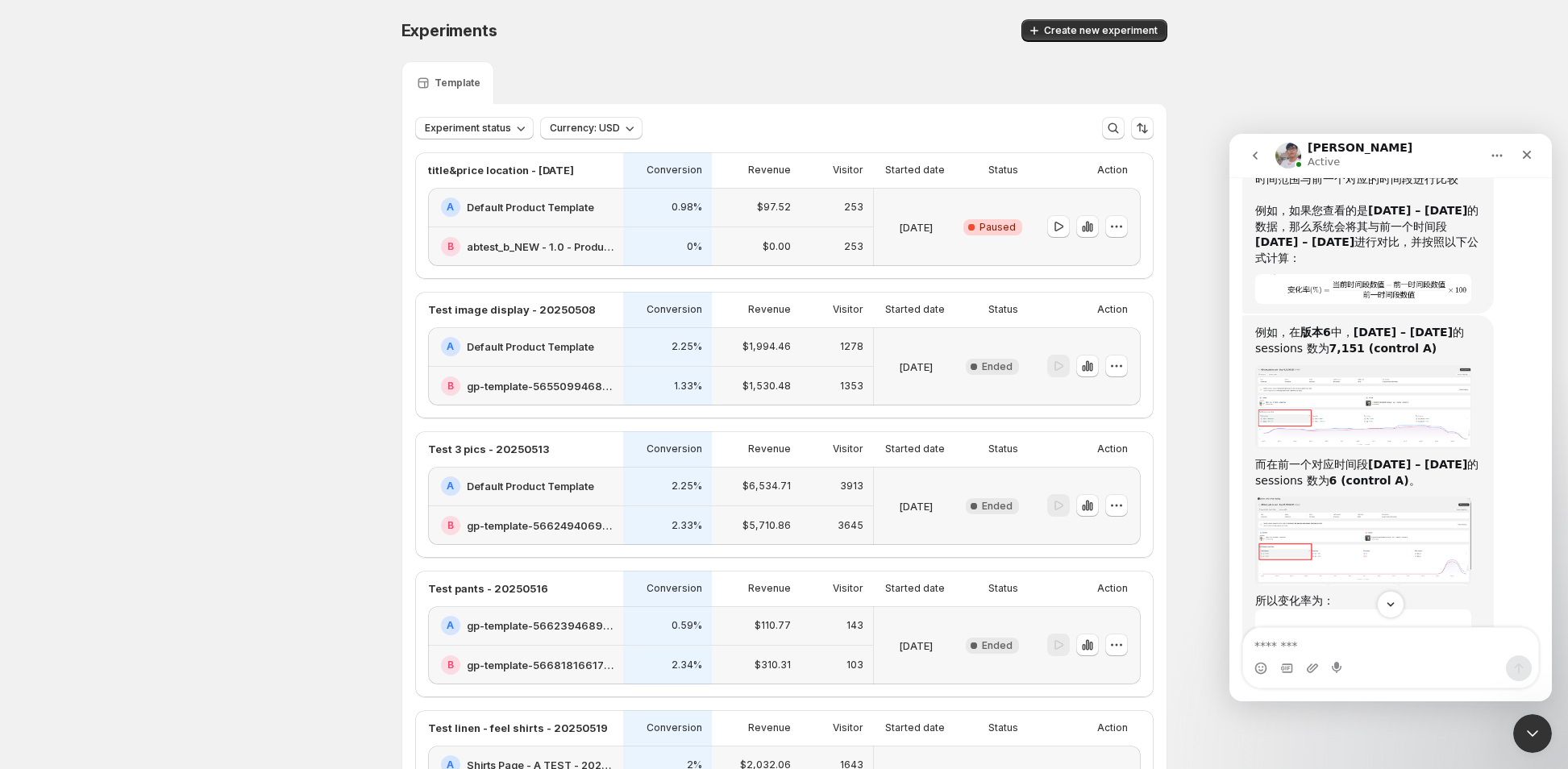
scroll to position [15246, 0]
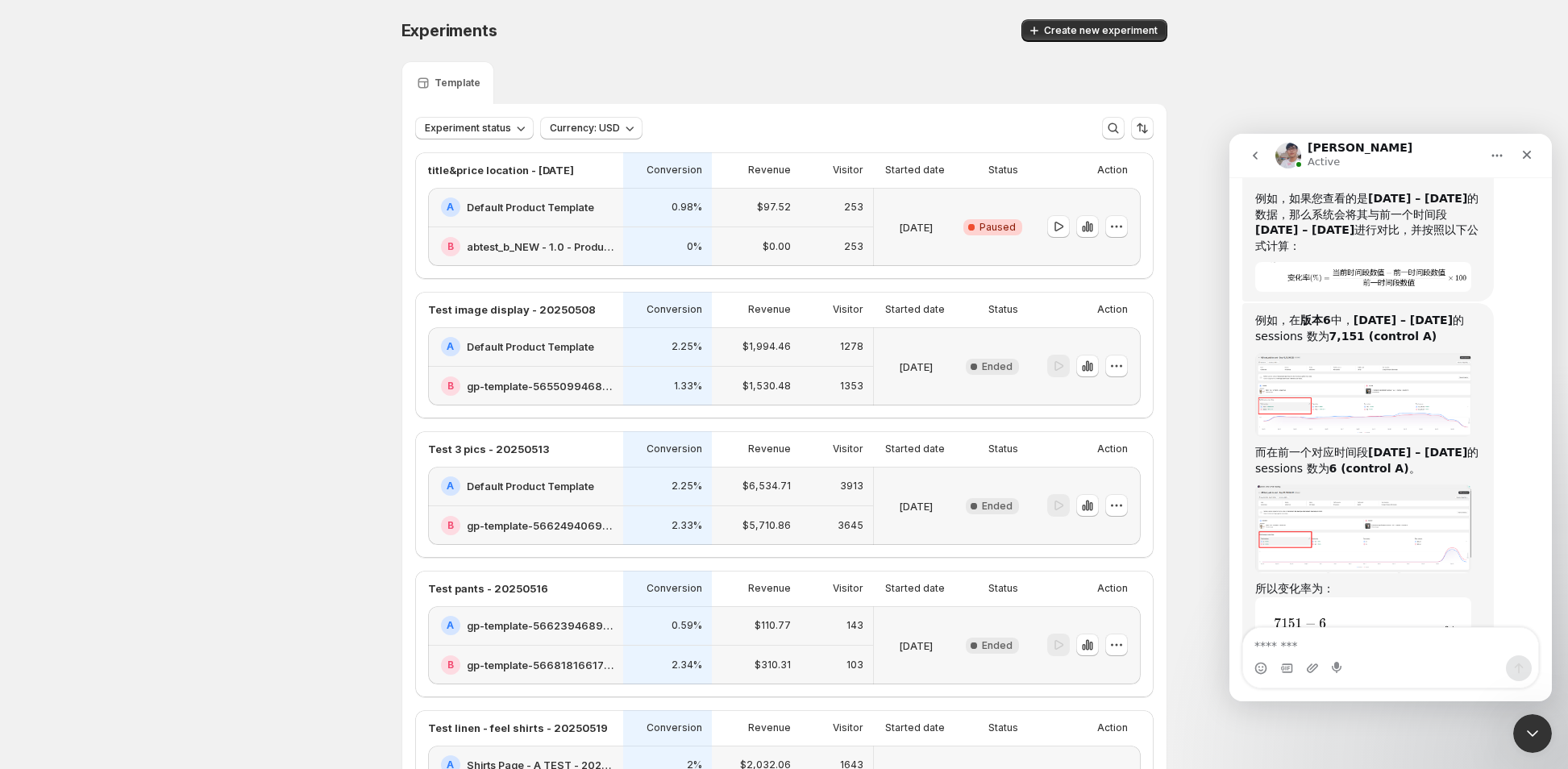
click at [1373, 484] on img "Antony says…" at bounding box center [1363, 528] width 216 height 89
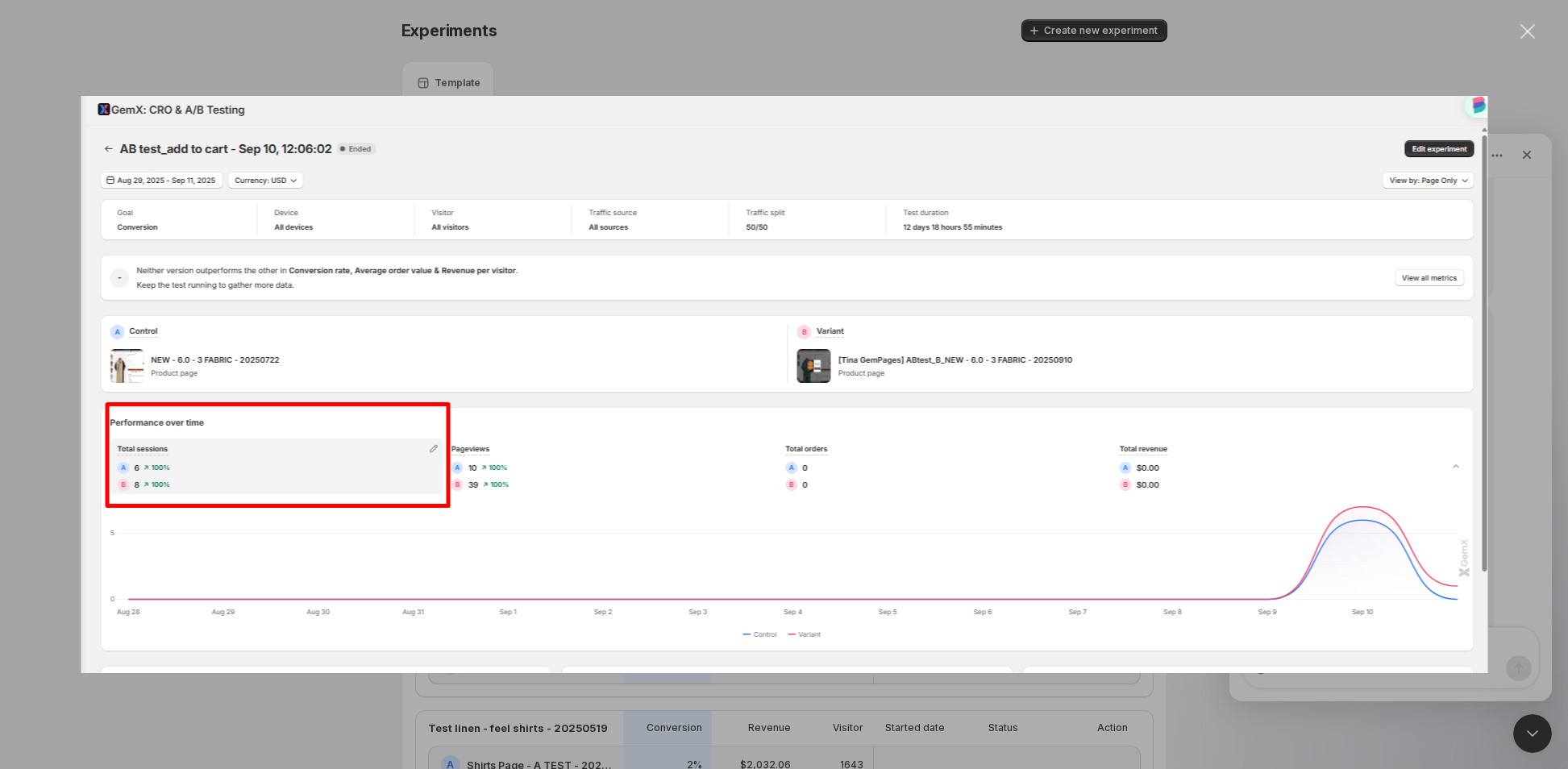
scroll to position [0, 0]
click at [1501, 409] on div "Intercom messenger" at bounding box center [784, 384] width 1568 height 769
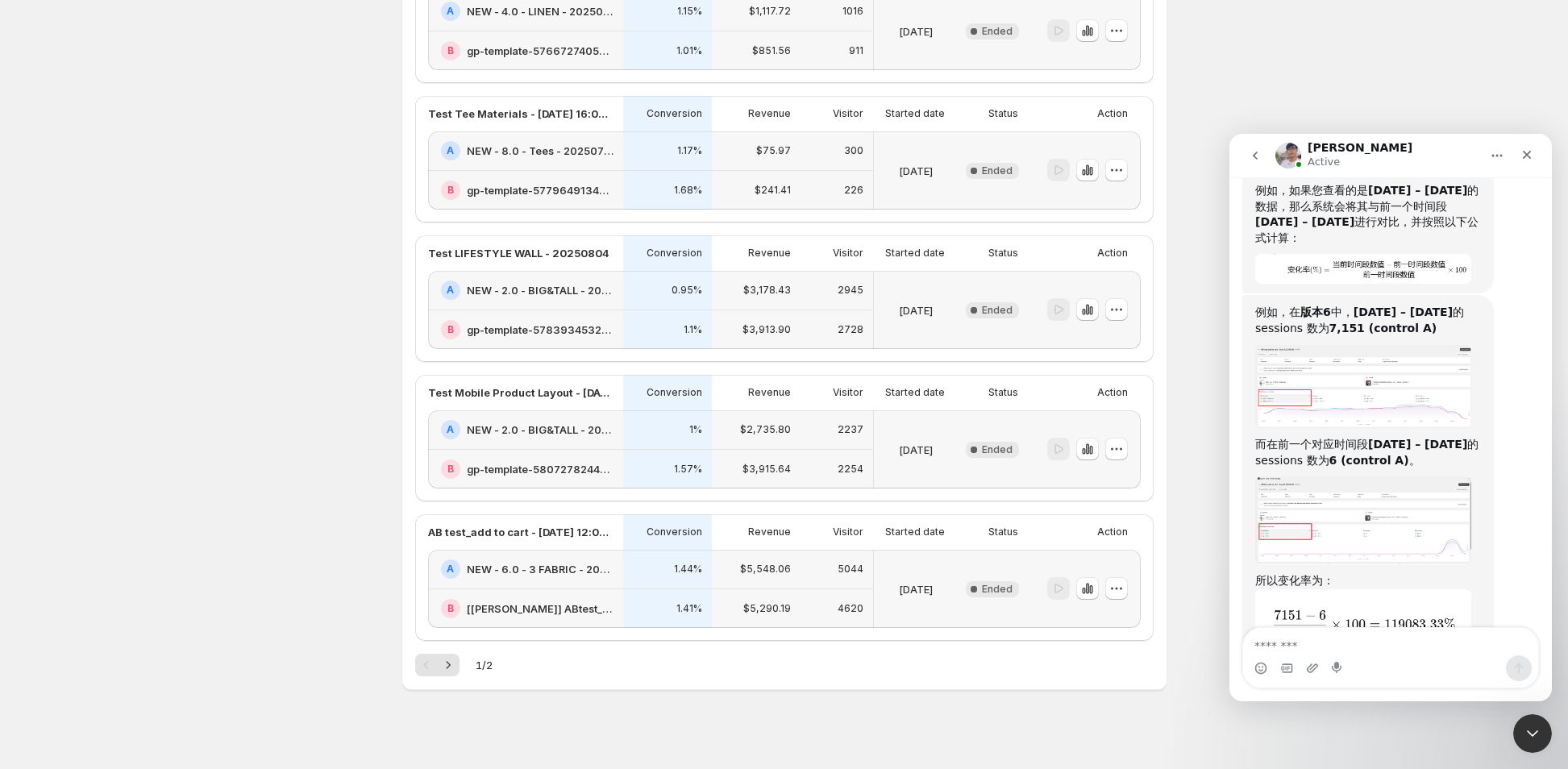
scroll to position [15256, 0]
click at [1384, 640] on textarea "Message…" at bounding box center [1390, 642] width 295 height 28
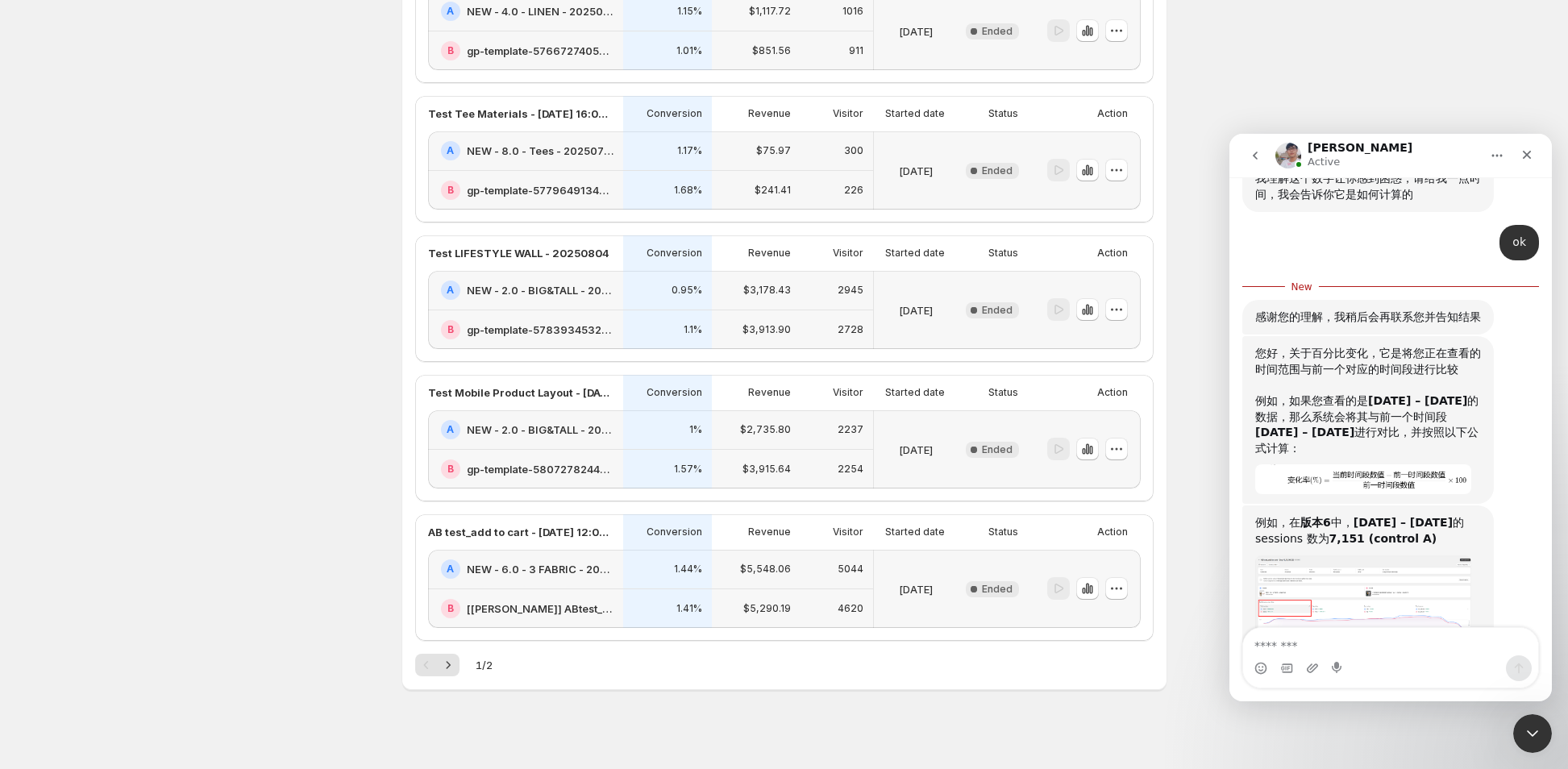
scroll to position [14934, 0]
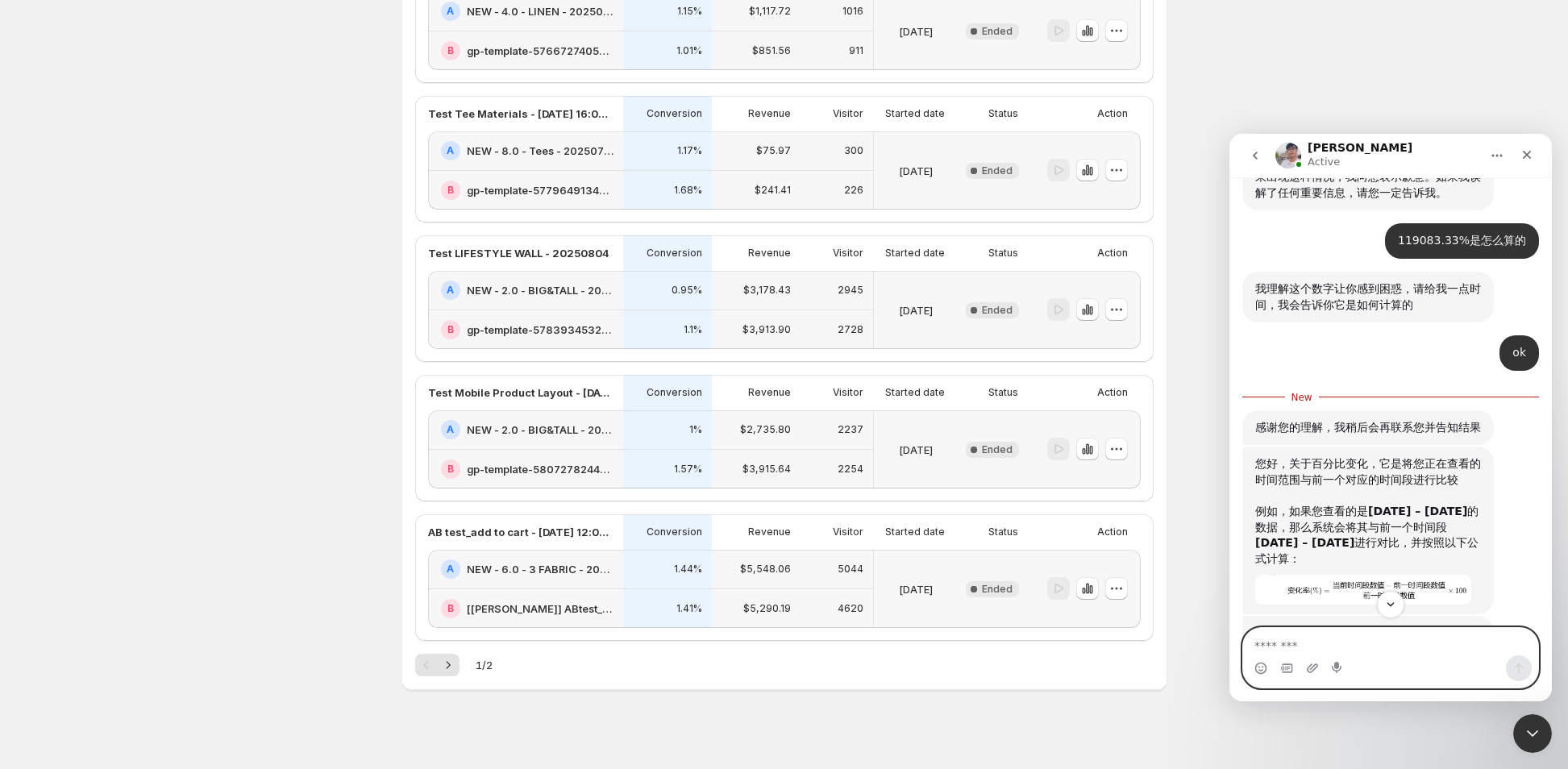
click at [1326, 639] on textarea "Message…" at bounding box center [1390, 642] width 295 height 28
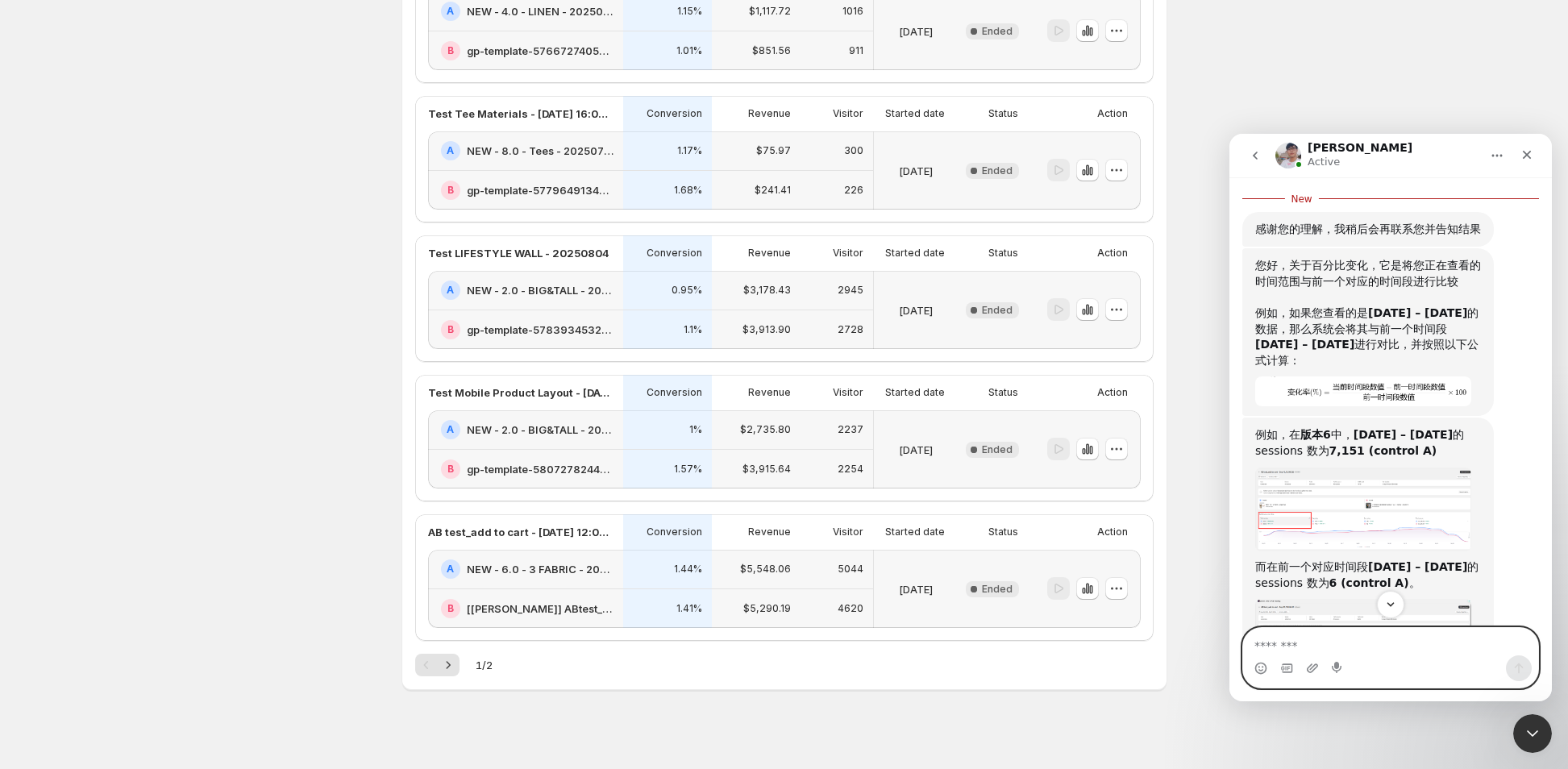
scroll to position [15256, 0]
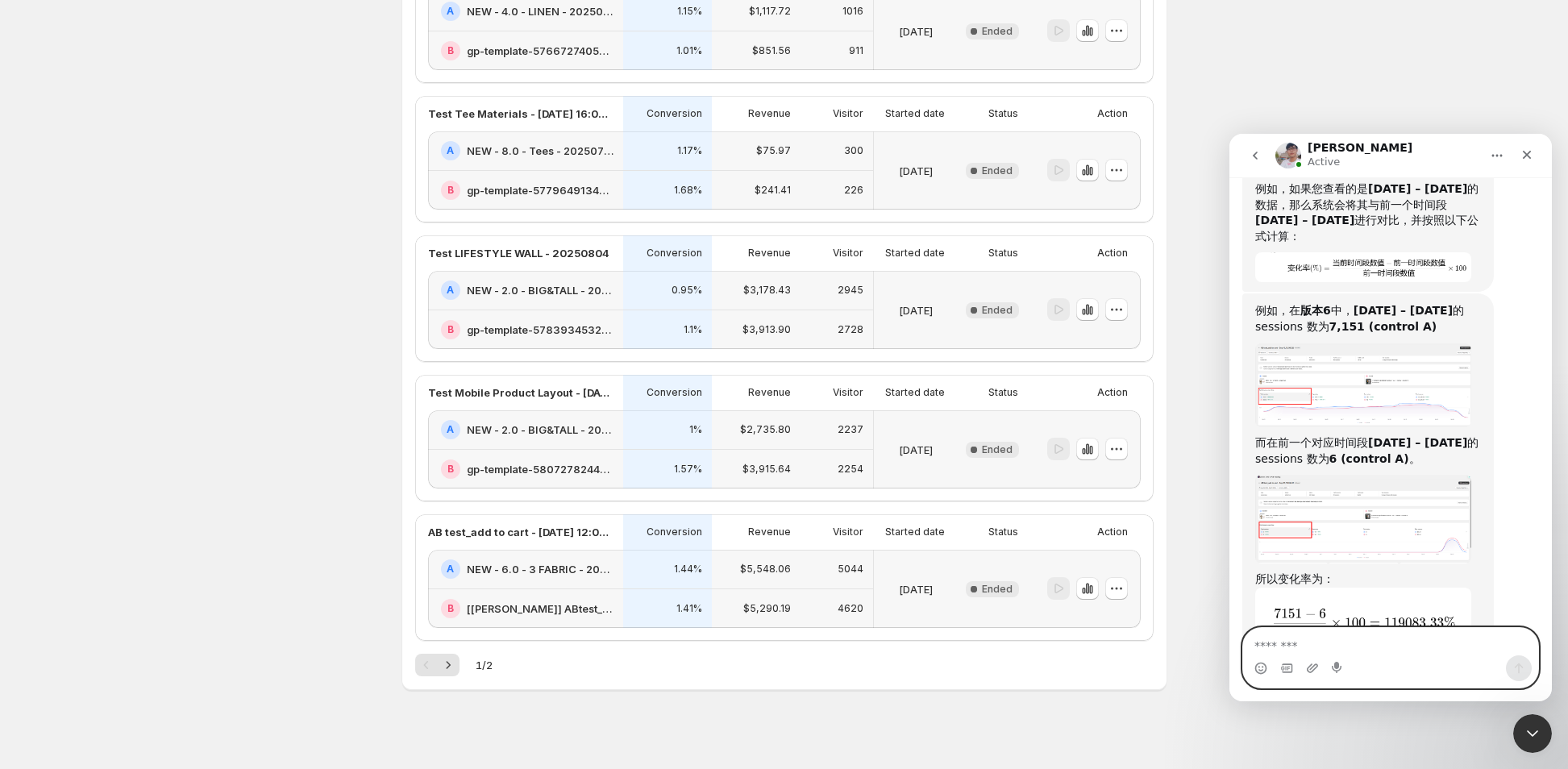
click at [1301, 641] on textarea "Message…" at bounding box center [1390, 642] width 295 height 28
type textarea "*******"
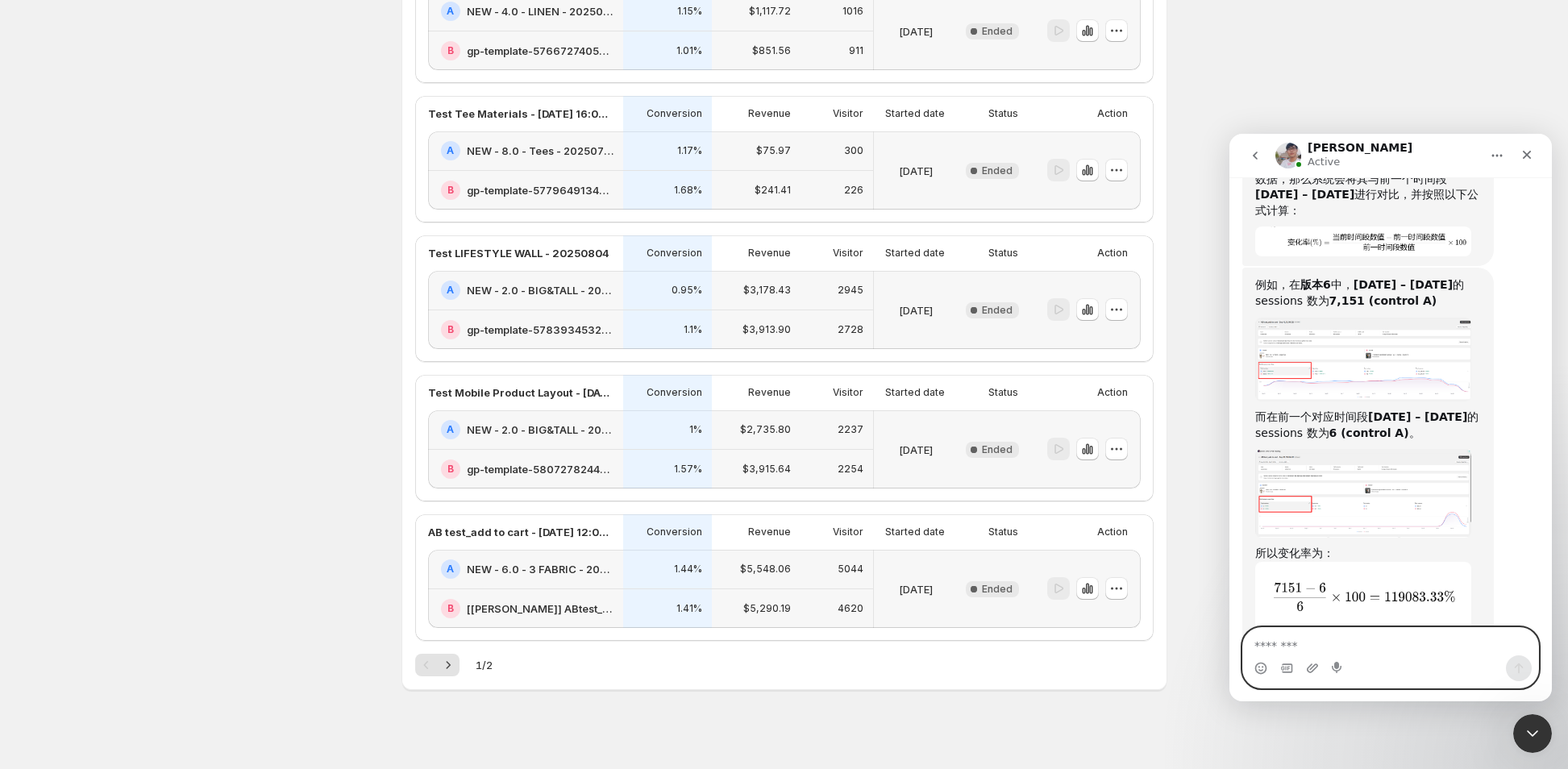
scroll to position [15278, 0]
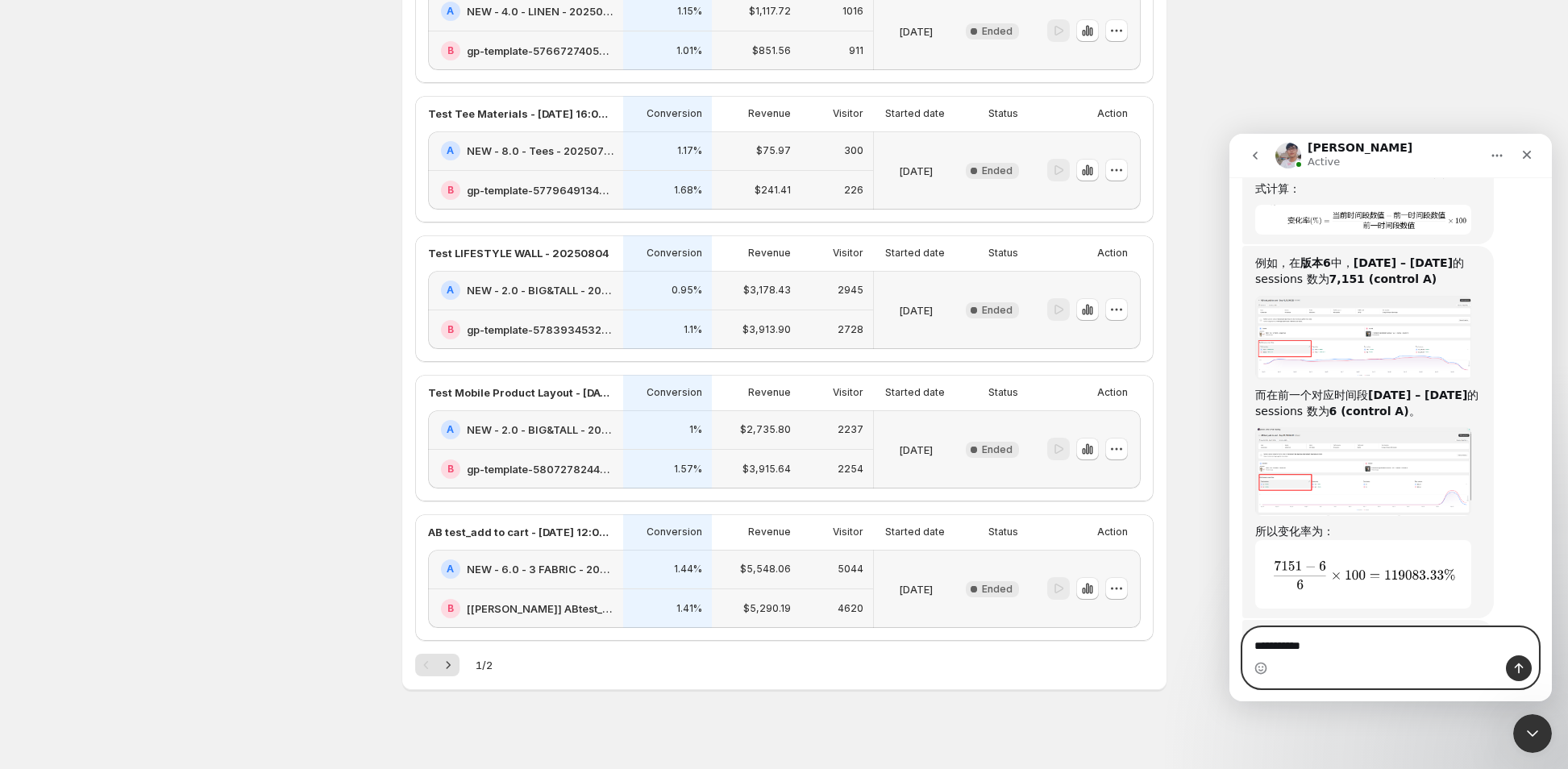
type textarea "**********"
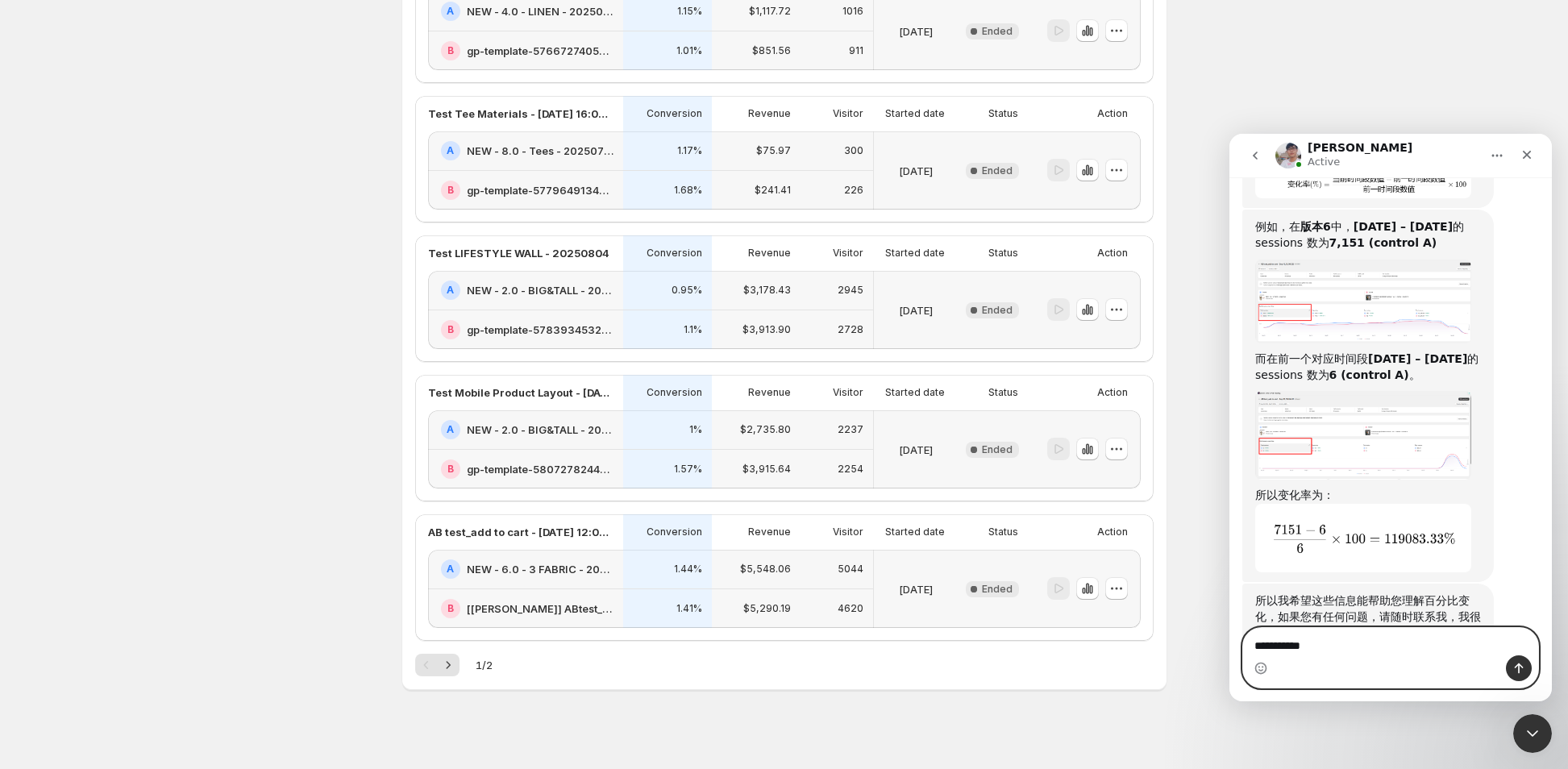
type textarea "**********"
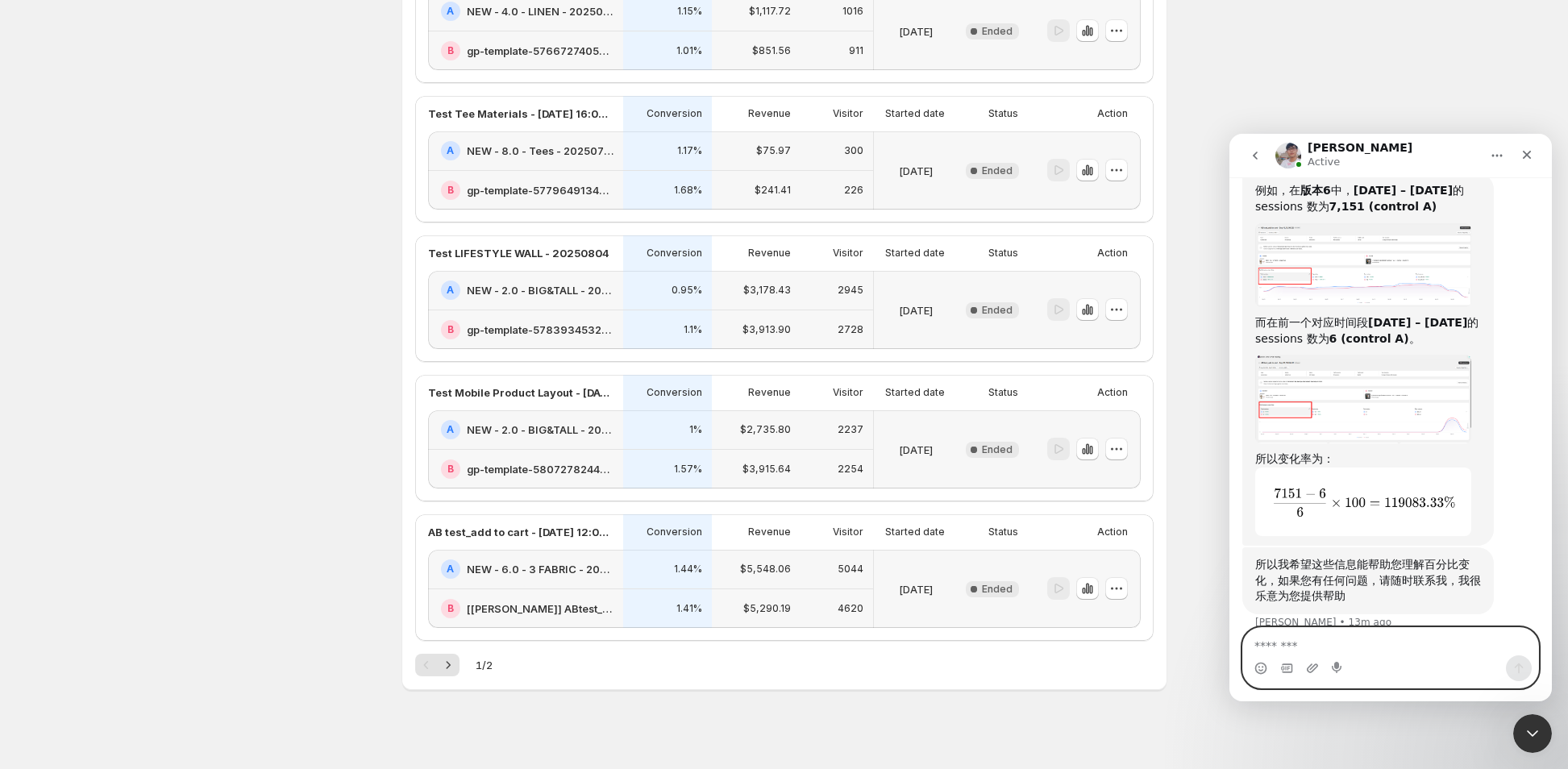
scroll to position [15351, 0]
type textarea "*******"
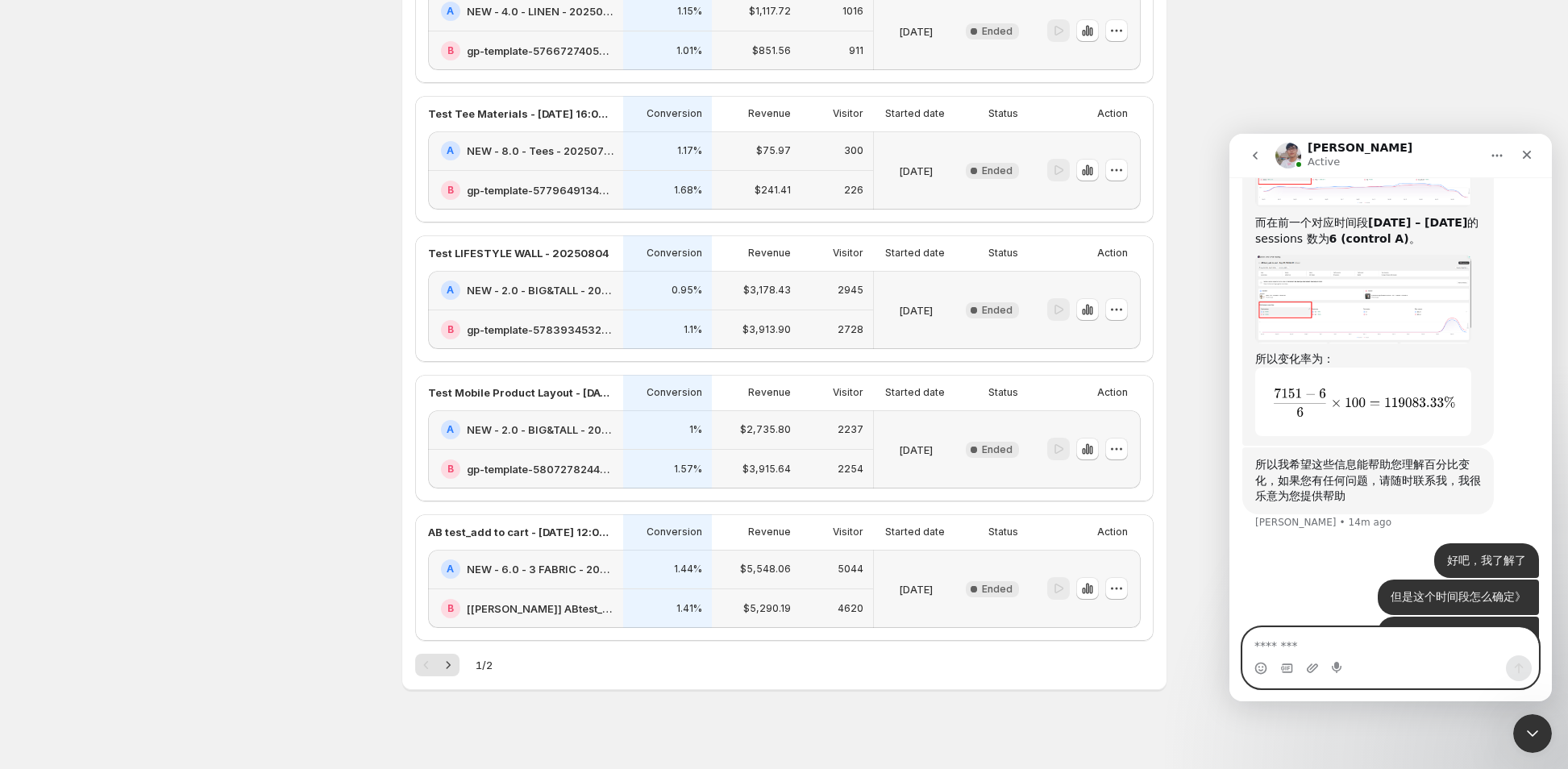
scroll to position [15388, 0]
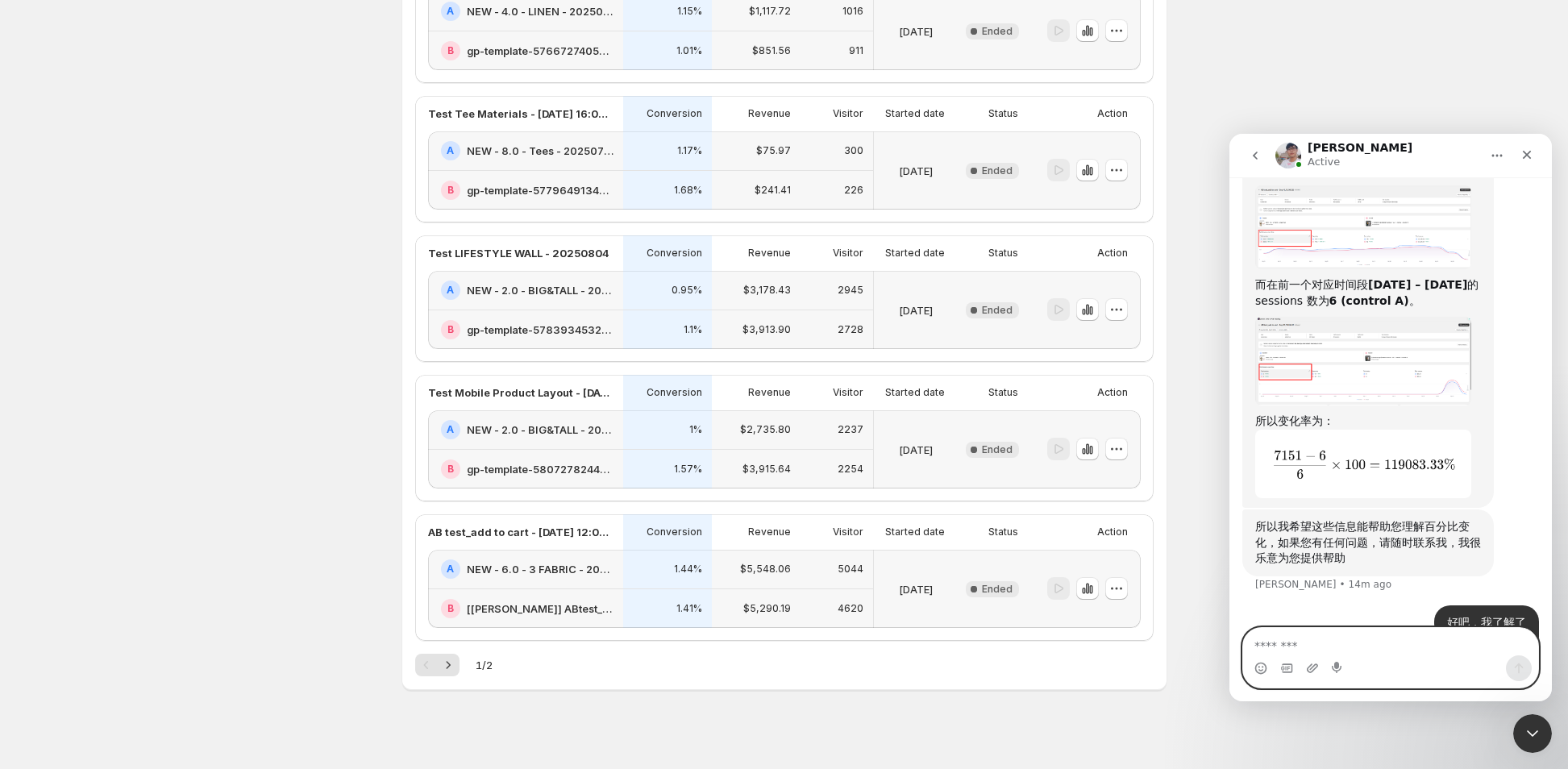
click at [1299, 643] on textarea "Message…" at bounding box center [1391, 642] width 296 height 28
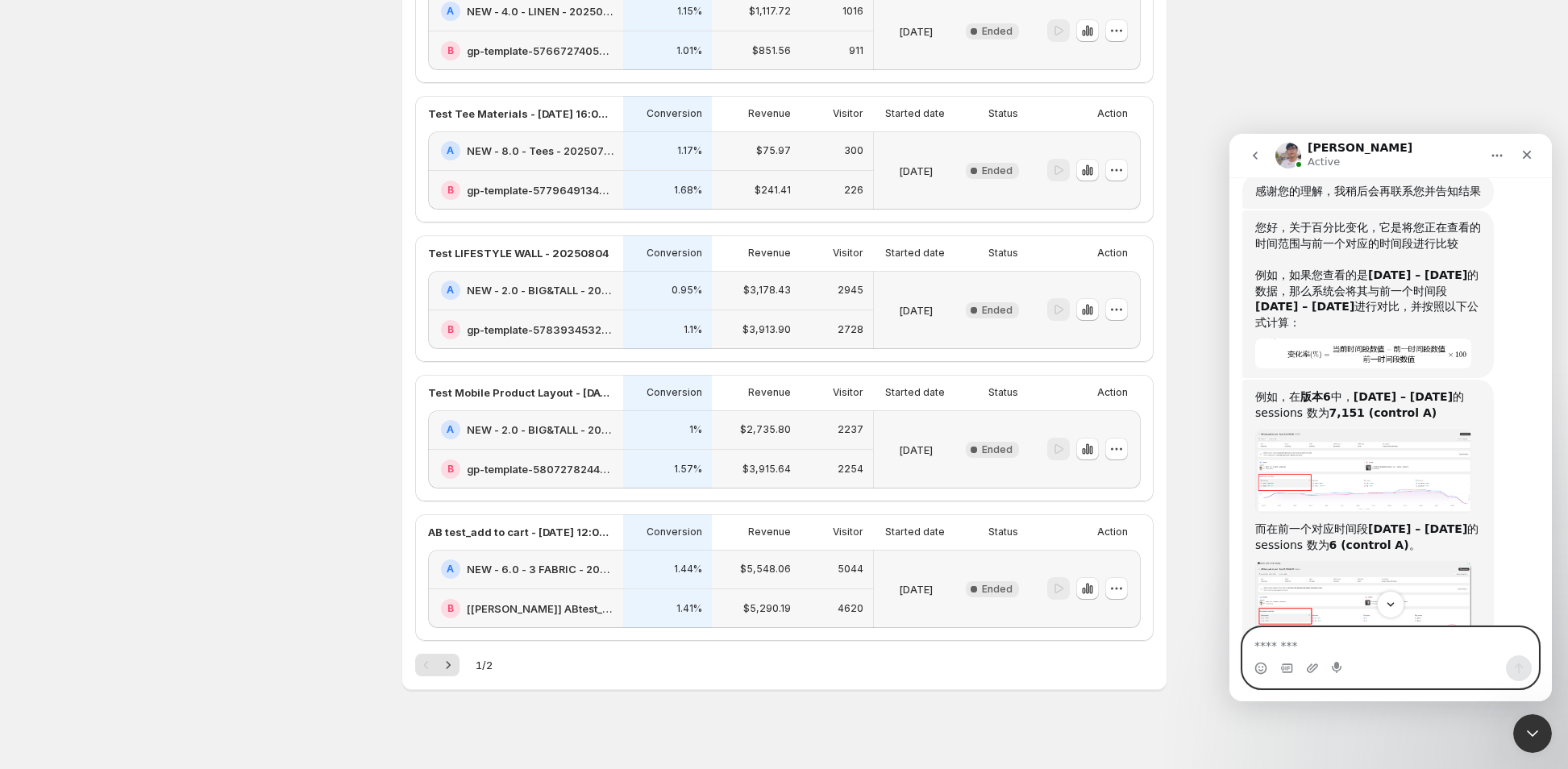
scroll to position [15128, 0]
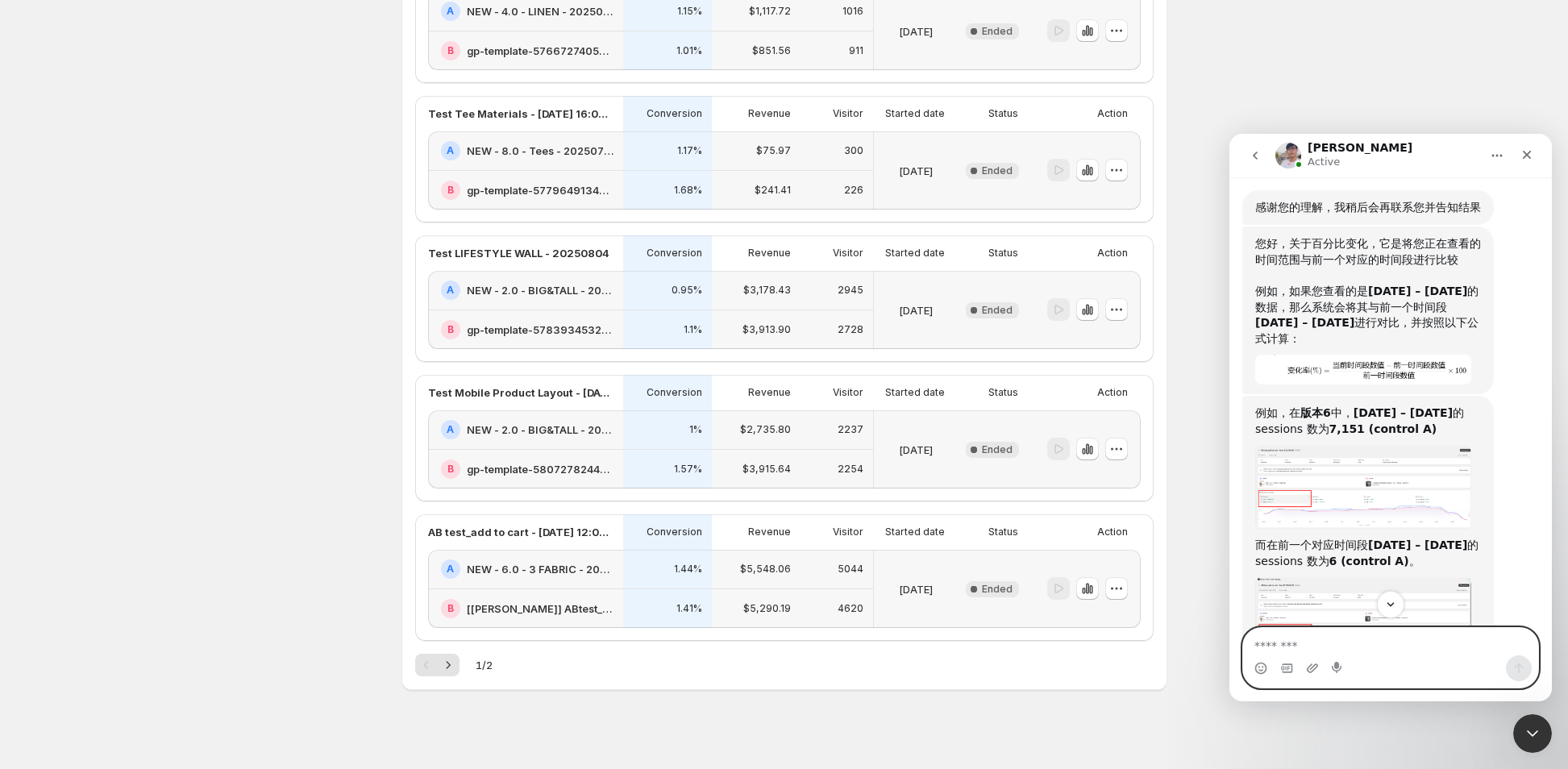
click at [1294, 647] on textarea "Message…" at bounding box center [1391, 642] width 296 height 28
click at [1376, 646] on textarea "**********" at bounding box center [1391, 642] width 296 height 28
type textarea "**********"
click at [1396, 606] on icon "Scroll to bottom" at bounding box center [1390, 604] width 14 height 14
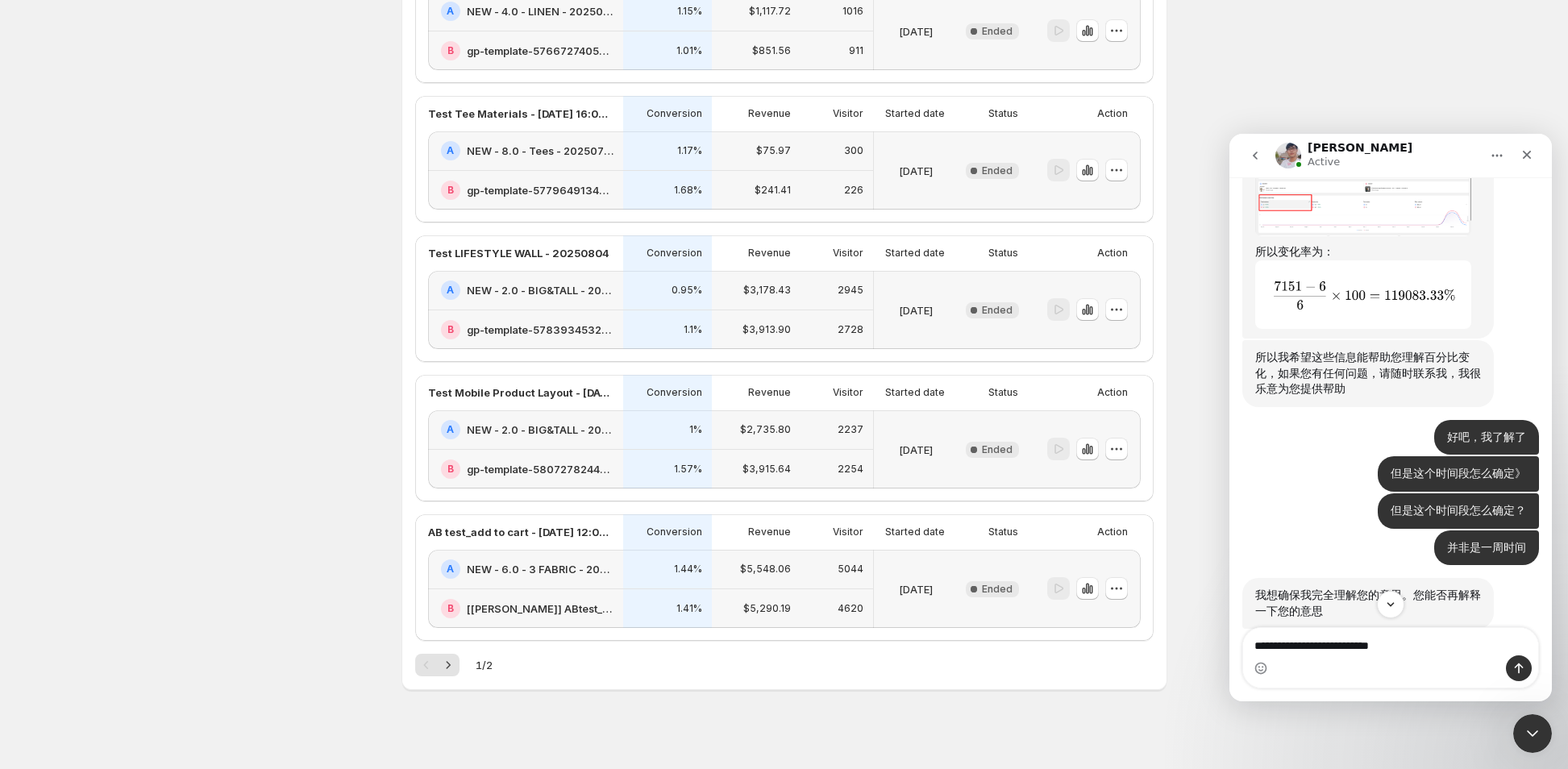
scroll to position [15594, 0]
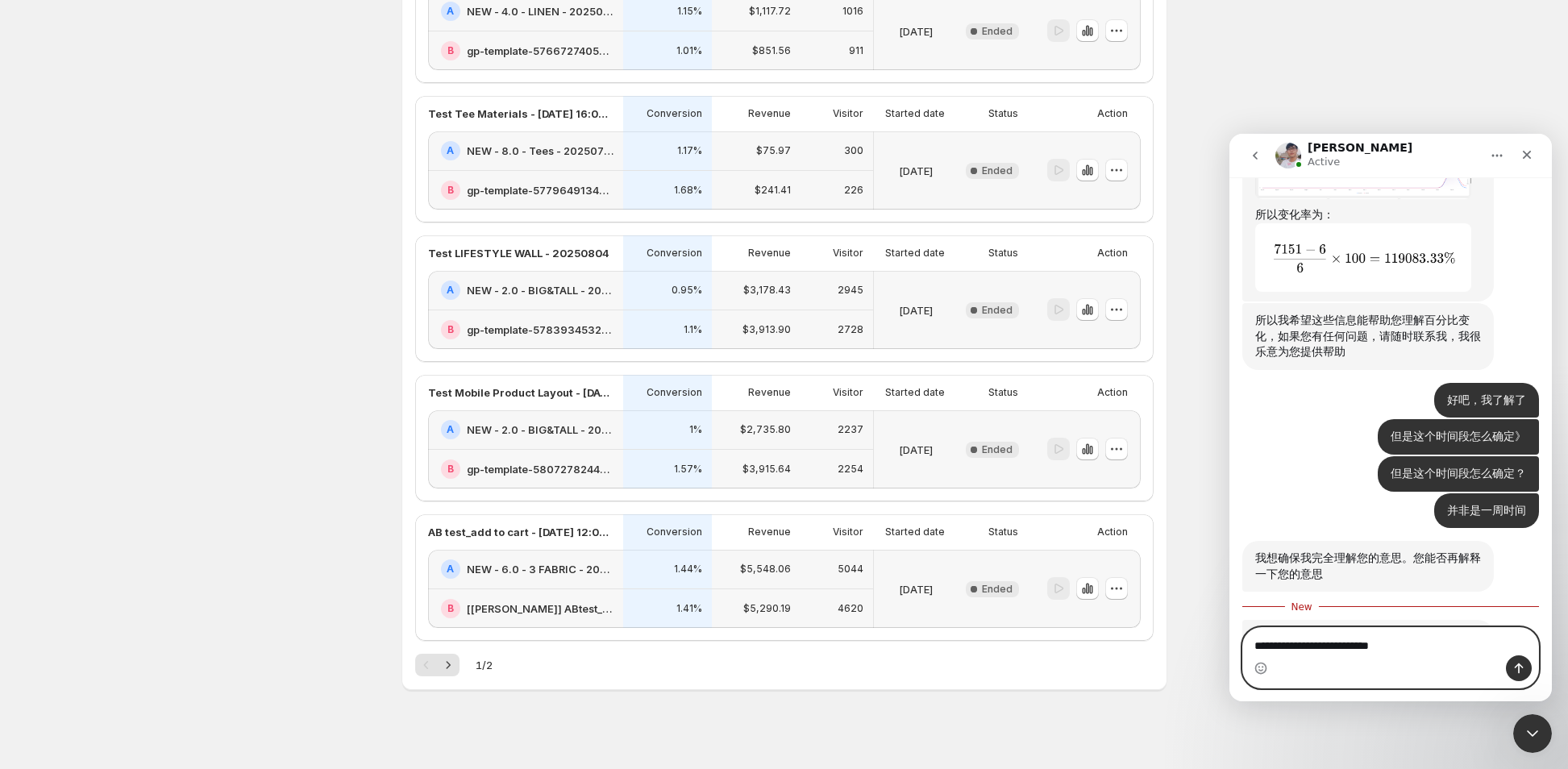
click at [1494, 646] on textarea "**********" at bounding box center [1391, 642] width 296 height 28
drag, startPoint x: 1486, startPoint y: 644, endPoint x: 1147, endPoint y: 641, distance: 339.0
click at [1229, 641] on html "Antony Active We're on GMT + 7 timezone and may get back to you shortly! Normal…" at bounding box center [1390, 417] width 323 height 567
click at [1373, 651] on textarea "Message…" at bounding box center [1391, 642] width 296 height 28
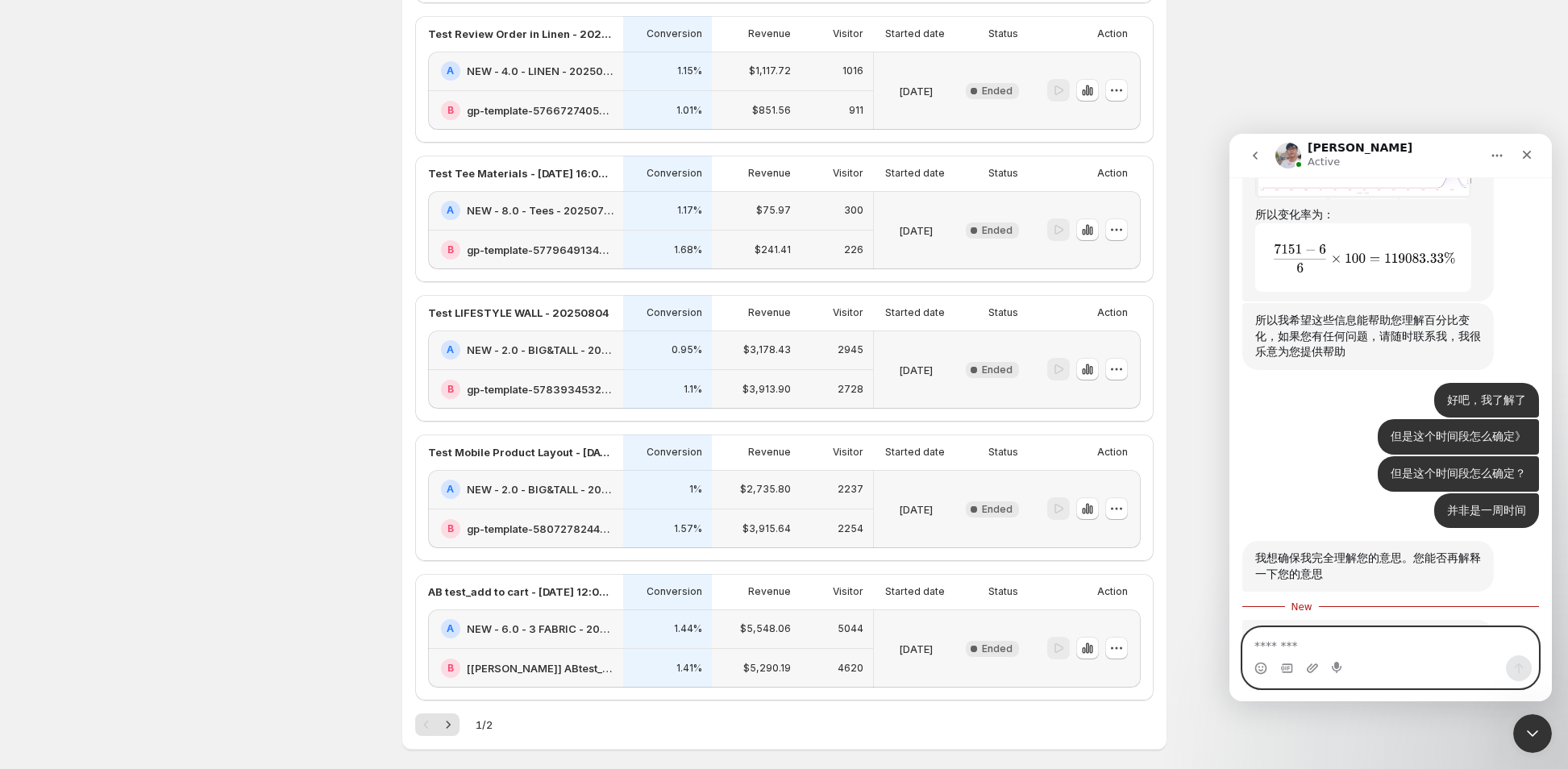
scroll to position [2287, 0]
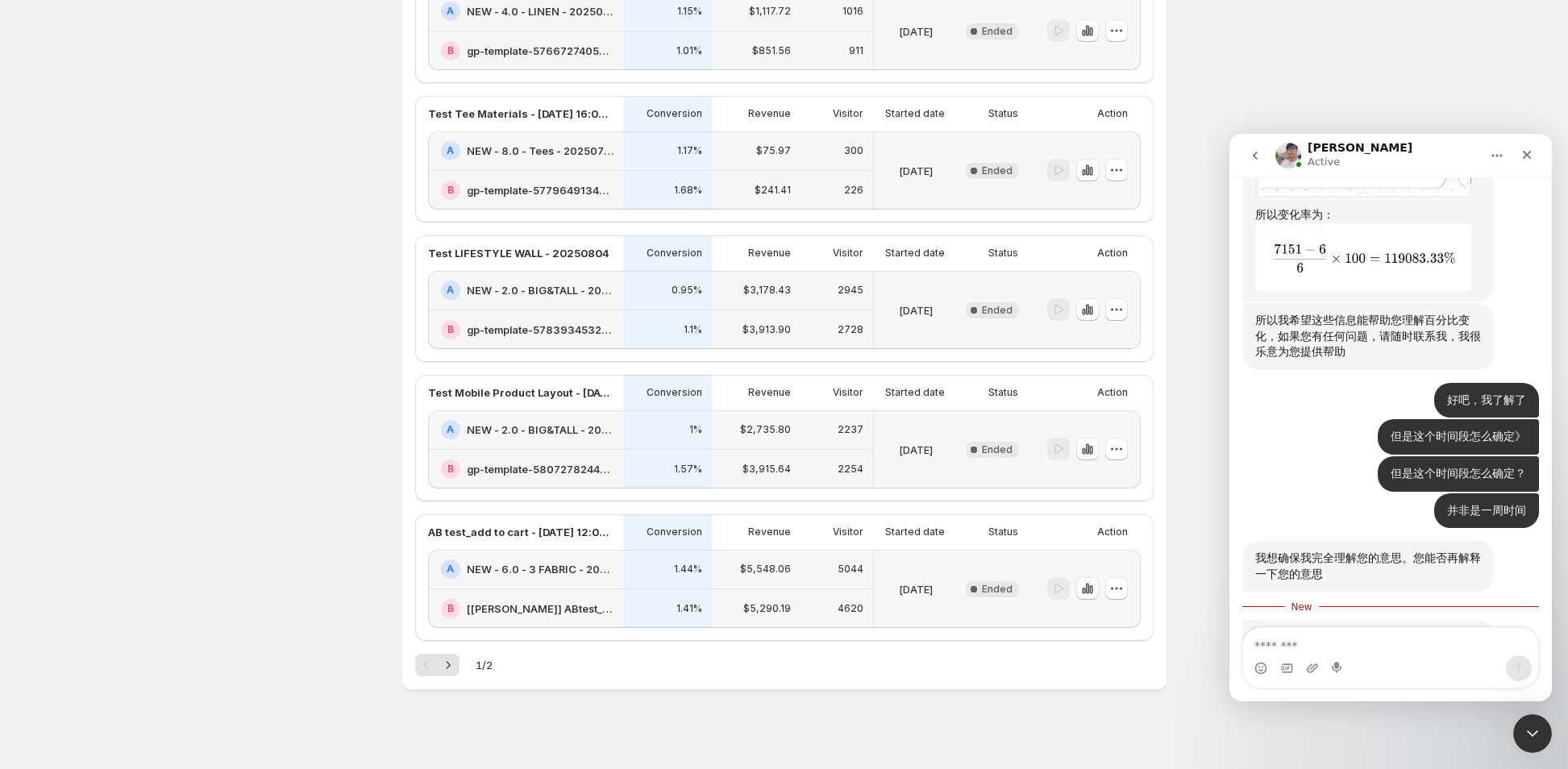
click at [971, 532] on div "Status" at bounding box center [992, 532] width 51 height 16
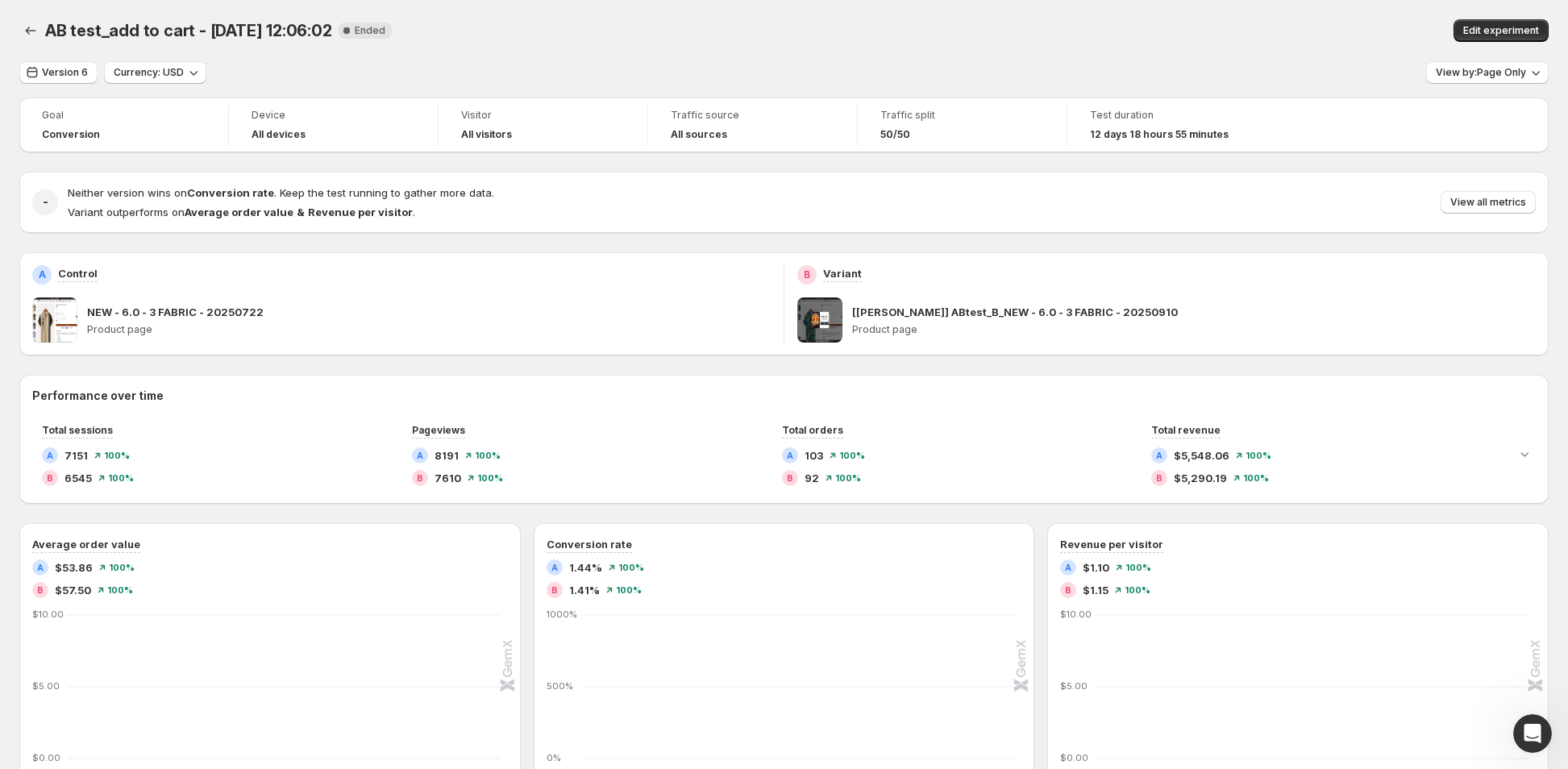
click at [976, 511] on div "Performance over time Total sessions A 7151 100 % B 6545 100 % Pageviews A 8191…" at bounding box center [784, 758] width 1529 height 768
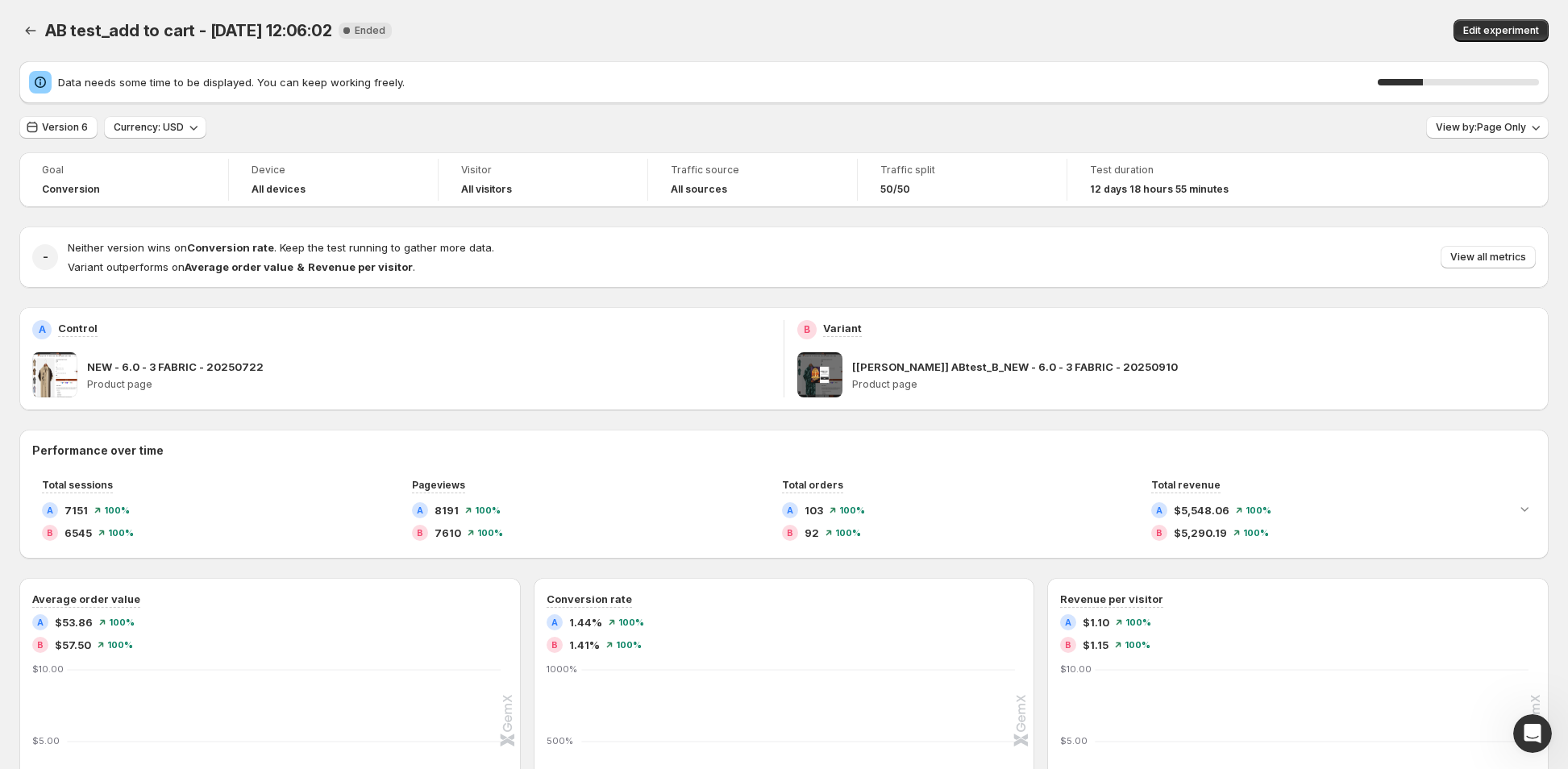
drag, startPoint x: 314, startPoint y: 226, endPoint x: 325, endPoint y: 229, distance: 11.4
click at [314, 226] on div "Goal Conversion Device All devices Visitor All visitors Traffic source All sour…" at bounding box center [784, 675] width 1529 height 1045
click at [60, 125] on span "Version 6" at bounding box center [65, 127] width 46 height 13
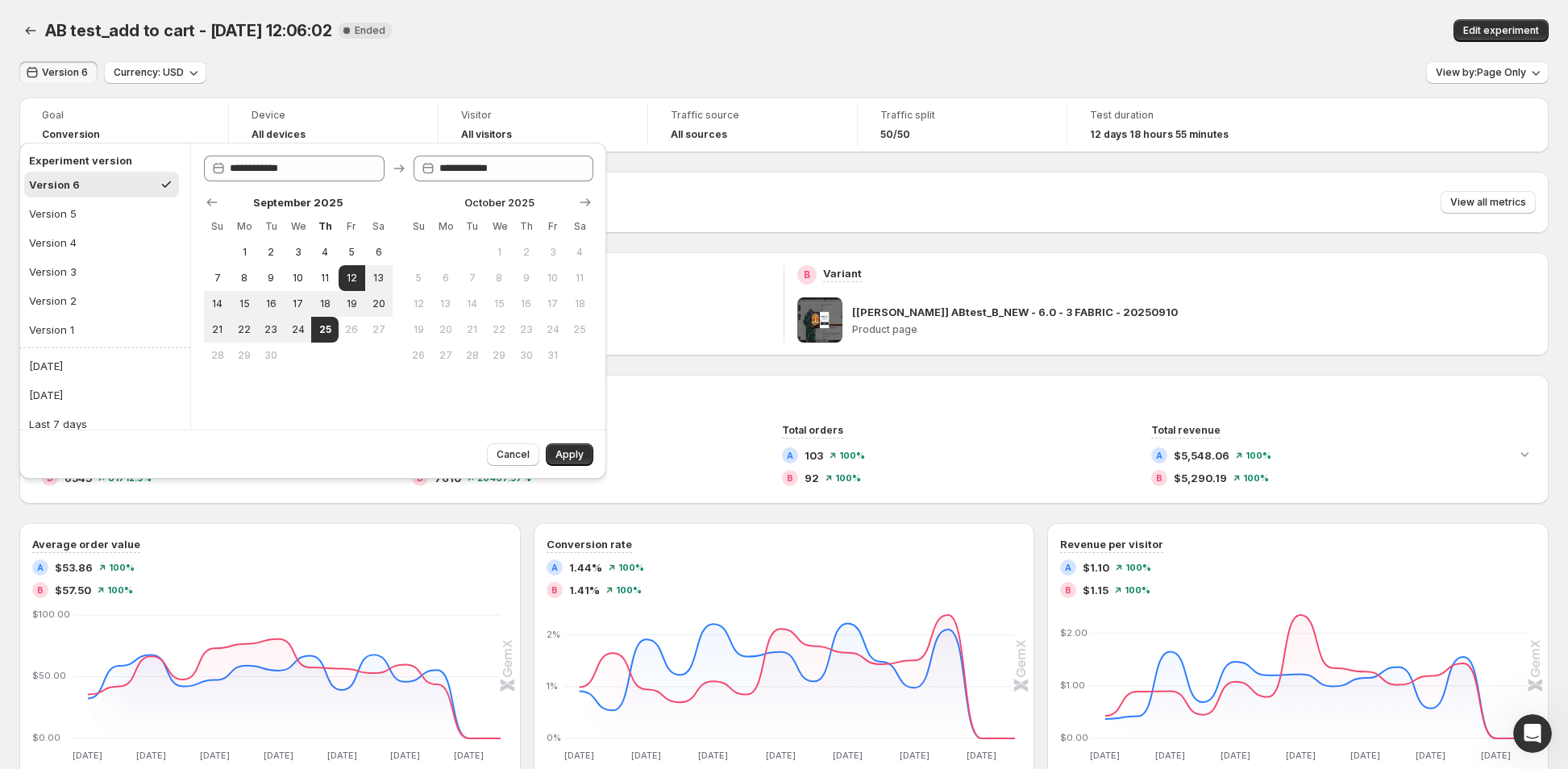
click at [508, 60] on div "AB test_add to cart - Sep 10, 12:06:02. This page is ready AB test_add to cart …" at bounding box center [784, 615] width 1568 height 1230
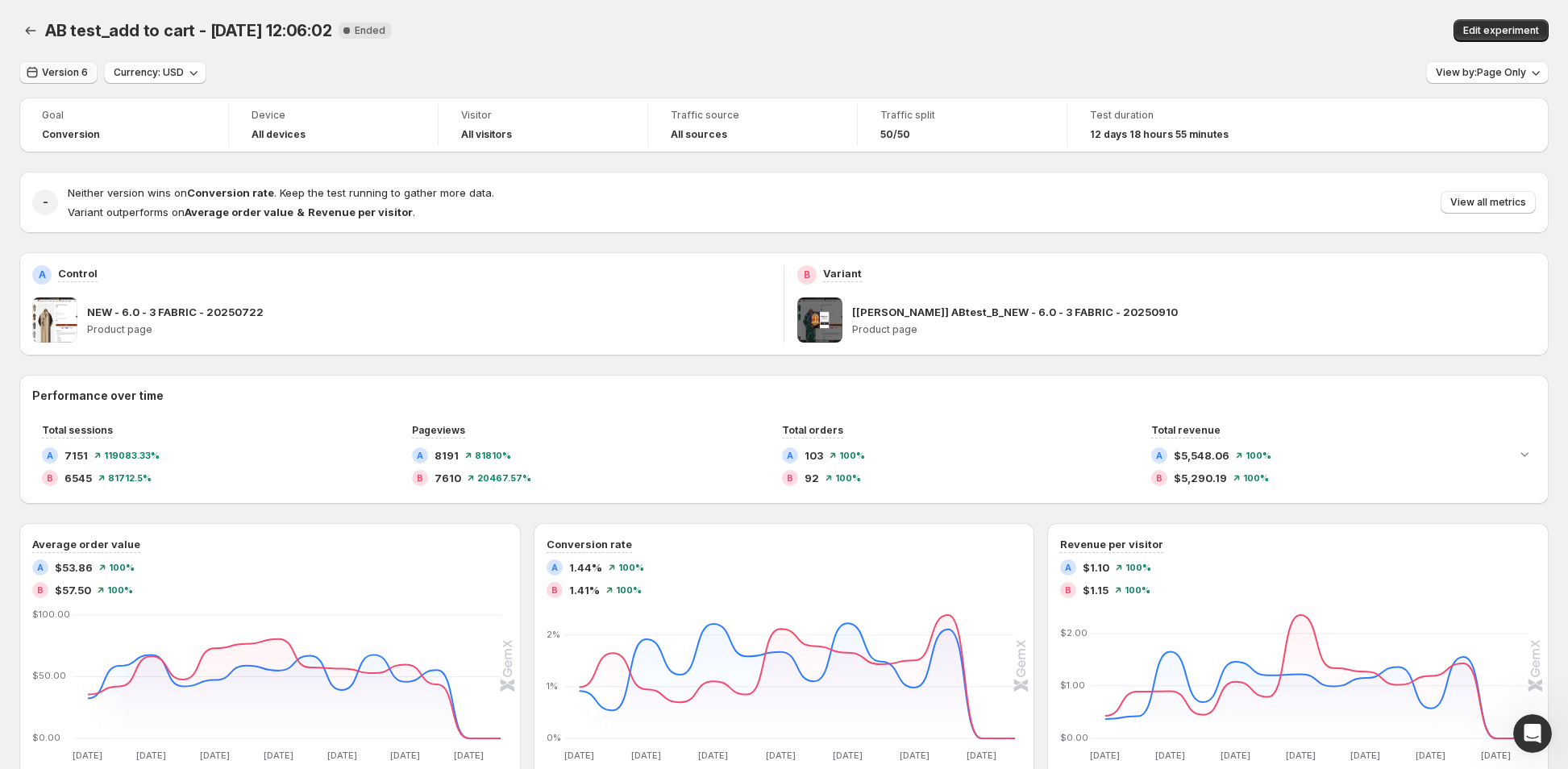
click at [60, 61] on button "Version 6" at bounding box center [58, 72] width 78 height 22
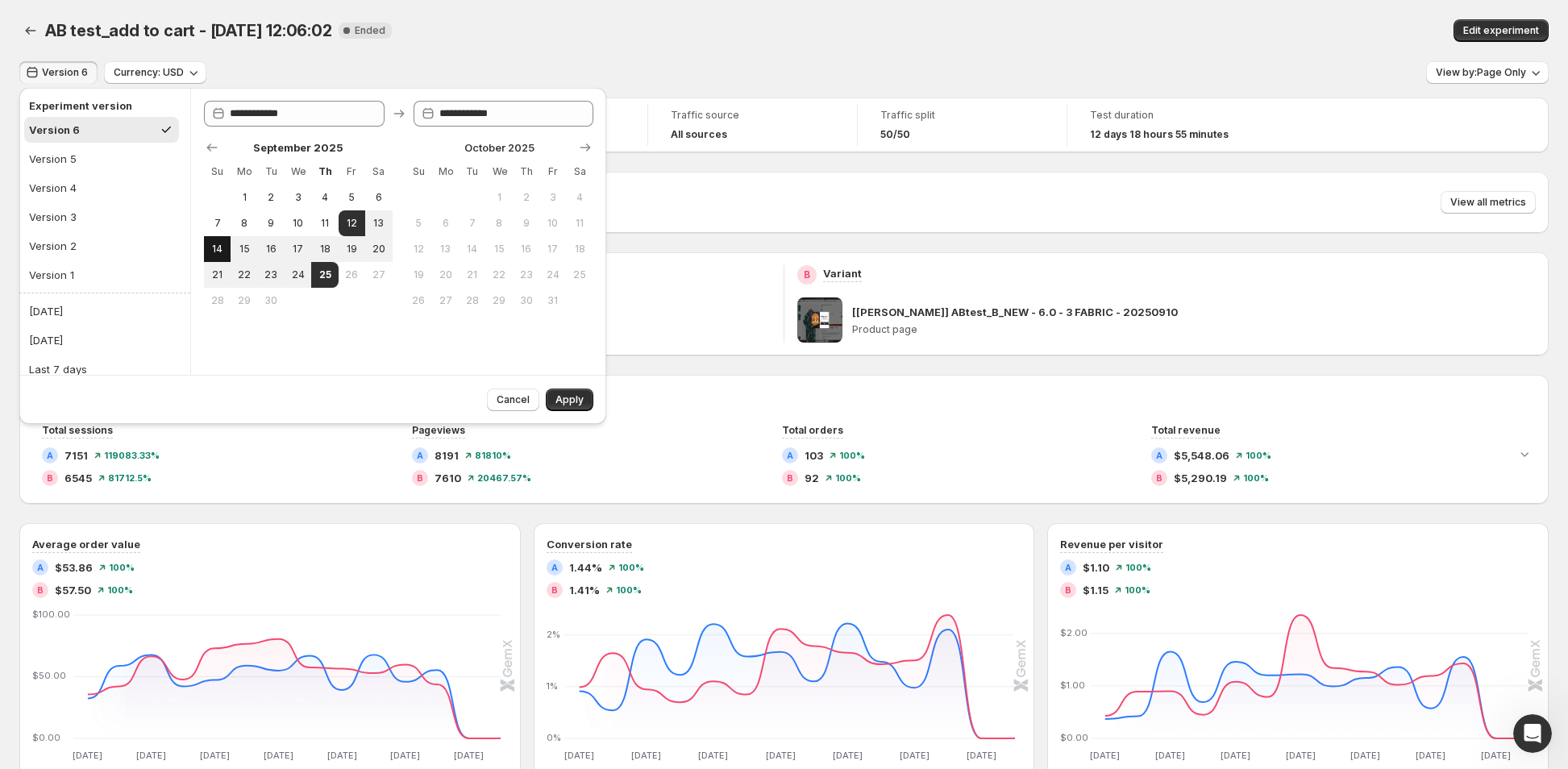
click at [214, 246] on span "14" at bounding box center [217, 249] width 13 height 13
type input "**********"
click at [372, 252] on span "20" at bounding box center [378, 249] width 13 height 13
type input "**********"
click at [567, 402] on span "Apply" at bounding box center [569, 400] width 28 height 13
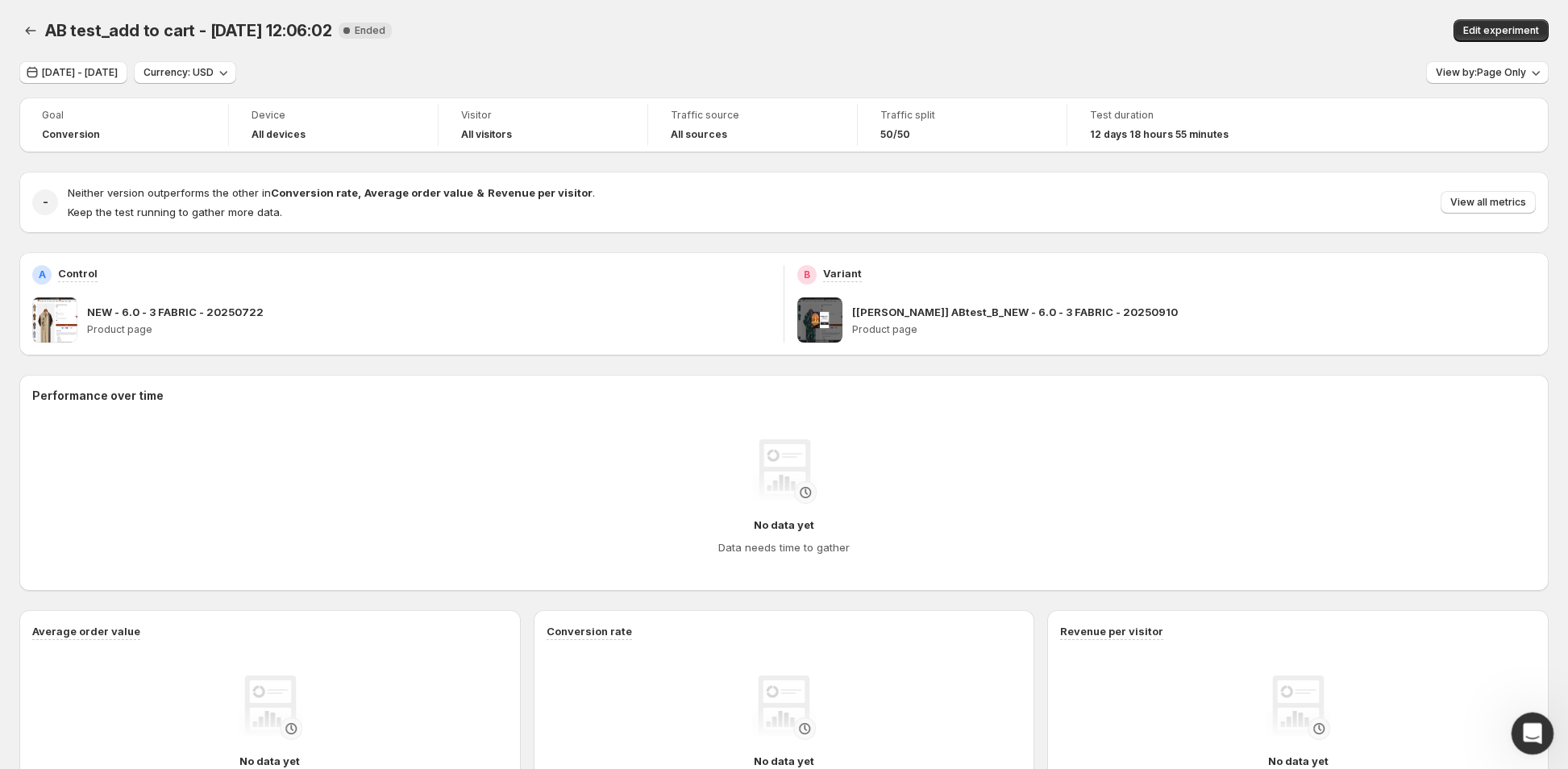
click at [1533, 731] on icon "Open Intercom Messenger" at bounding box center [1530, 731] width 27 height 27
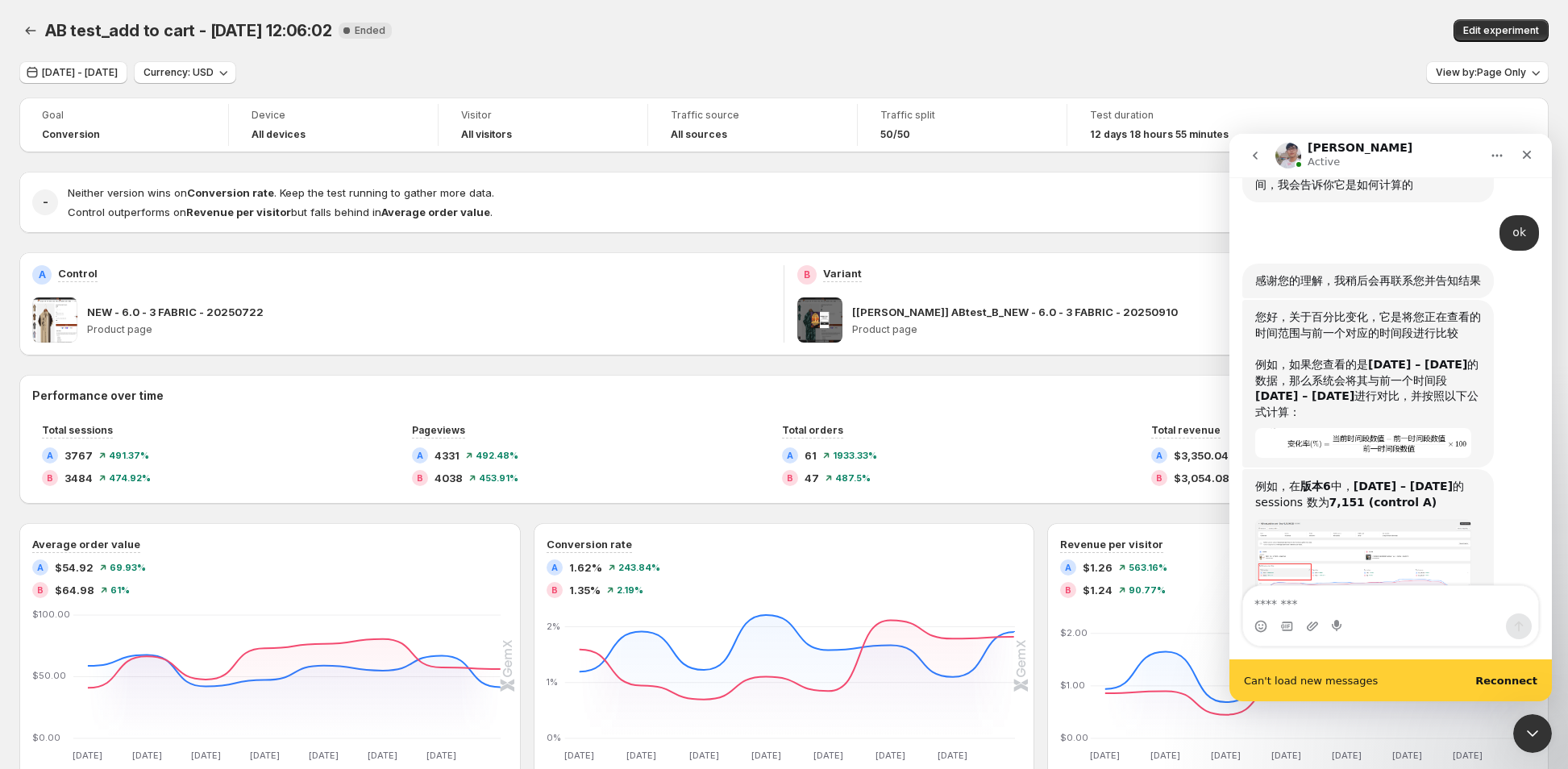
click at [1293, 595] on textarea "Message…" at bounding box center [1390, 600] width 295 height 28
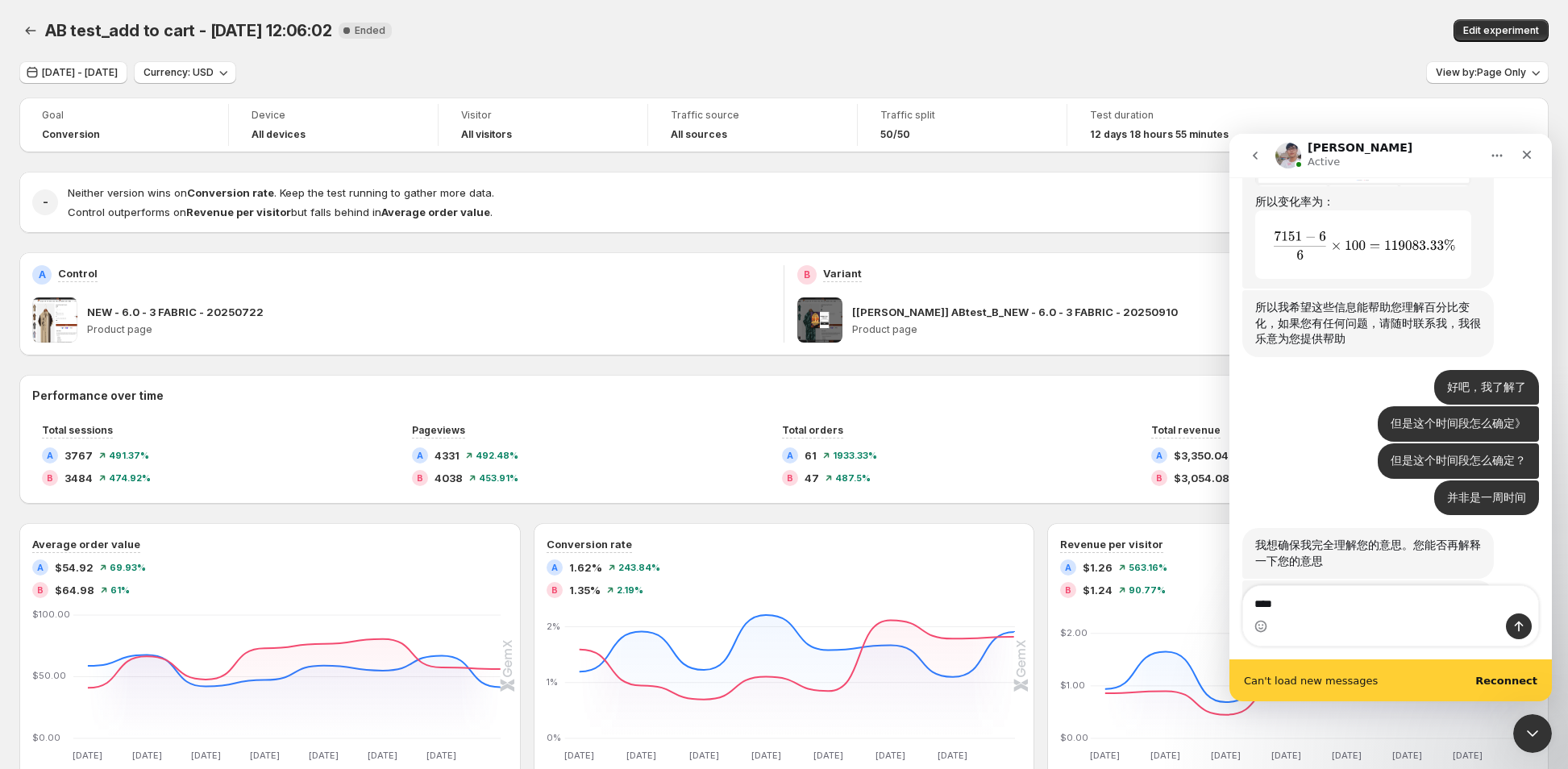
scroll to position [15609, 0]
type textarea "****"
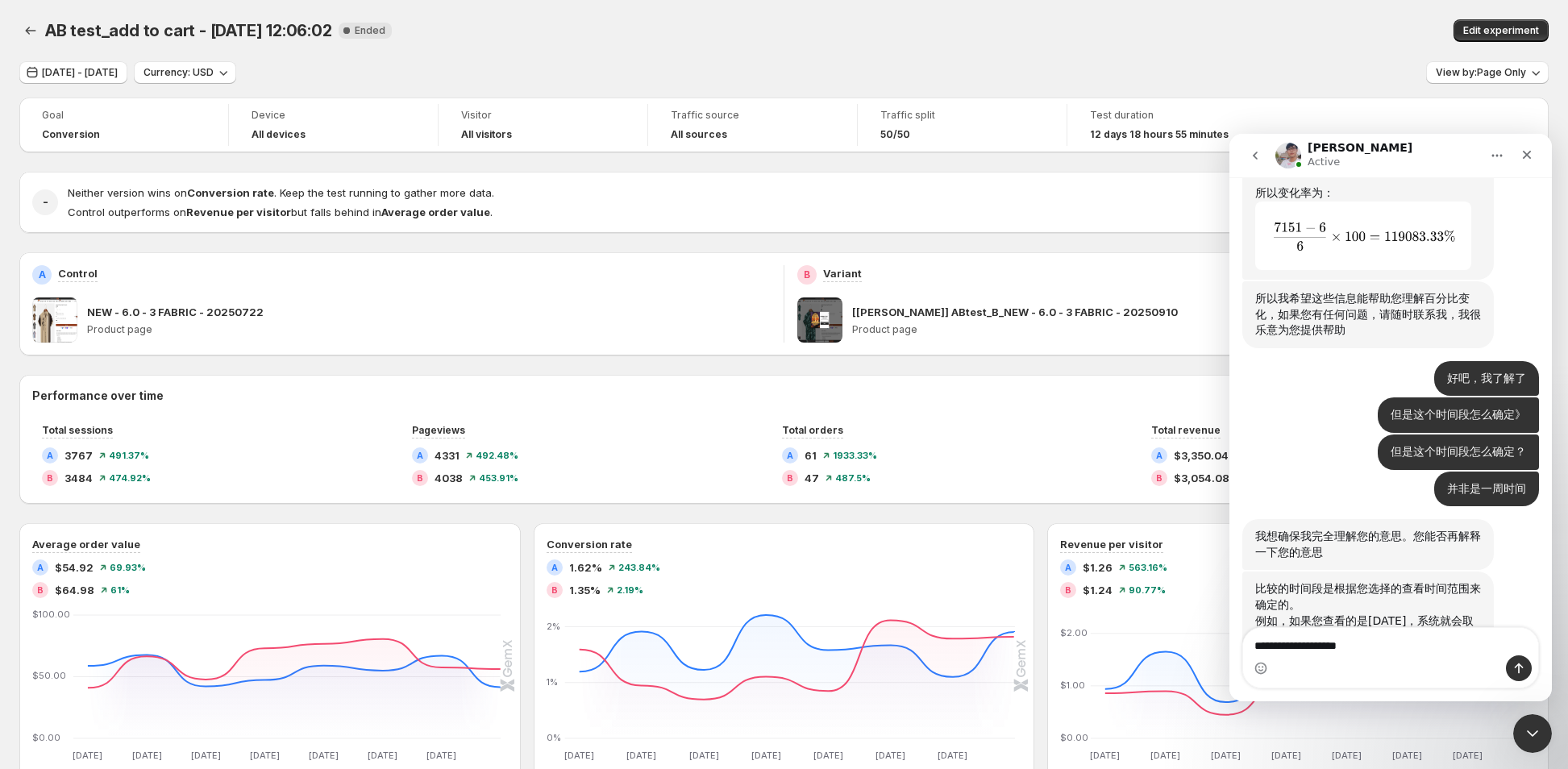
scroll to position [15616, 0]
type textarea "**********"
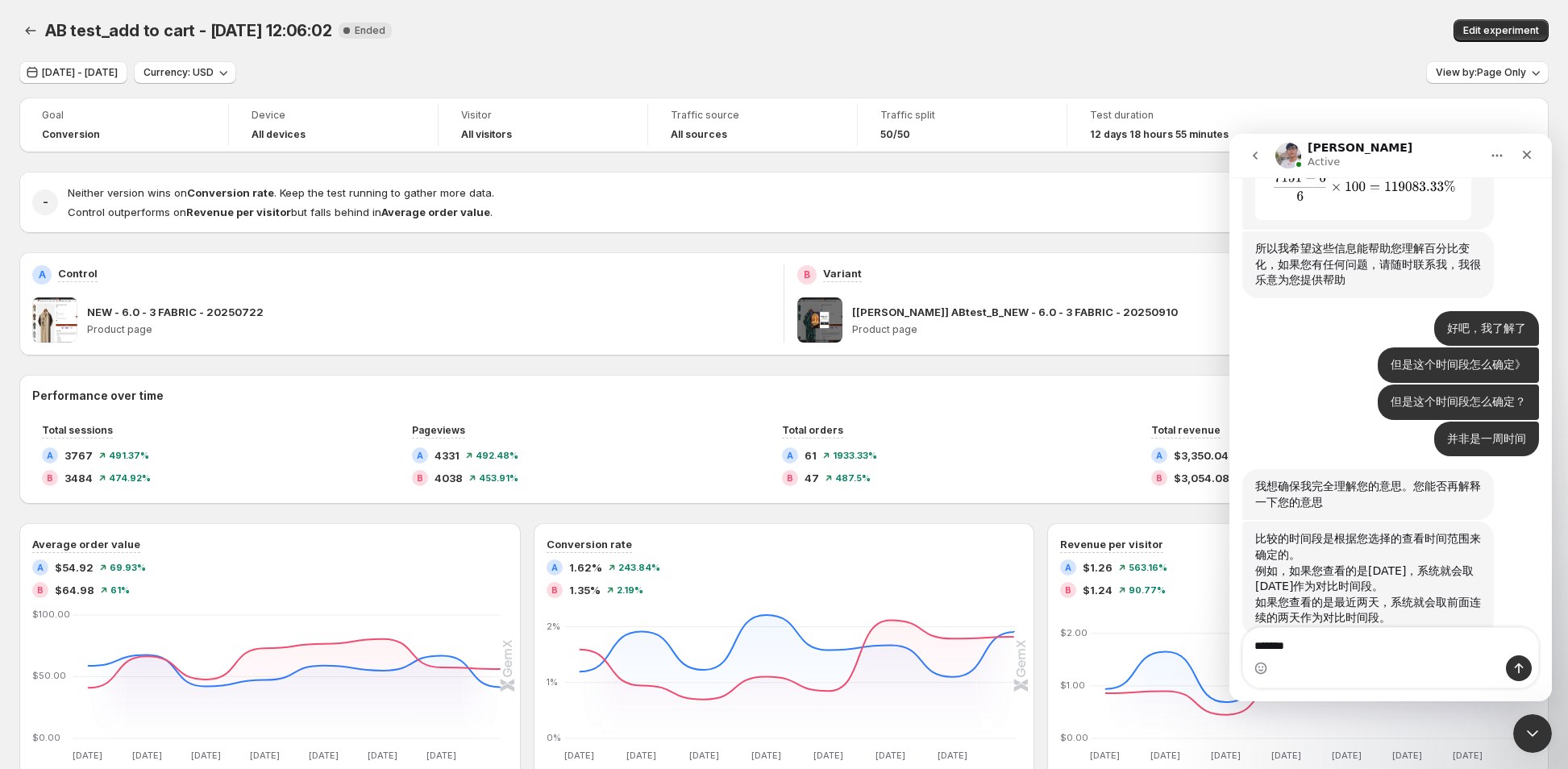
type textarea "**"
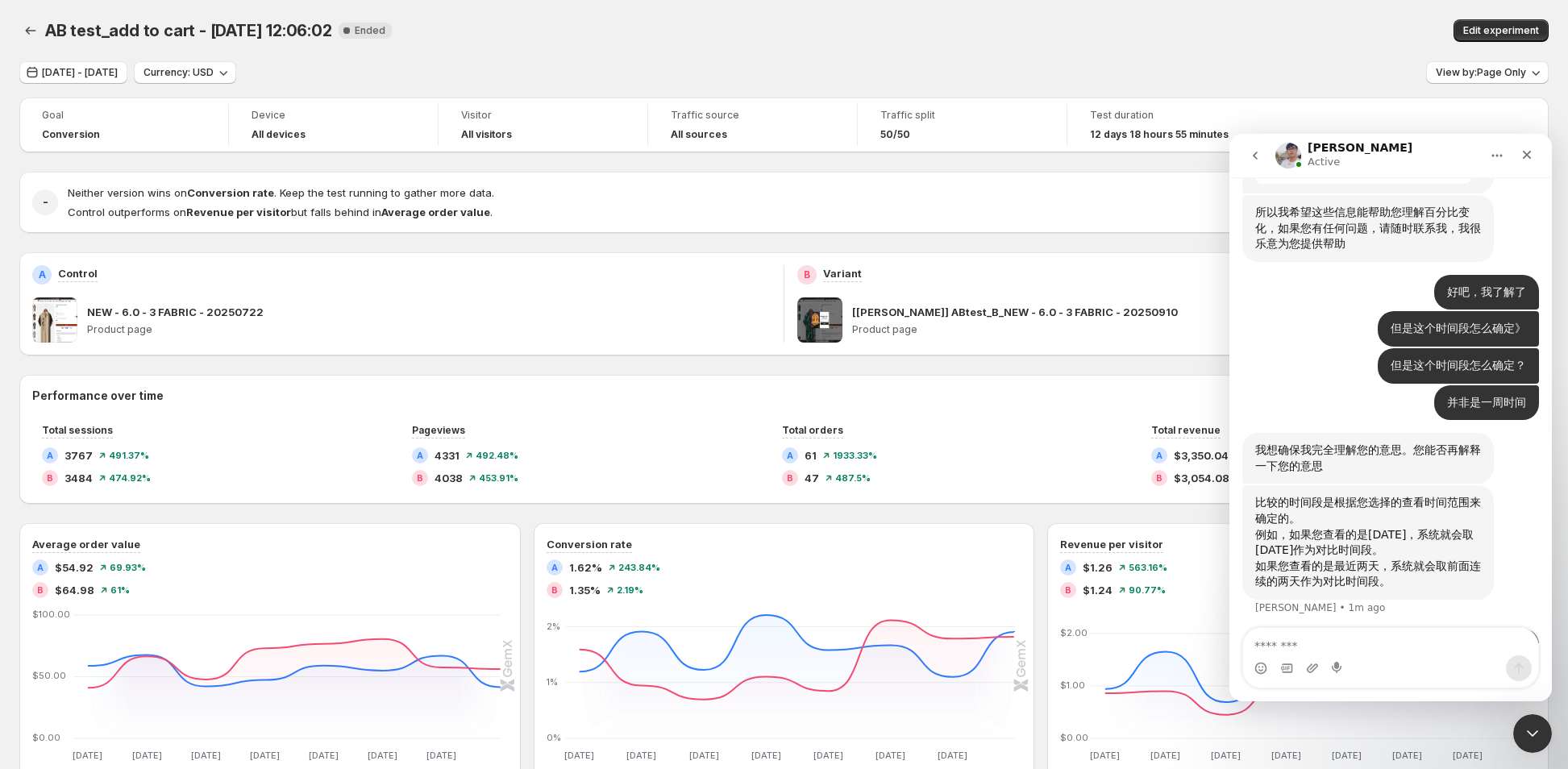
scroll to position [15705, 0]
click at [692, 43] on div "AB test_add to cart - Sep 10, 12:06:02. This page is ready AB test_add to cart …" at bounding box center [784, 30] width 1529 height 61
